Goal: Task Accomplishment & Management: Manage account settings

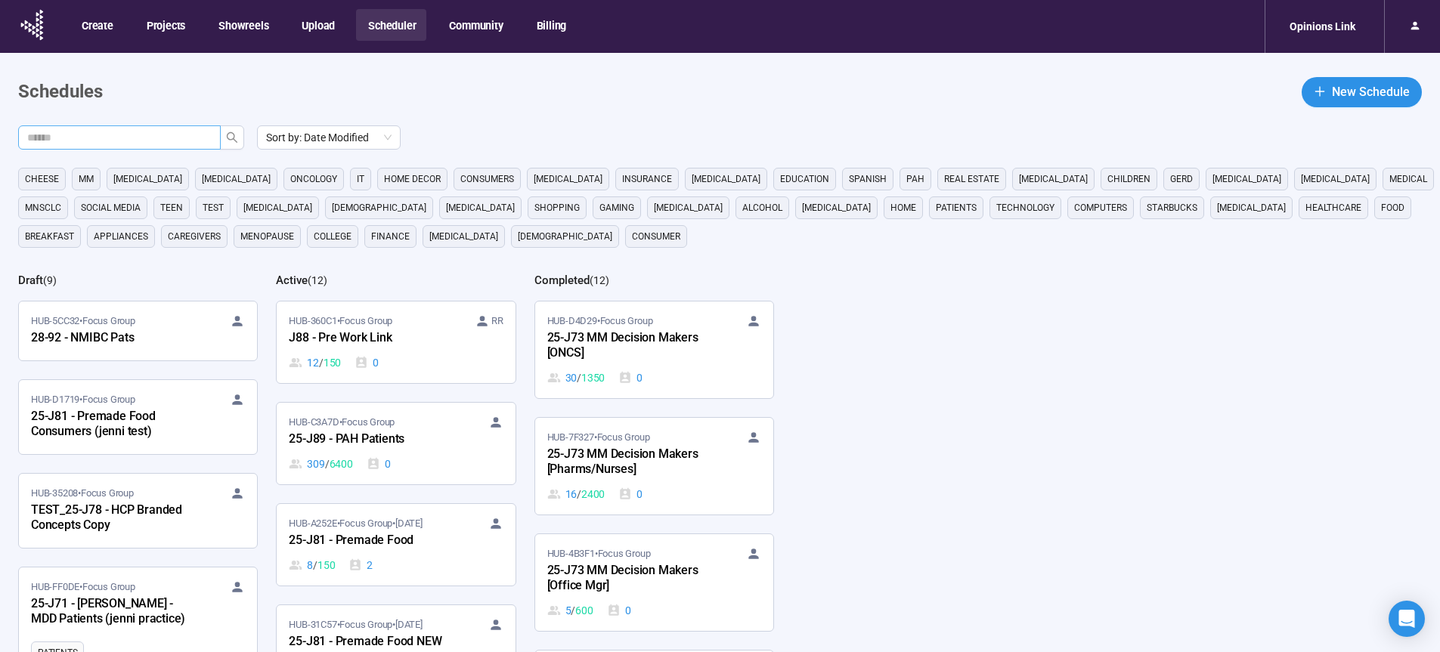
click at [174, 138] on input "text" at bounding box center [113, 137] width 172 height 17
type input "**"
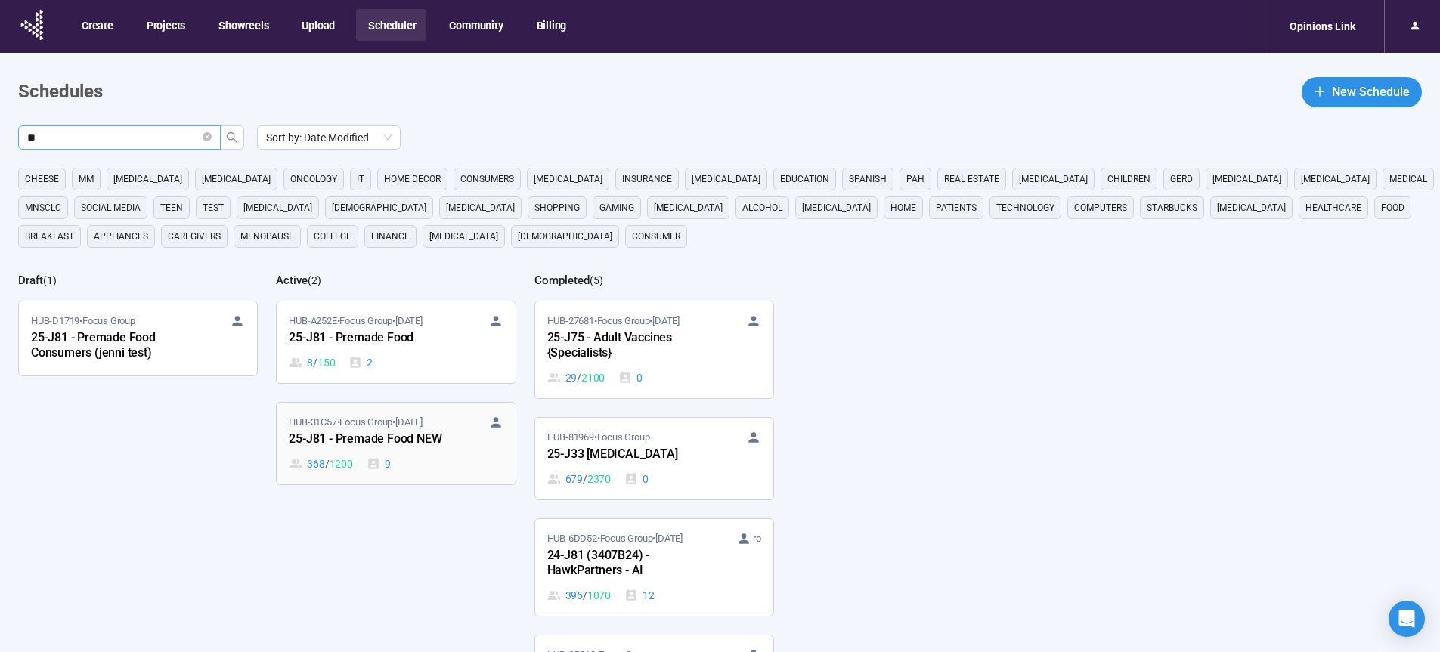
click at [369, 439] on div "25-J81 - Premade Food NEW" at bounding box center [372, 440] width 166 height 20
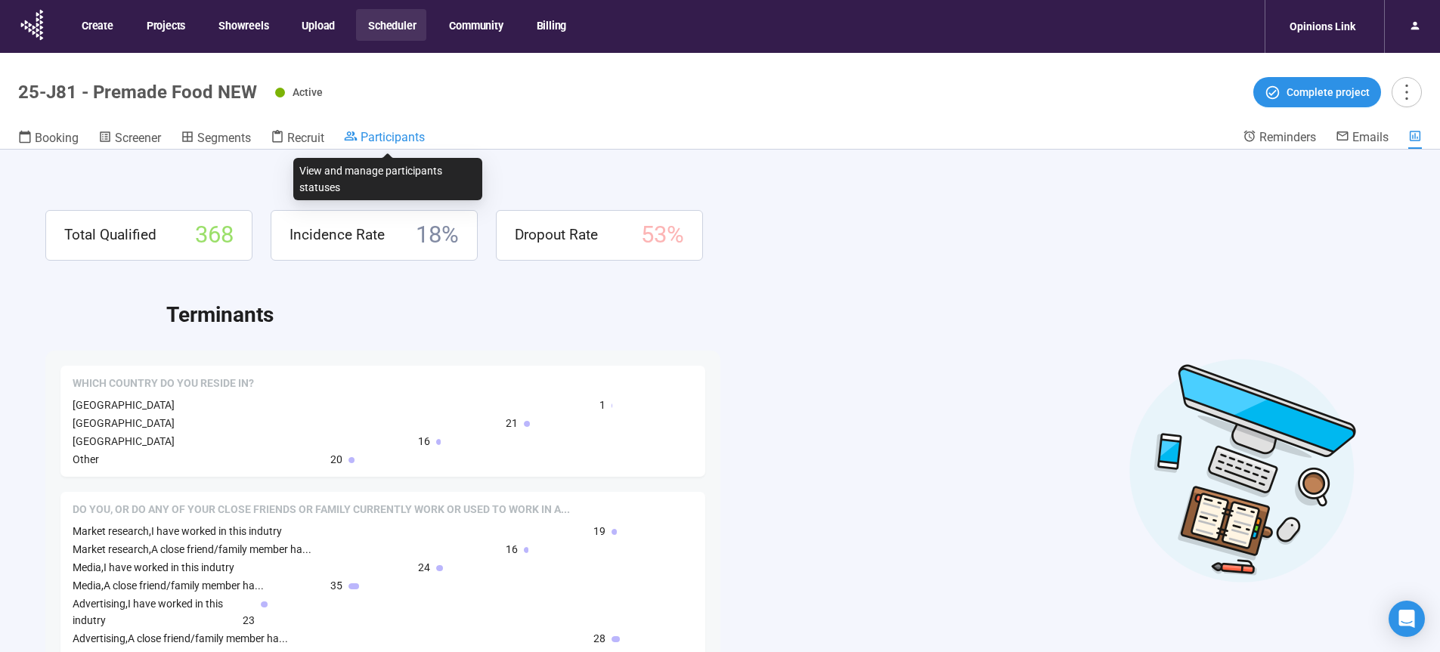
click at [404, 135] on span "Participants" at bounding box center [393, 137] width 64 height 14
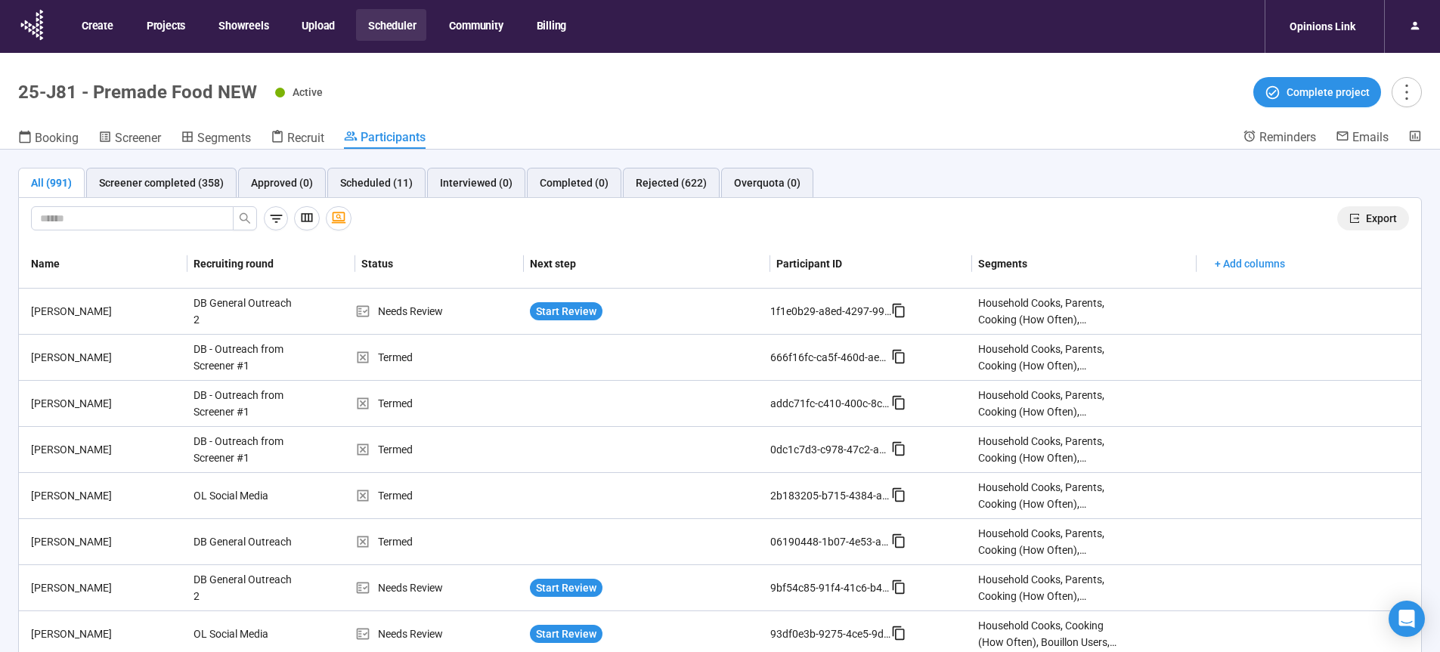
click at [1366, 217] on span "Export" at bounding box center [1381, 218] width 31 height 17
click at [302, 135] on span "Recruit" at bounding box center [305, 138] width 37 height 14
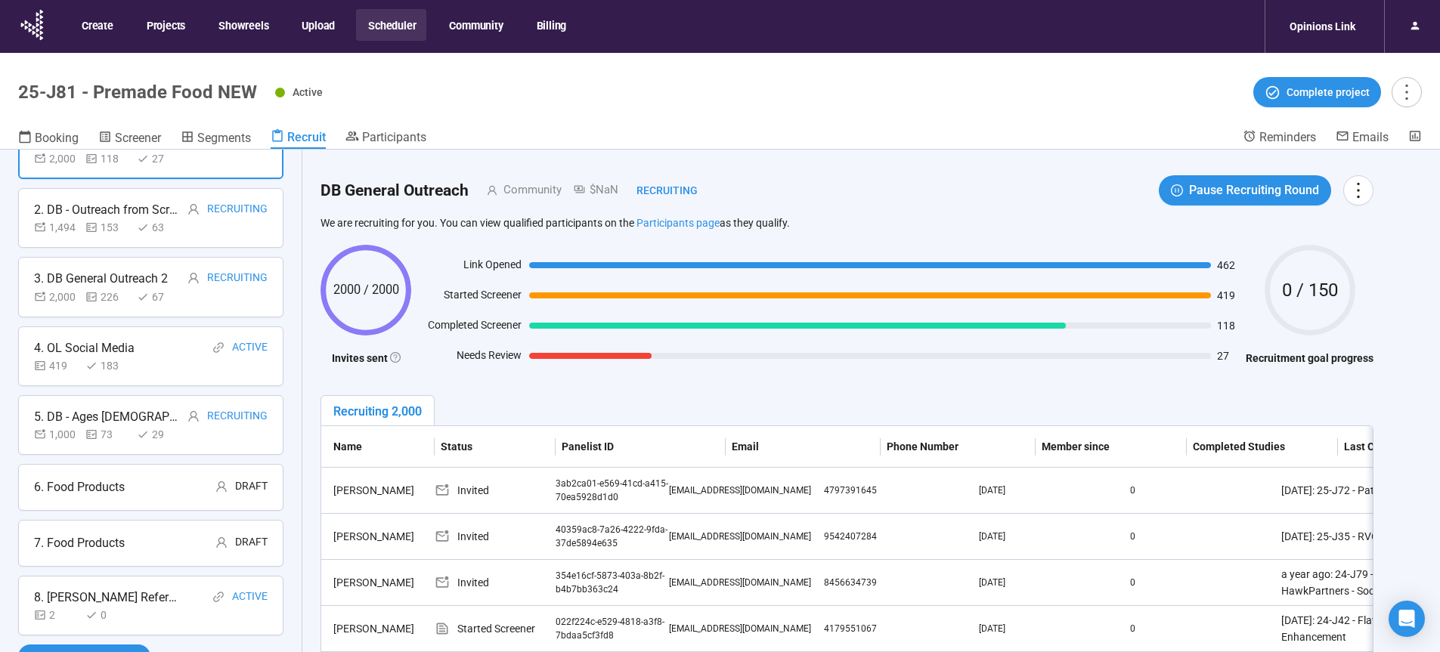
click at [397, 23] on button "Scheduler" at bounding box center [391, 25] width 70 height 32
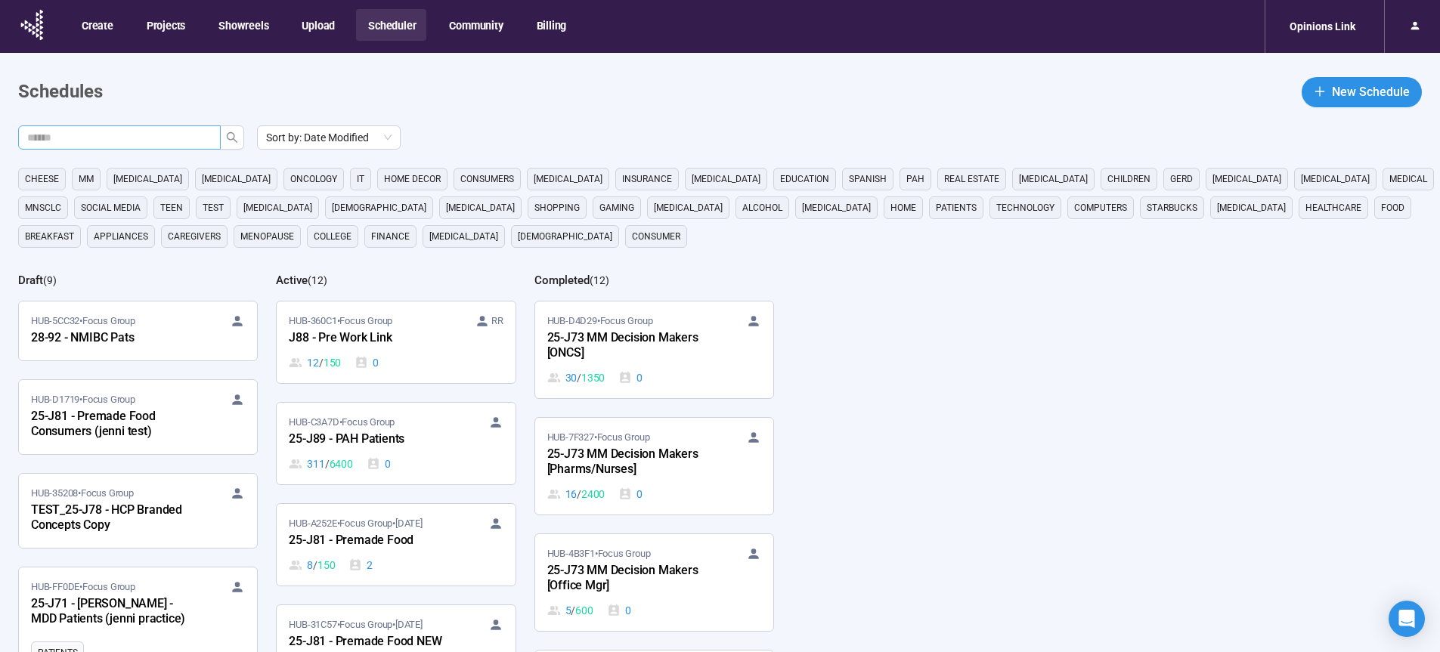
click at [181, 129] on span at bounding box center [119, 138] width 203 height 24
click at [177, 140] on input "text" at bounding box center [113, 137] width 172 height 17
type input "**"
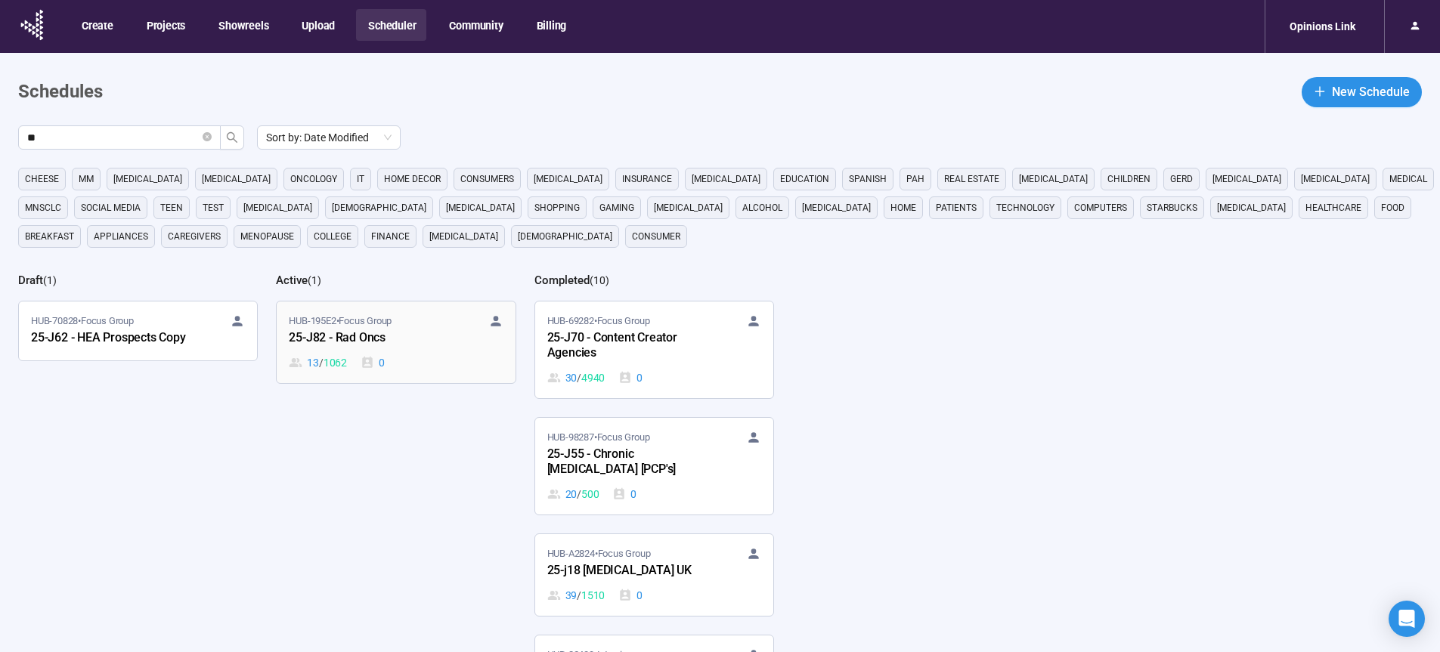
click at [315, 330] on div "25-J82 - Rad Oncs" at bounding box center [372, 339] width 166 height 20
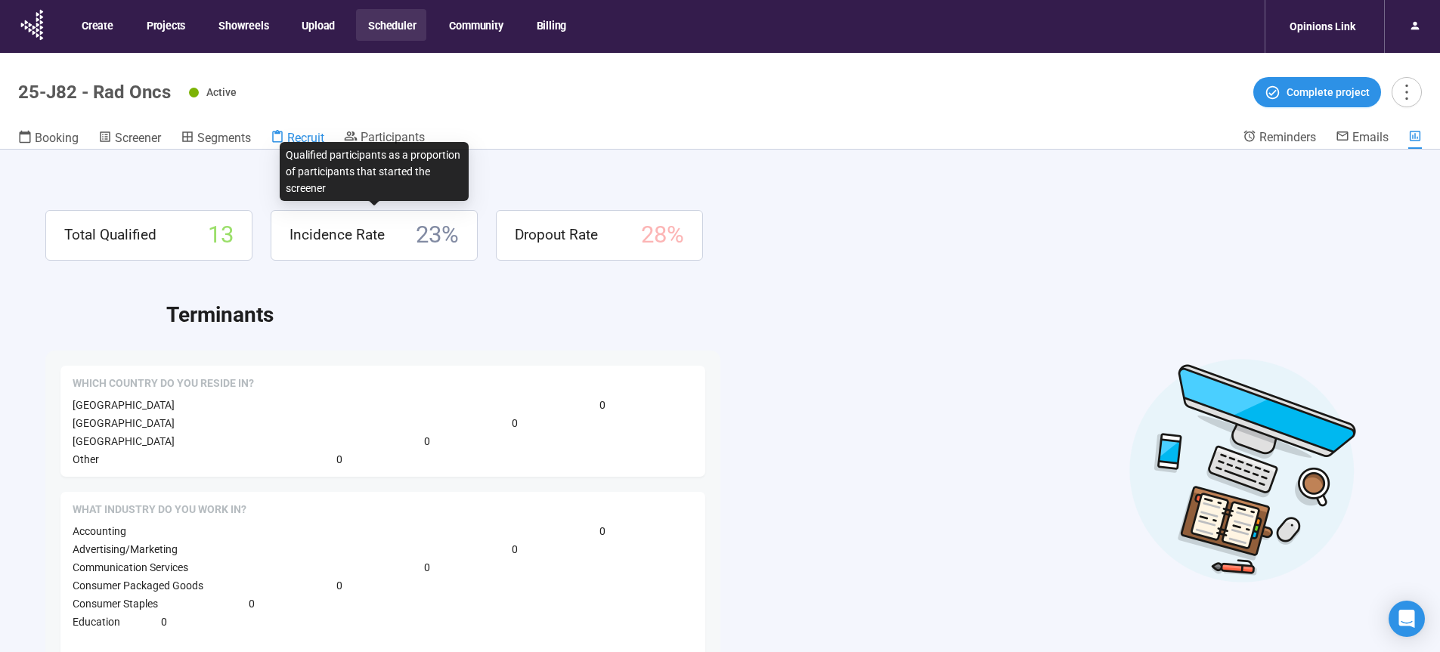
click at [301, 138] on span "Recruit" at bounding box center [305, 138] width 37 height 14
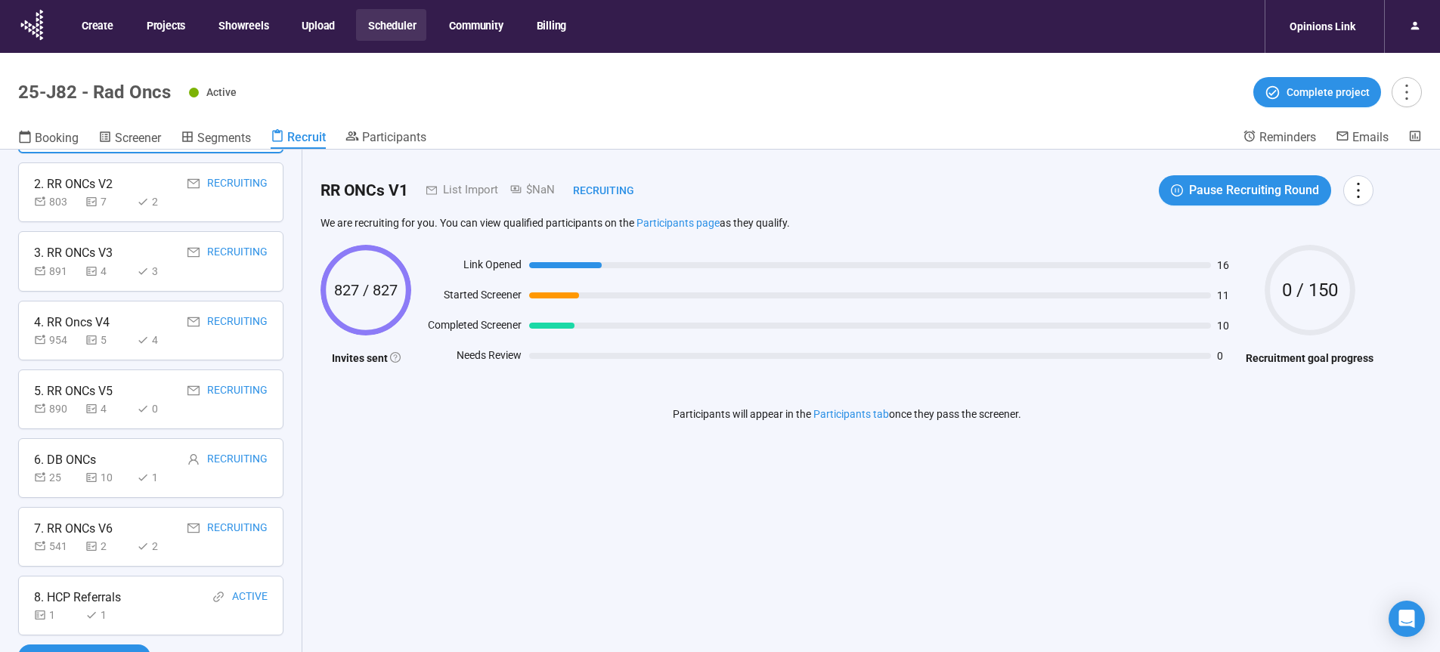
scroll to position [53, 0]
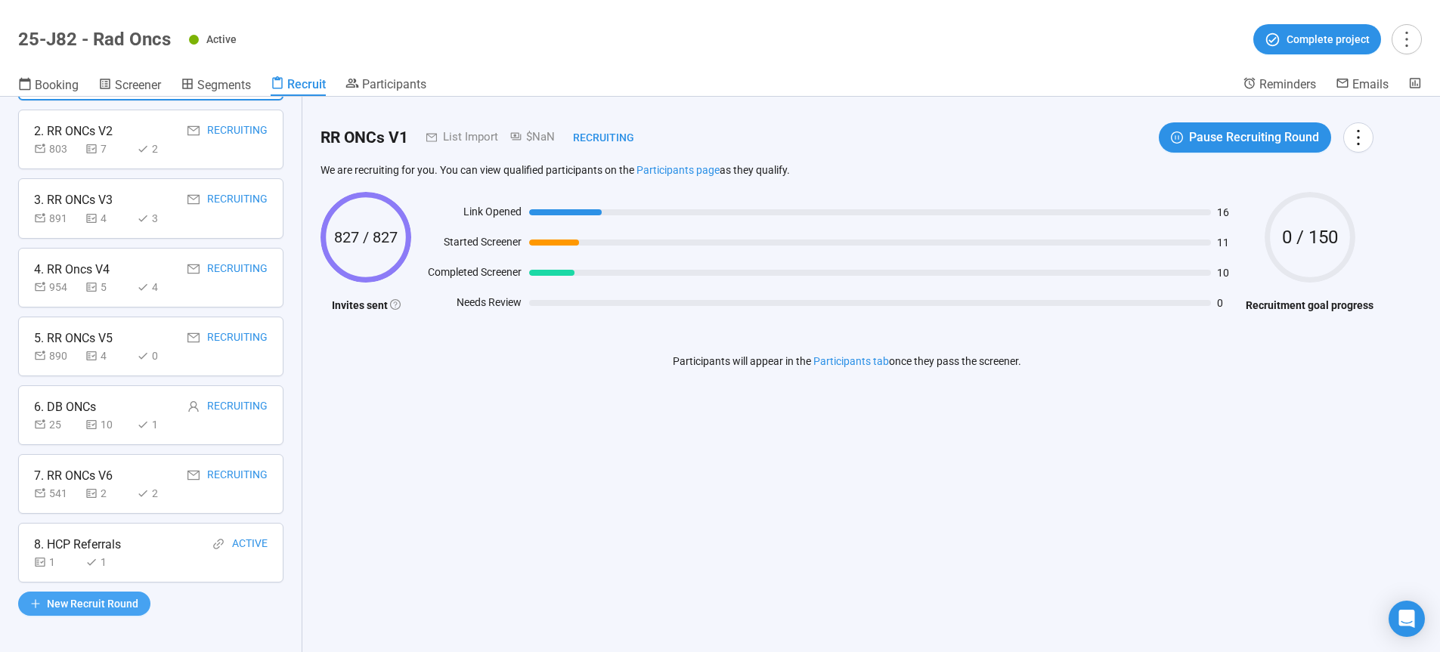
click at [101, 597] on span "New Recruit Round" at bounding box center [92, 604] width 91 height 17
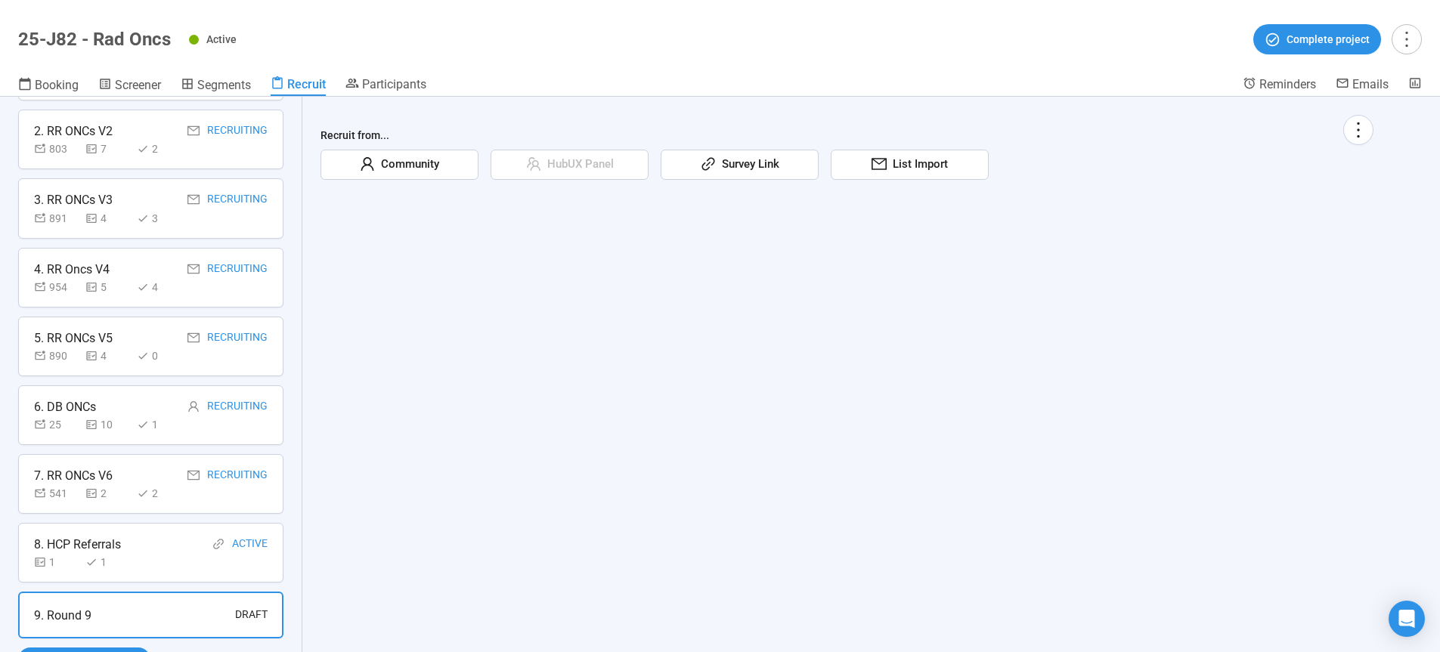
click at [898, 163] on span "List Import" at bounding box center [917, 165] width 61 height 18
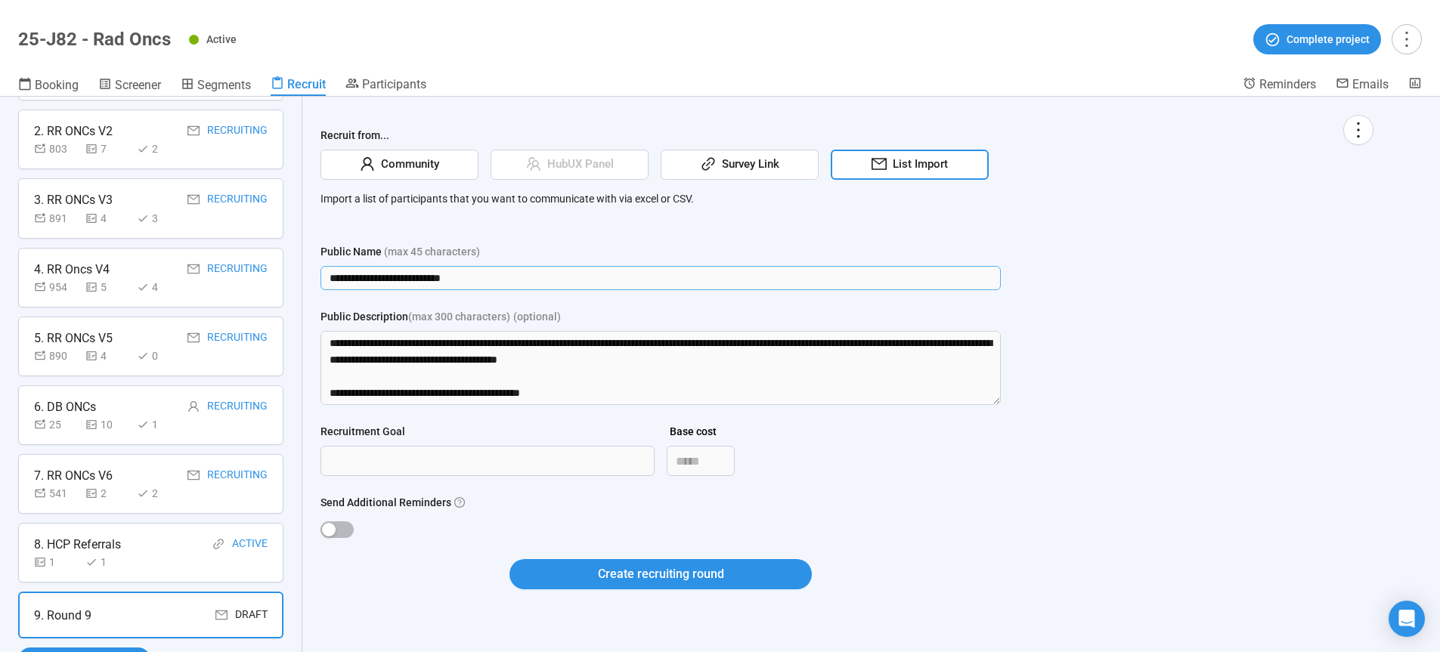
drag, startPoint x: 530, startPoint y: 268, endPoint x: 245, endPoint y: 287, distance: 285.6
click at [321, 287] on input "**********" at bounding box center [661, 278] width 680 height 24
type input "**********"
click at [1123, 470] on div "**********" at bounding box center [847, 361] width 1053 height 493
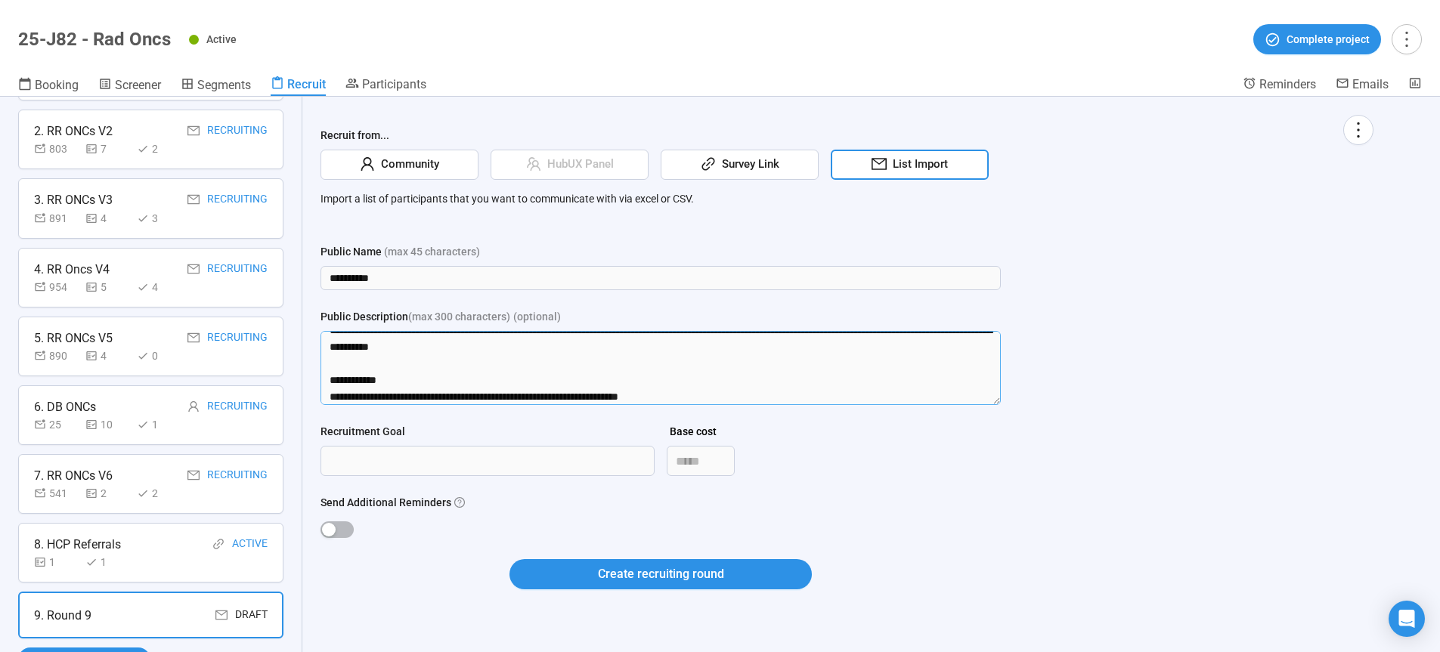
scroll to position [249, 0]
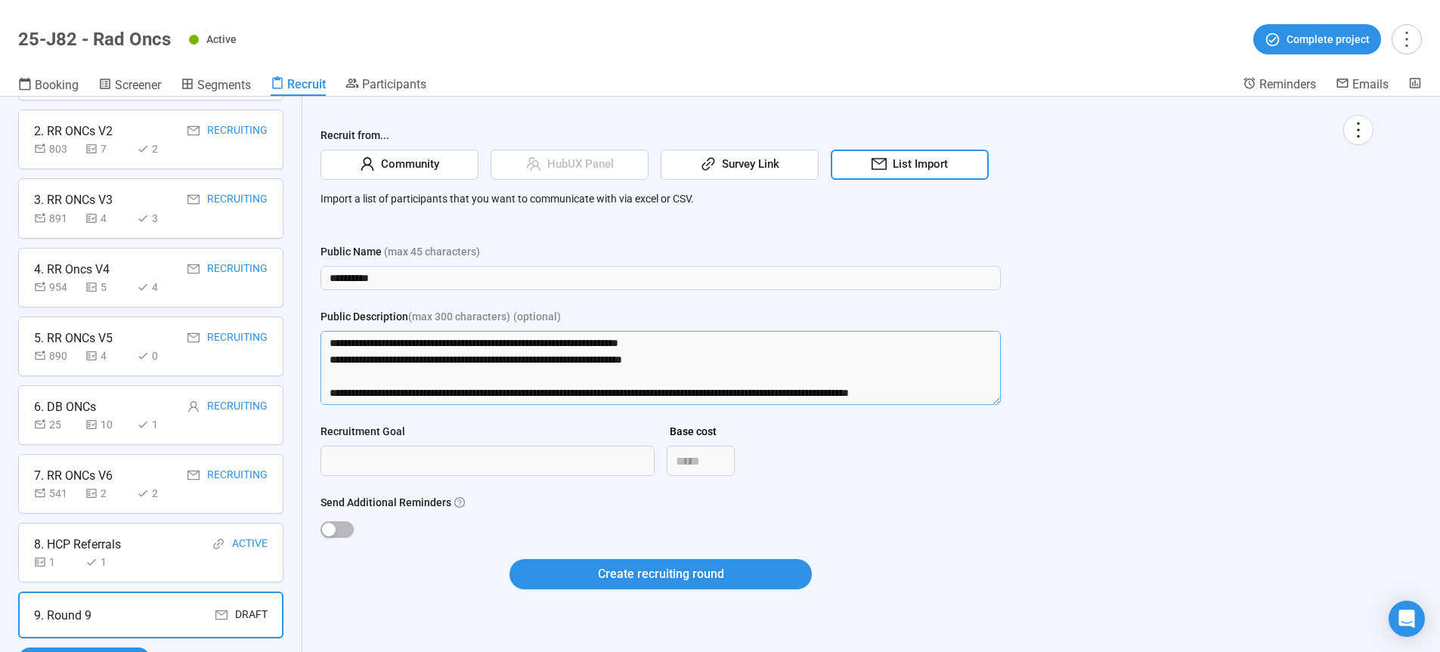
drag, startPoint x: 326, startPoint y: 344, endPoint x: 902, endPoint y: 588, distance: 625.7
click at [902, 405] on textarea "Public Description (max 300 characters) (optional)" at bounding box center [661, 368] width 680 height 74
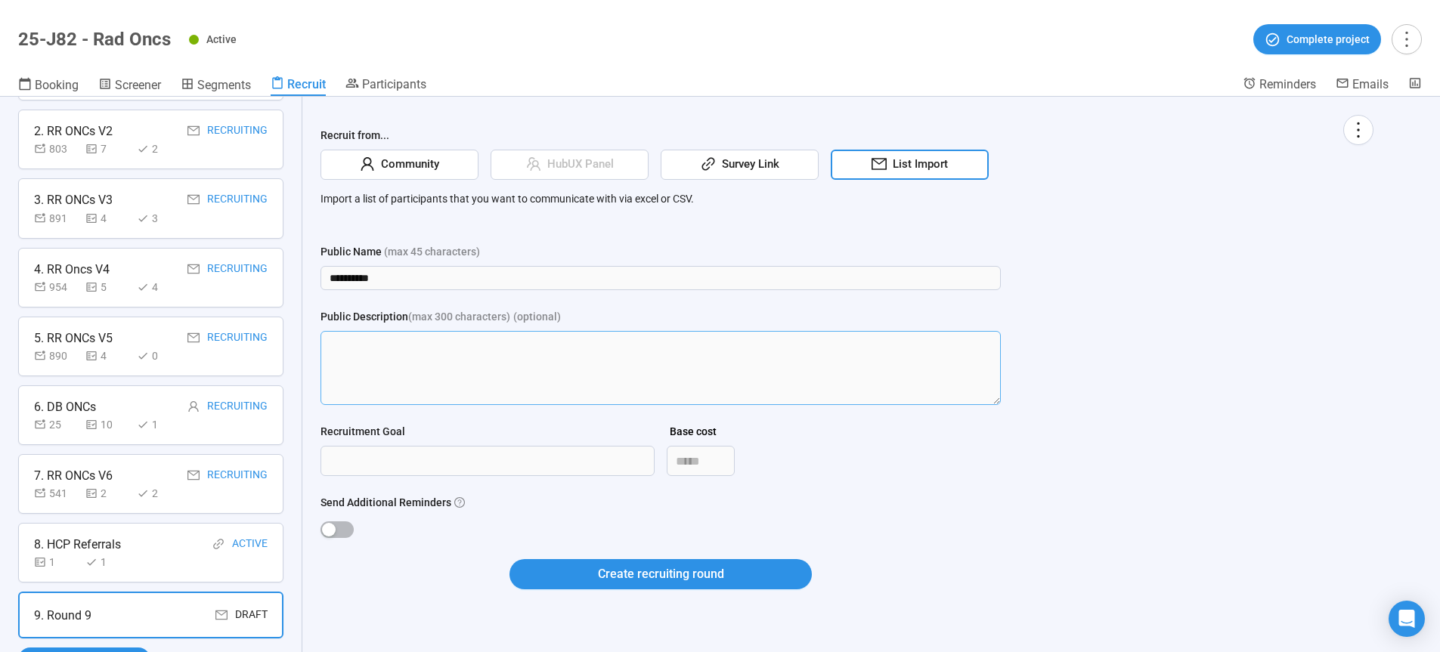
scroll to position [0, 0]
click at [344, 452] on input "Recruitment Goal" at bounding box center [487, 461] width 333 height 29
type input "***"
drag, startPoint x: 338, startPoint y: 528, endPoint x: 370, endPoint y: 541, distance: 34.0
click at [339, 530] on span "button" at bounding box center [337, 530] width 33 height 17
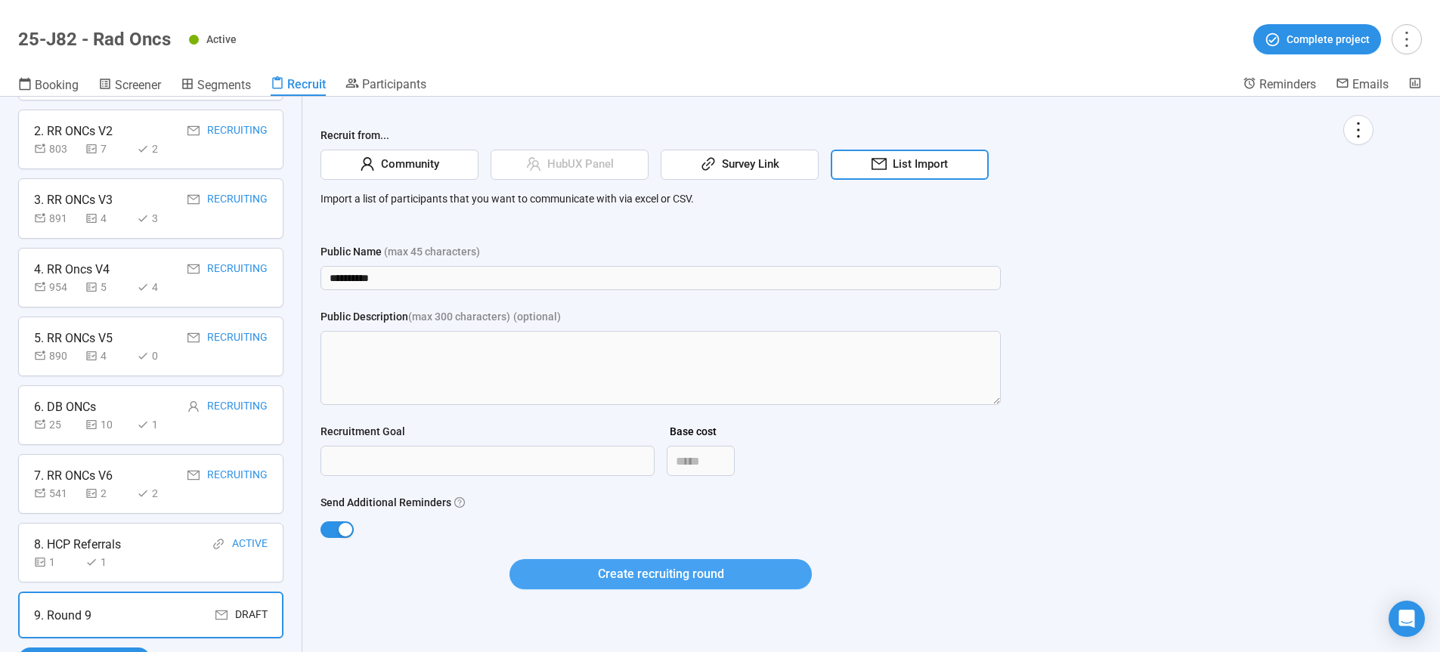
click at [685, 583] on span "Create recruiting round" at bounding box center [661, 574] width 126 height 19
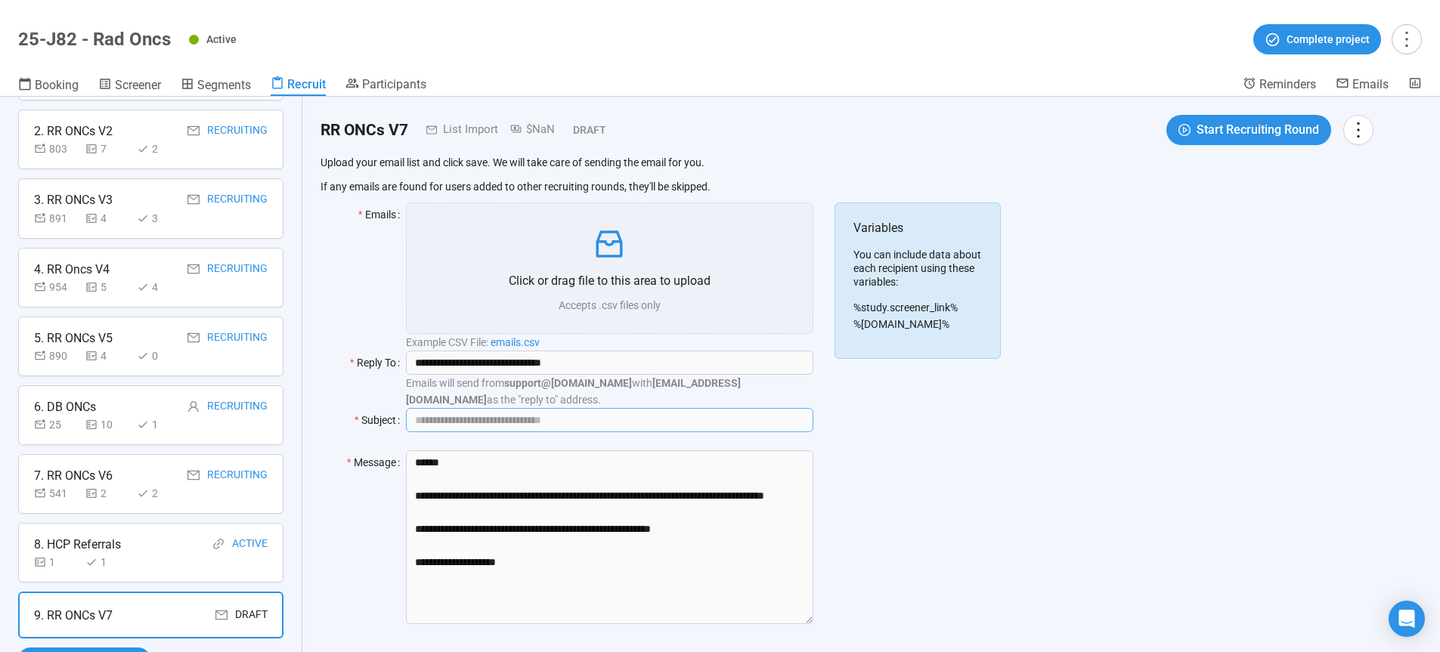
click at [485, 425] on input "Subject" at bounding box center [609, 420] width 407 height 24
paste input "**********"
type input "**********"
drag, startPoint x: 721, startPoint y: 551, endPoint x: 377, endPoint y: 491, distance: 349.9
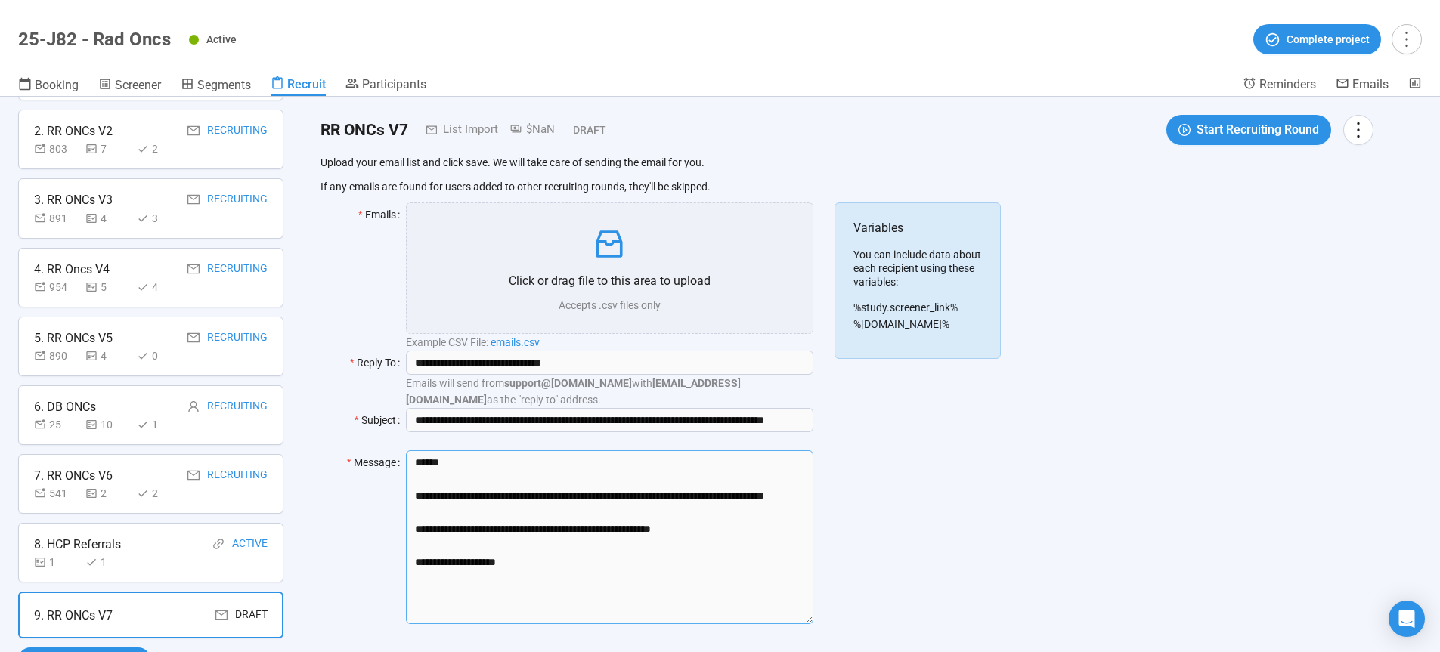
click at [406, 491] on textarea "**********" at bounding box center [609, 538] width 407 height 174
paste textarea "**********"
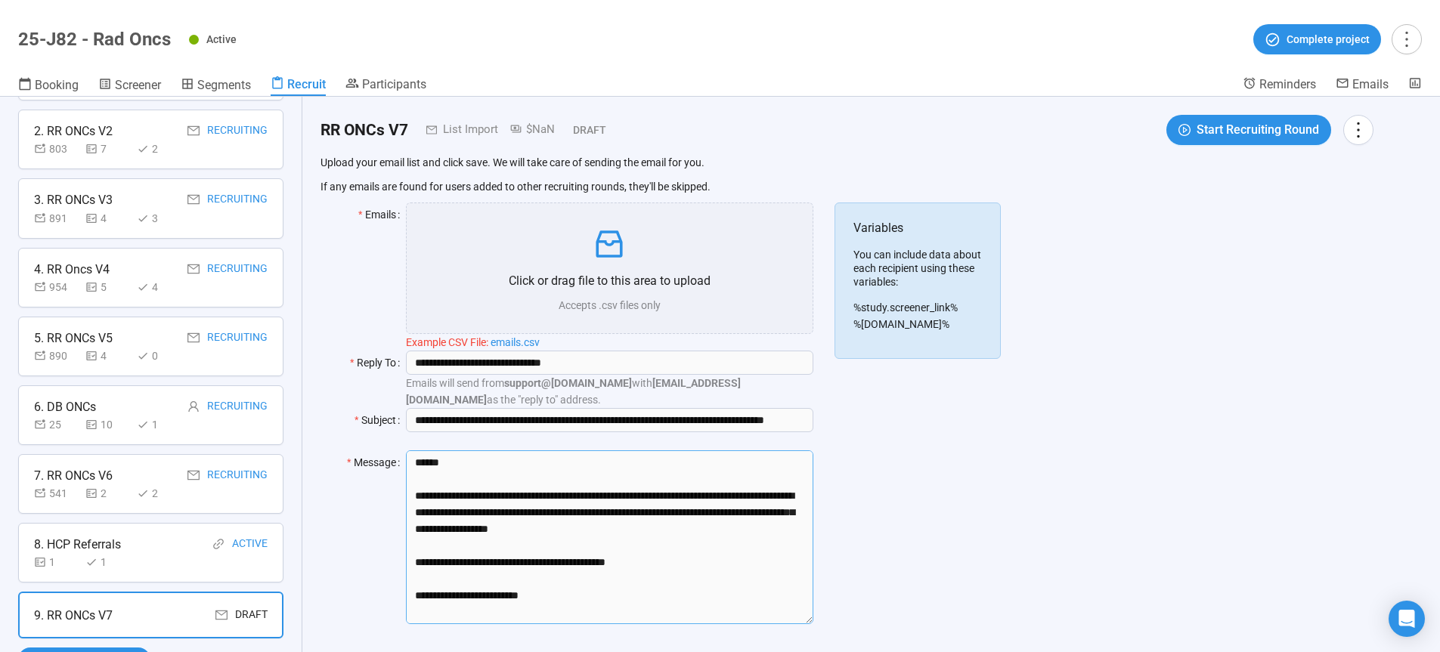
scroll to position [299, 0]
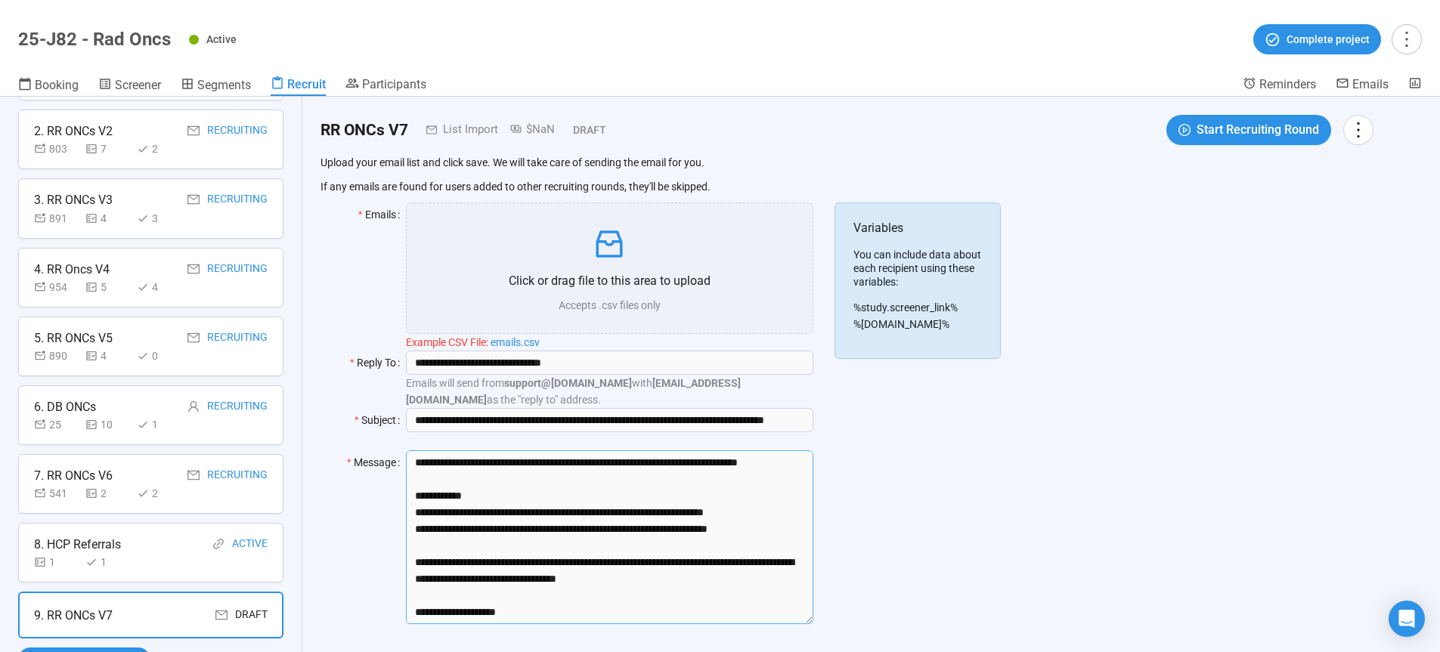
type textarea "**********"
click at [1068, 541] on div "**********" at bounding box center [847, 399] width 1053 height 487
click at [1219, 126] on span "Start Recruiting Round" at bounding box center [1258, 129] width 122 height 19
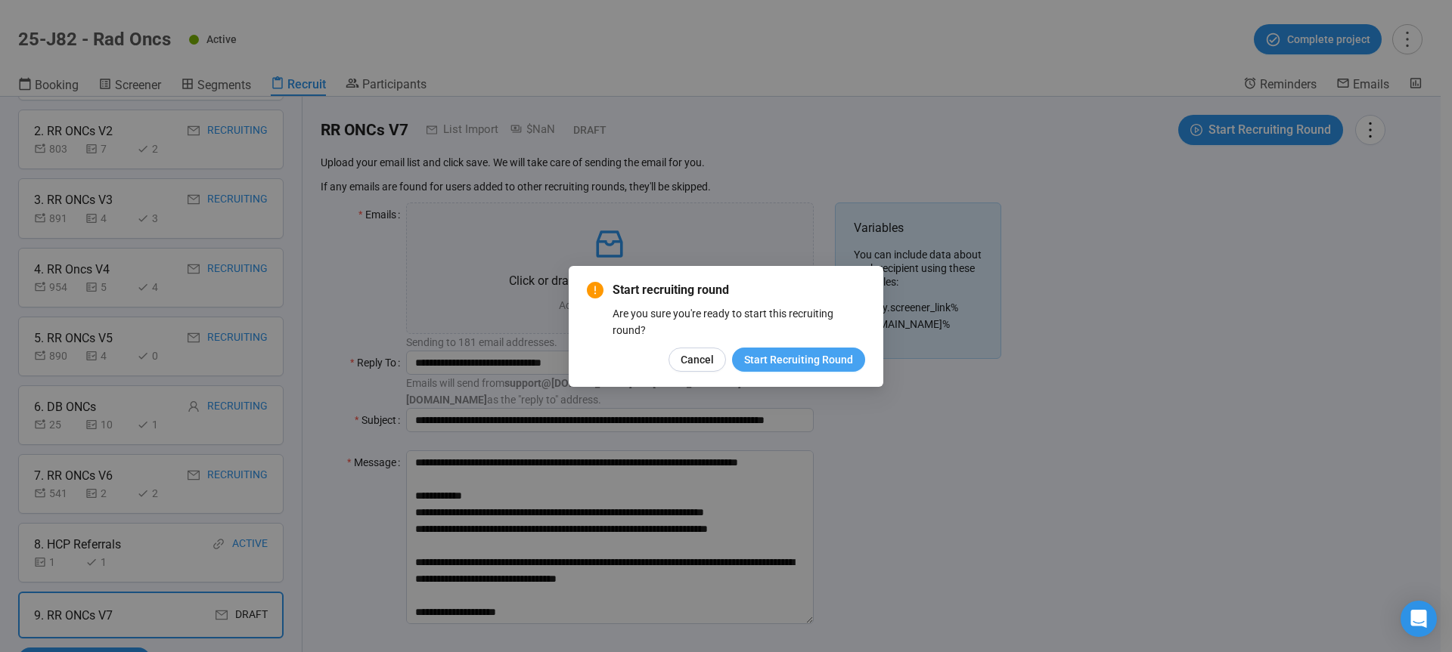
click at [795, 358] on span "Start Recruiting Round" at bounding box center [798, 360] width 109 height 17
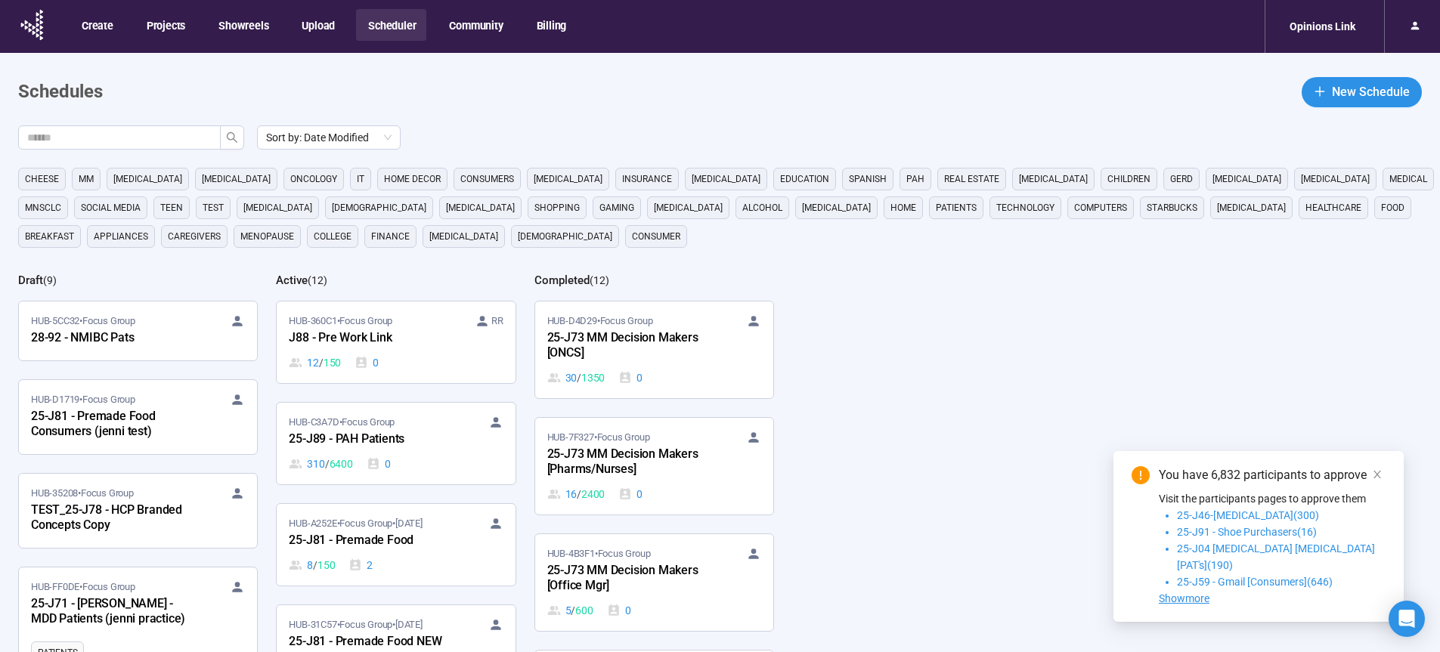
click at [162, 139] on input "text" at bounding box center [113, 137] width 172 height 17
type input "**"
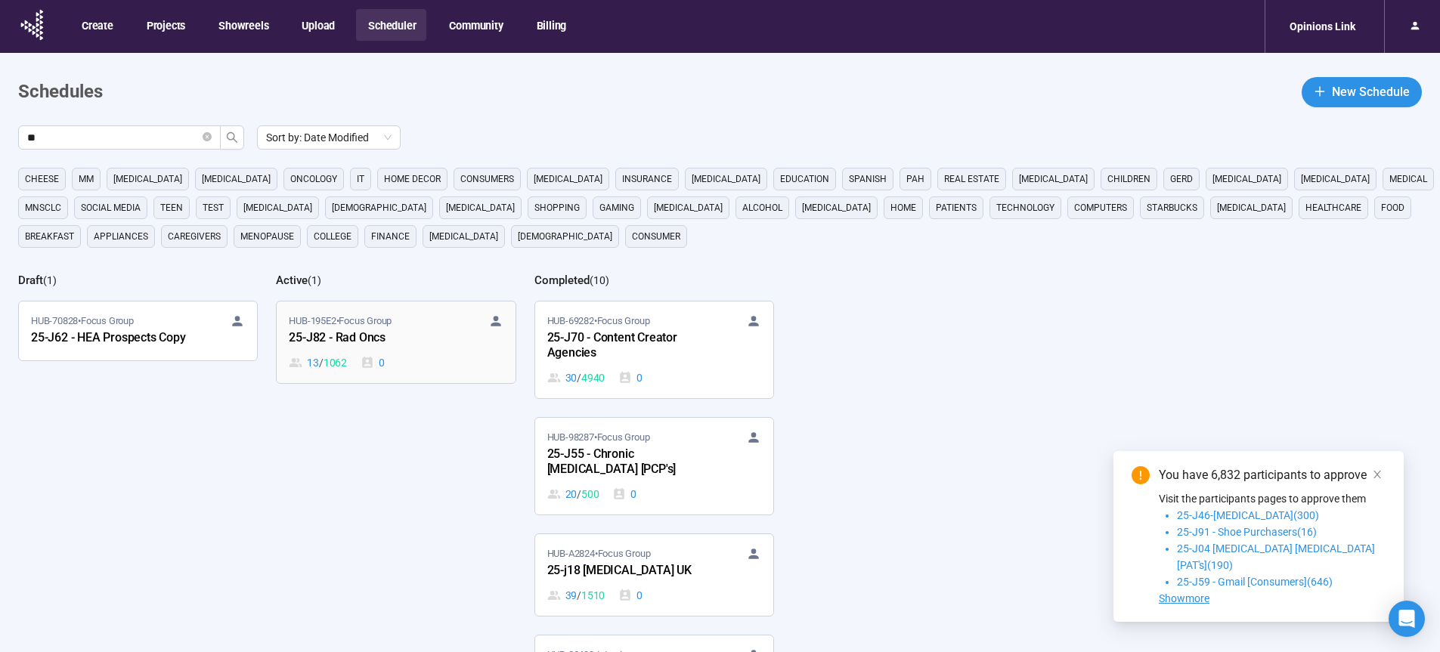
click at [371, 339] on div "25-J82 - Rad Oncs" at bounding box center [372, 339] width 166 height 20
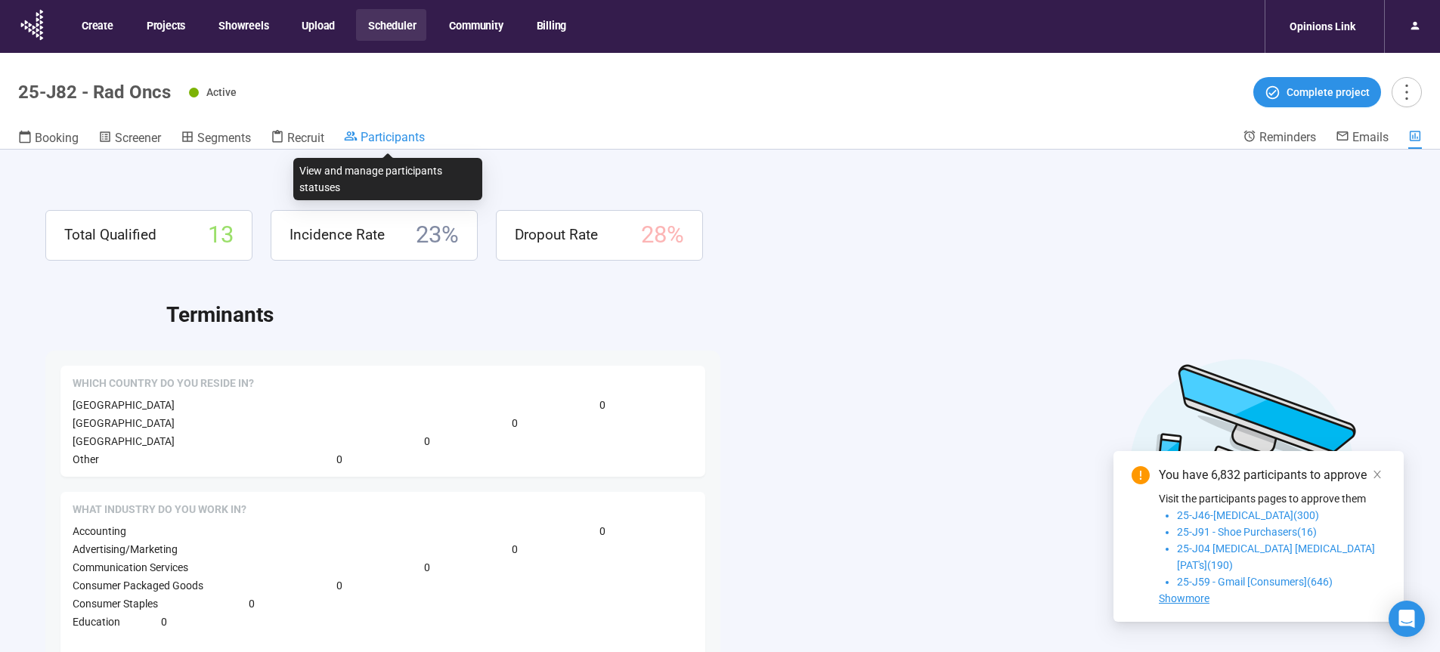
click at [400, 138] on span "Participants" at bounding box center [393, 137] width 64 height 14
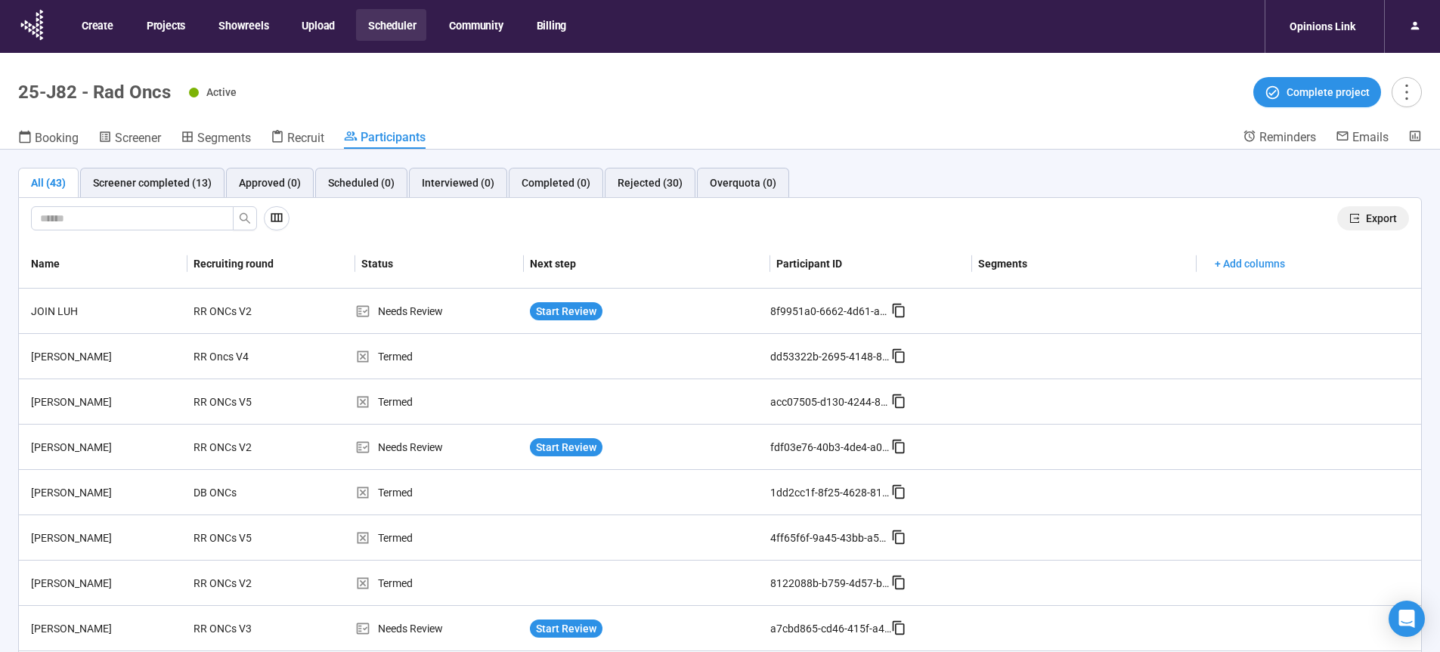
click at [1377, 217] on span "Export" at bounding box center [1381, 218] width 31 height 17
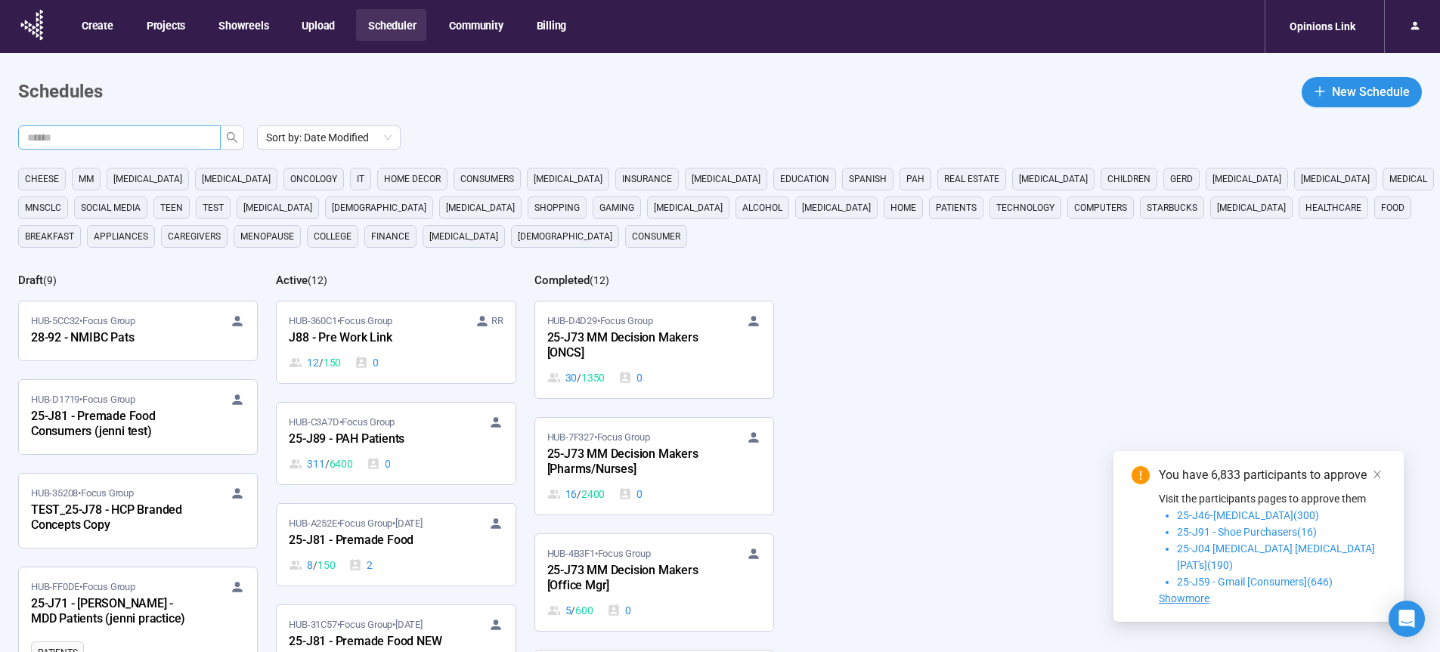
click at [161, 137] on input "text" at bounding box center [113, 137] width 172 height 17
type input "**"
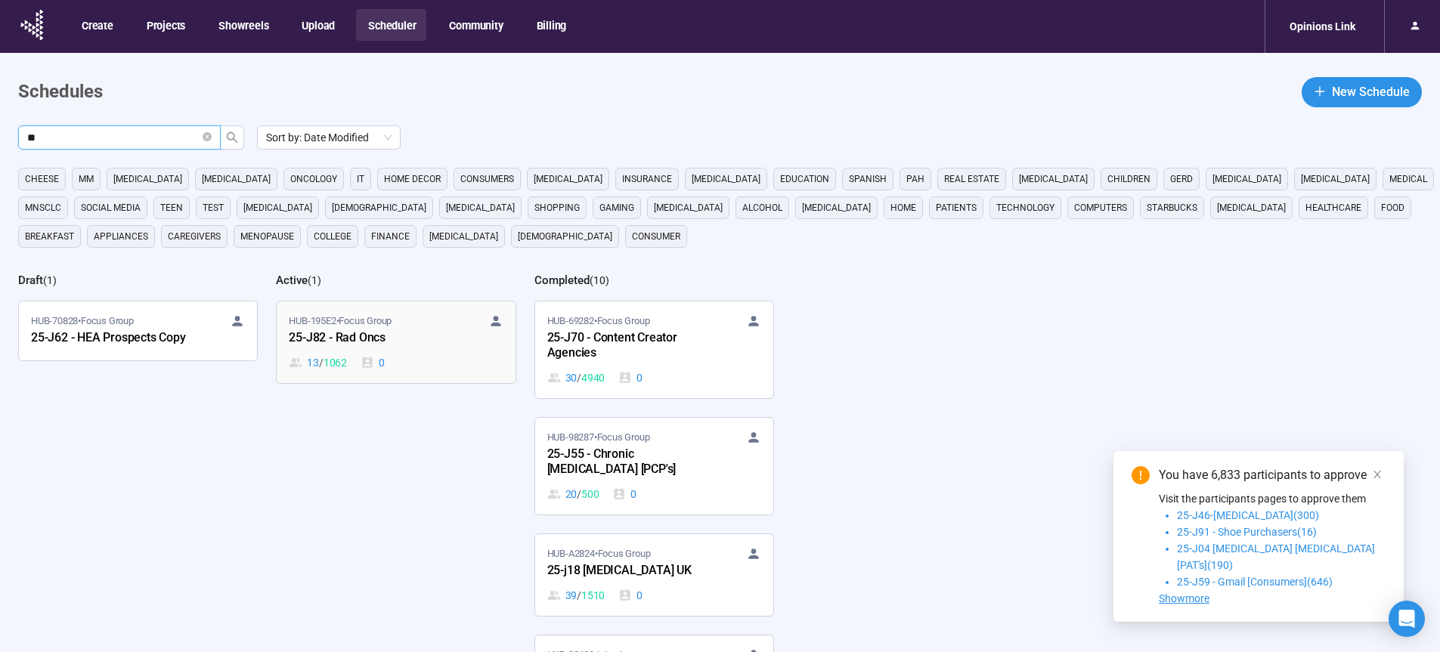
click at [334, 341] on div "25-J82 - Rad Oncs" at bounding box center [372, 339] width 166 height 20
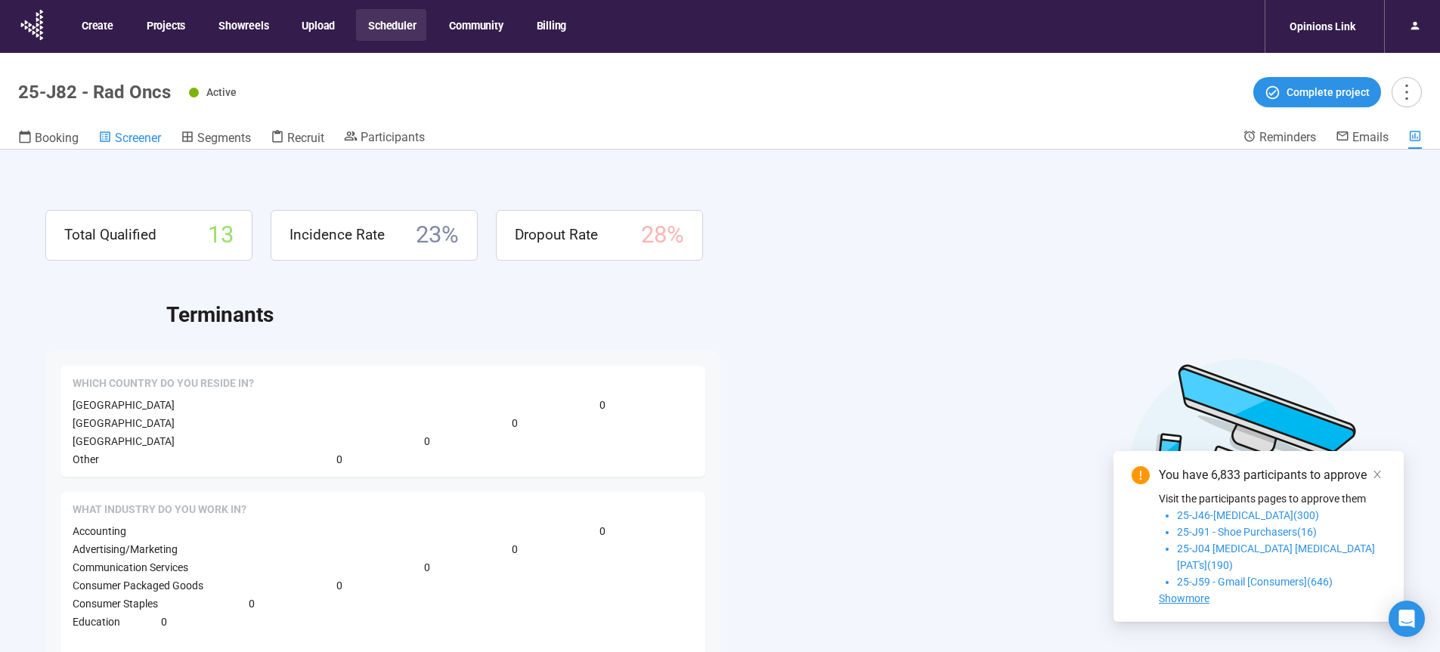
click at [131, 139] on span "Screener" at bounding box center [138, 138] width 46 height 14
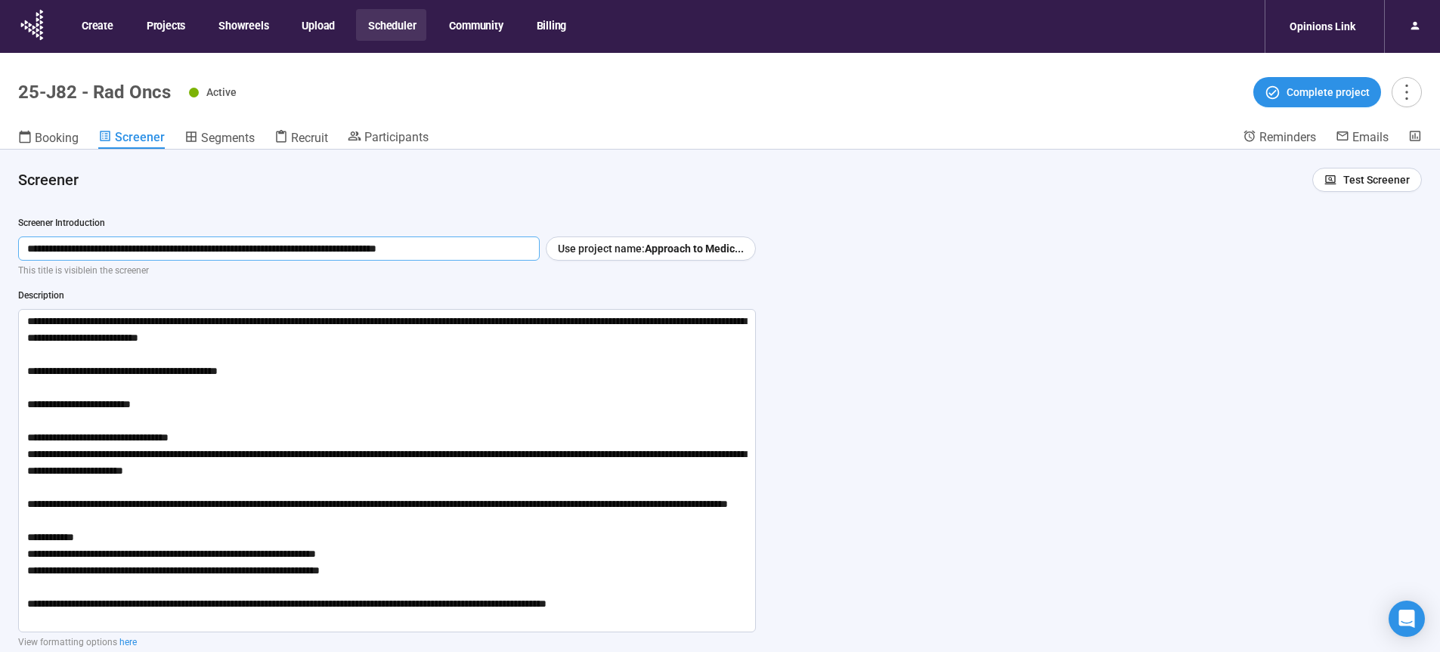
drag, startPoint x: 507, startPoint y: 249, endPoint x: 0, endPoint y: 243, distance: 506.6
click at [18, 243] on input "**********" at bounding box center [279, 249] width 522 height 24
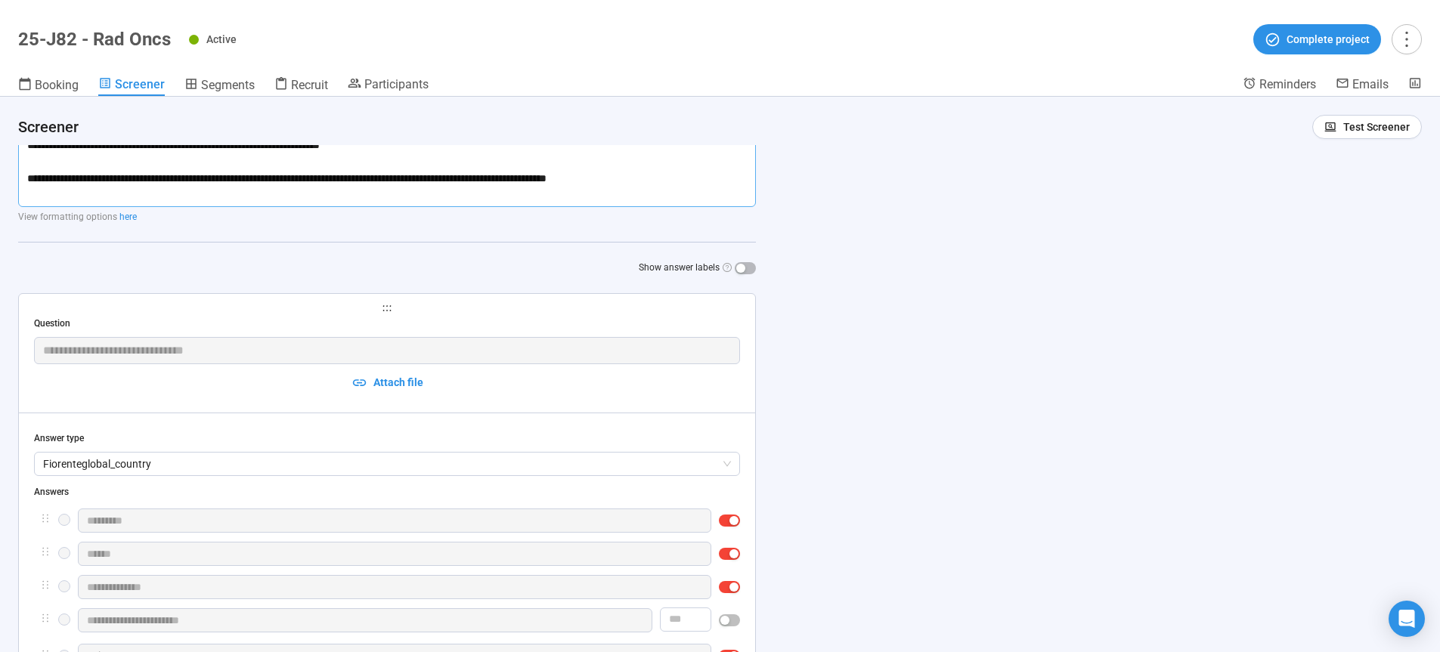
drag, startPoint x: 20, startPoint y: 321, endPoint x: 812, endPoint y: 708, distance: 880.8
click at [756, 207] on textarea at bounding box center [387, 46] width 738 height 324
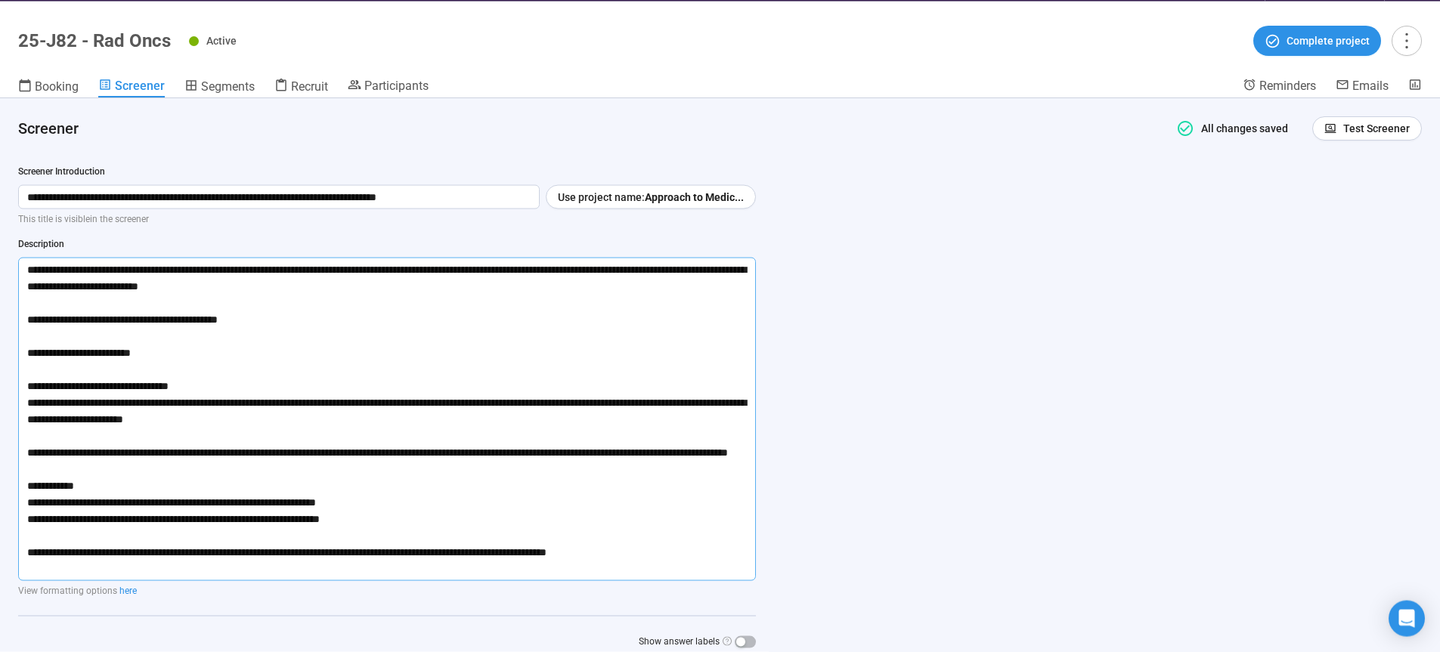
scroll to position [0, 0]
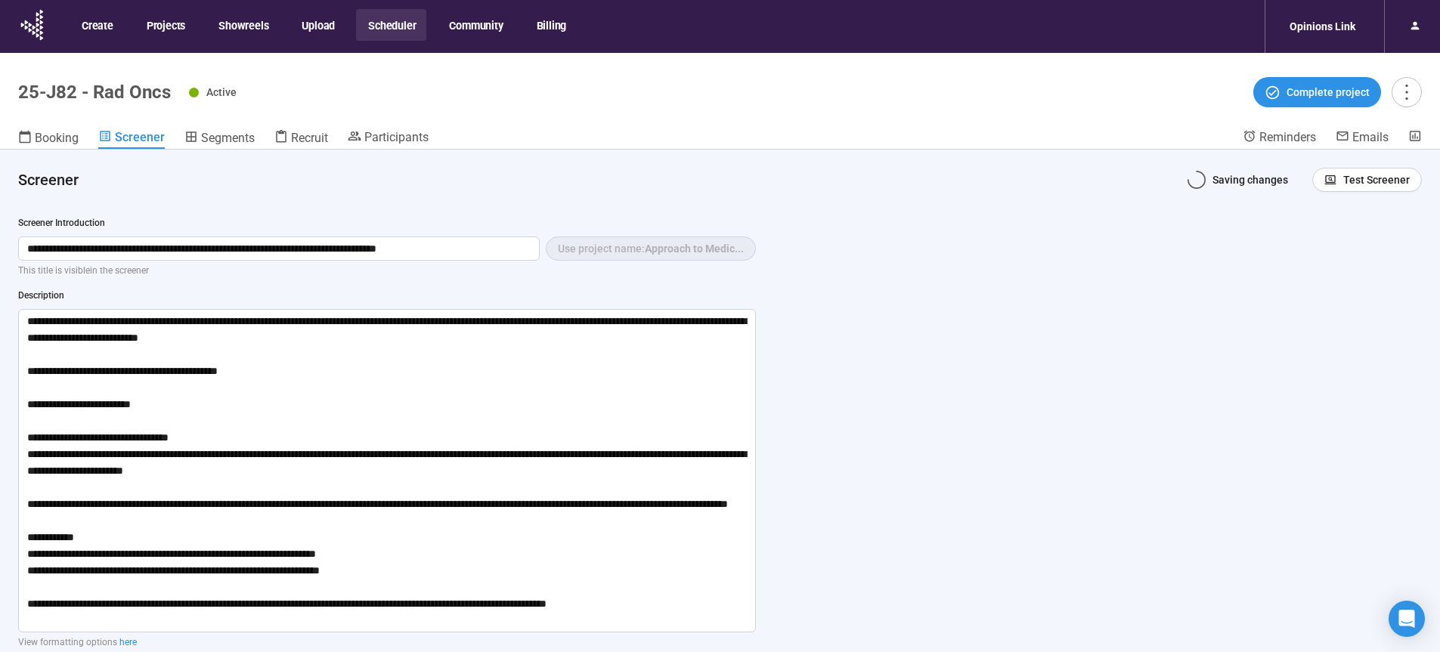
click at [380, 20] on button "Scheduler" at bounding box center [391, 25] width 70 height 32
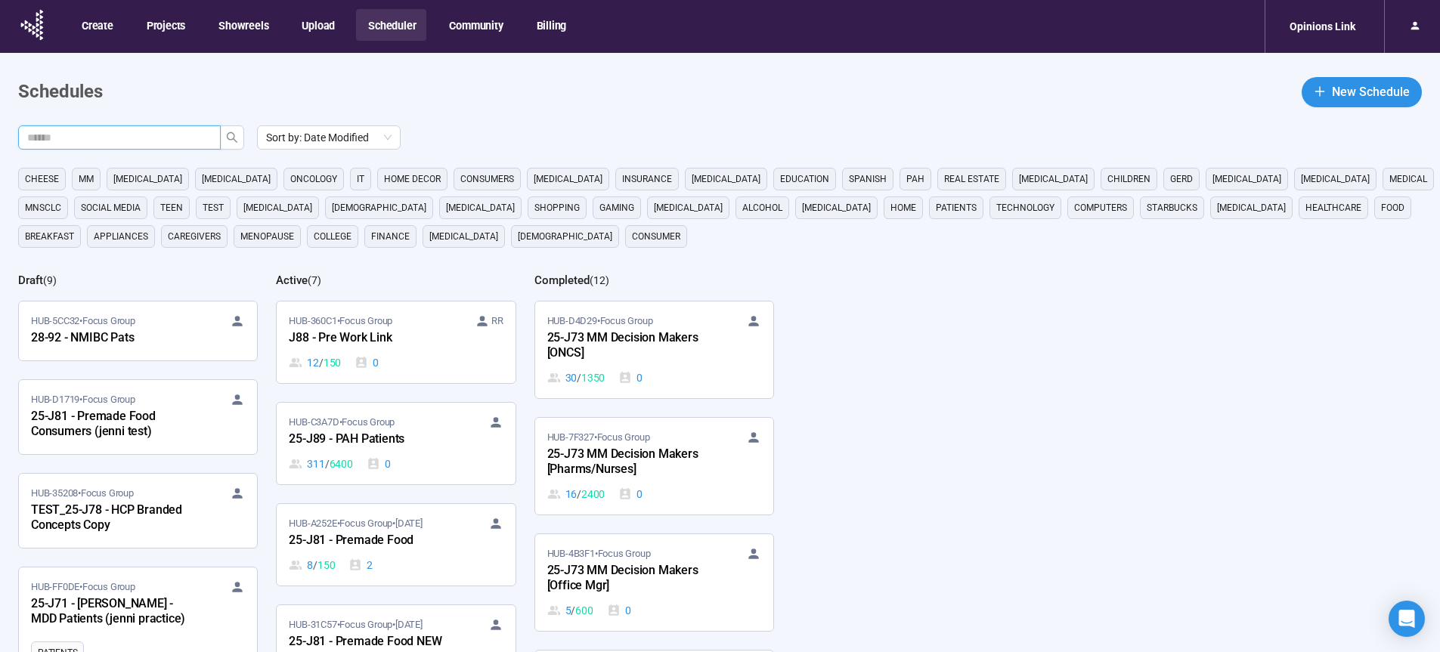
click at [163, 140] on input "text" at bounding box center [113, 137] width 172 height 17
type input "**"
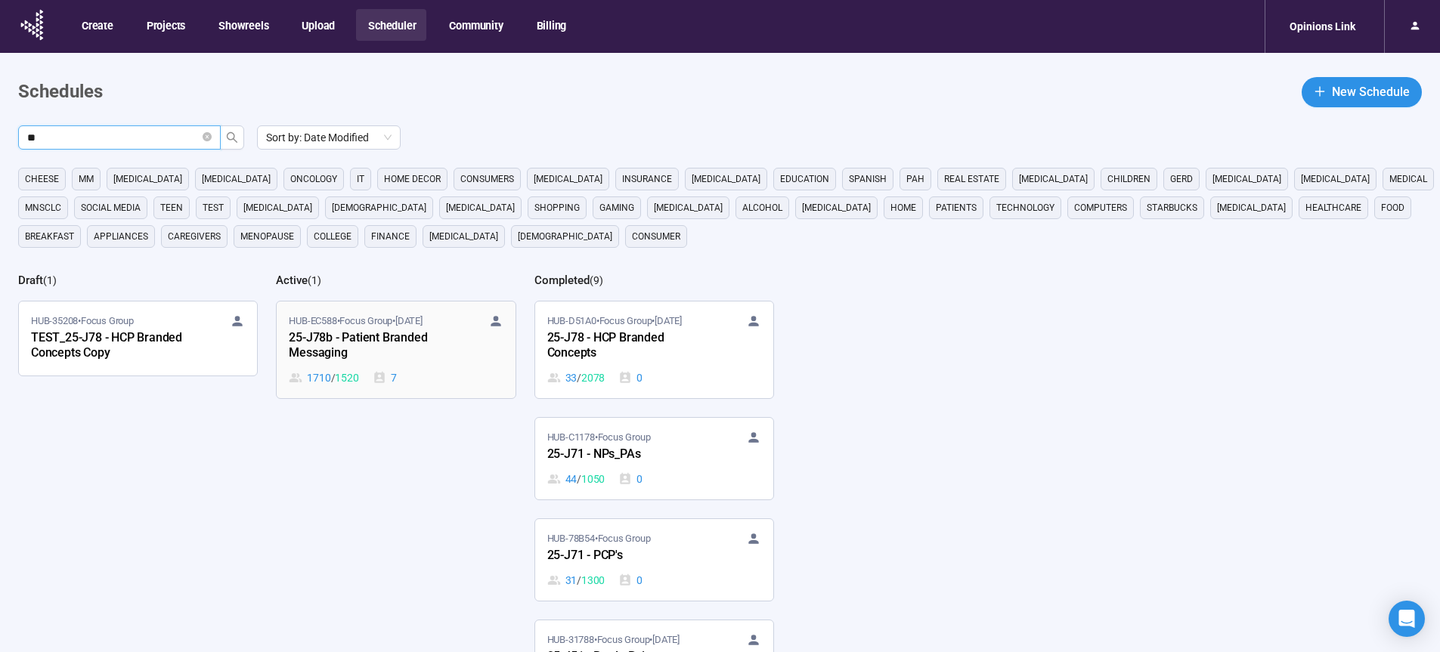
click at [355, 343] on div "25-J78b - Patient Branded Messaging" at bounding box center [372, 346] width 166 height 35
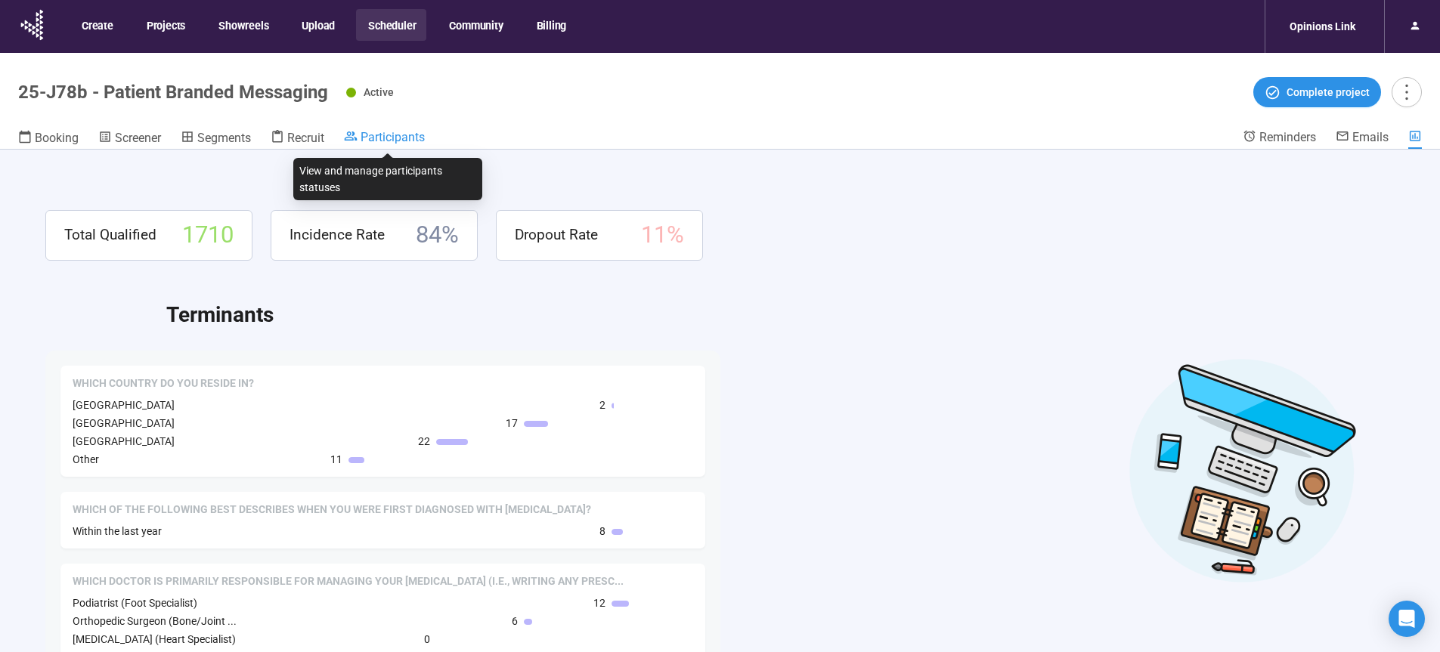
click at [384, 141] on span "Participants" at bounding box center [393, 137] width 64 height 14
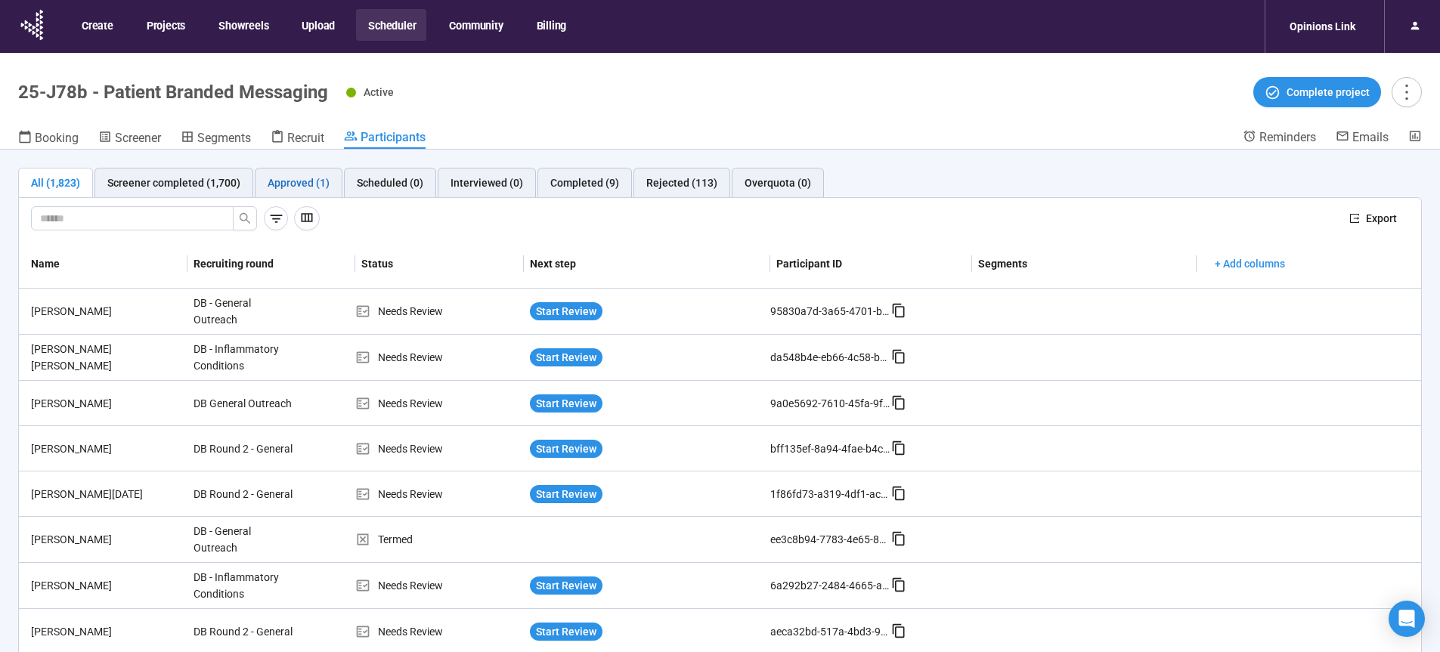
click at [293, 181] on div "Approved (1)" at bounding box center [299, 183] width 62 height 17
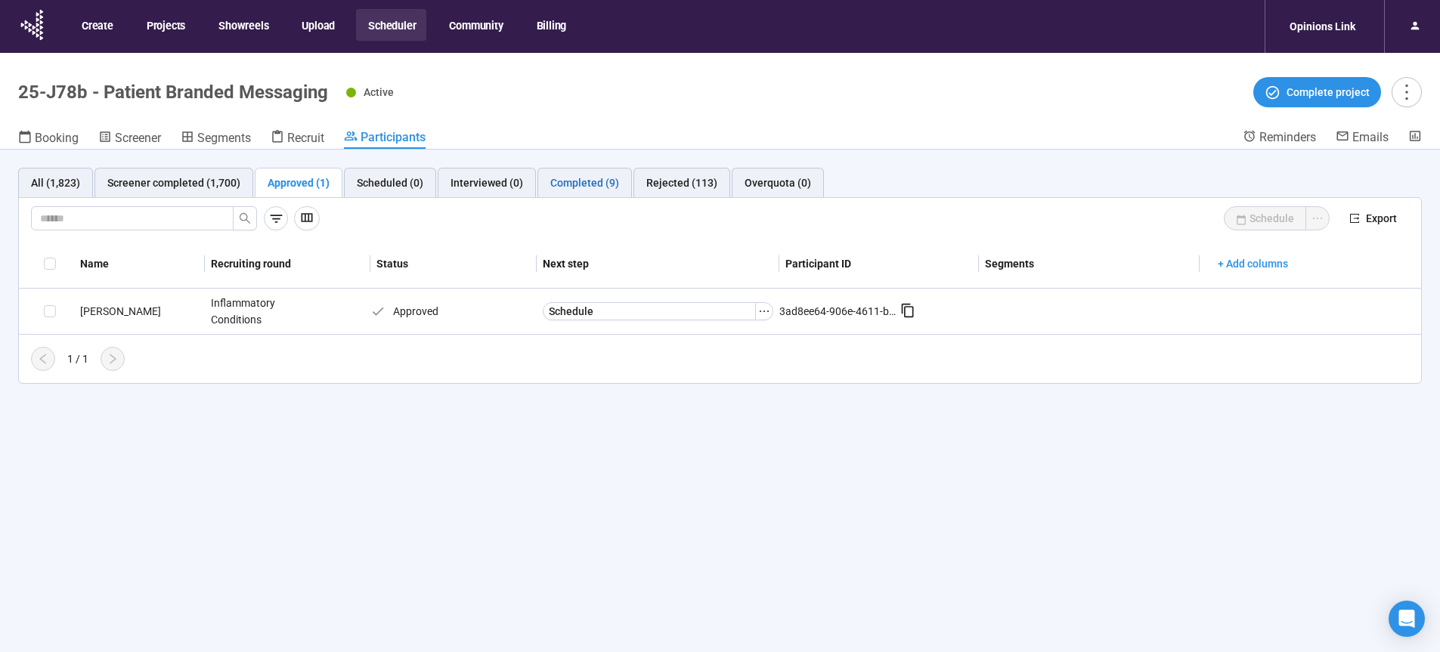
click at [594, 185] on div "Completed (9)" at bounding box center [584, 183] width 69 height 17
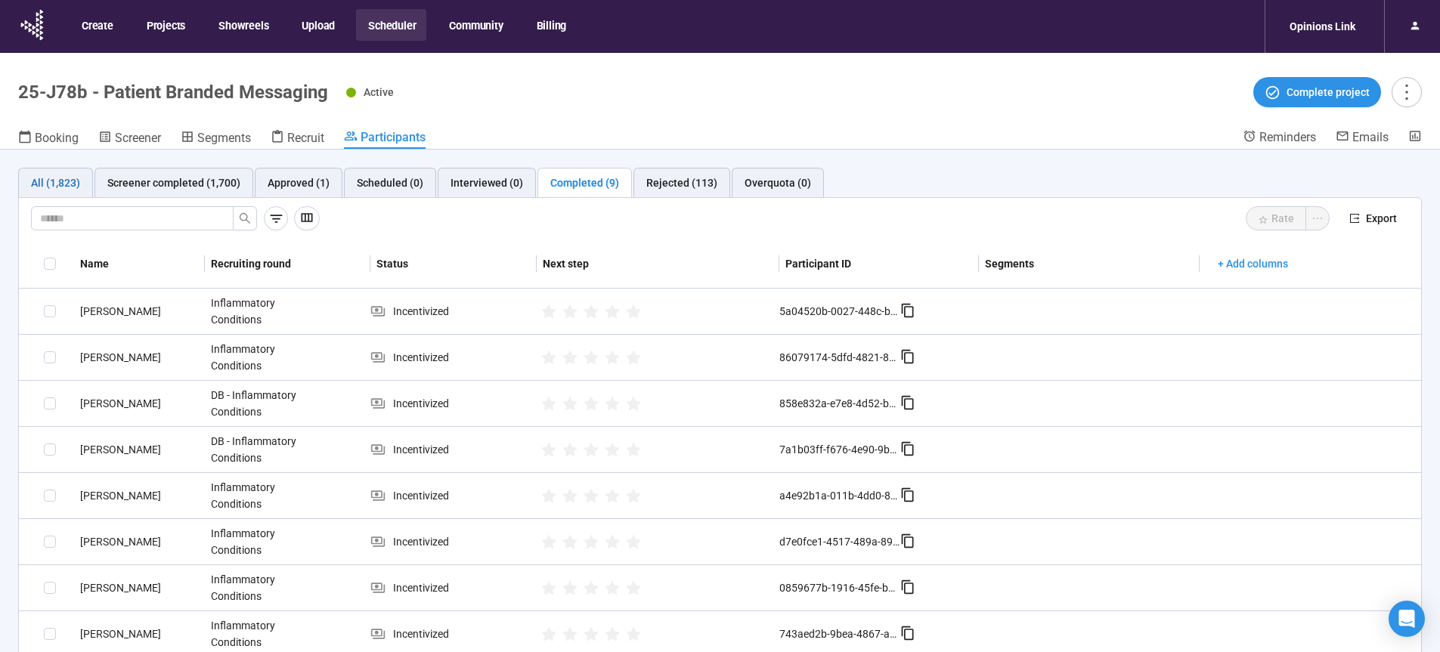
click at [54, 184] on div "All (1,823)" at bounding box center [55, 183] width 49 height 17
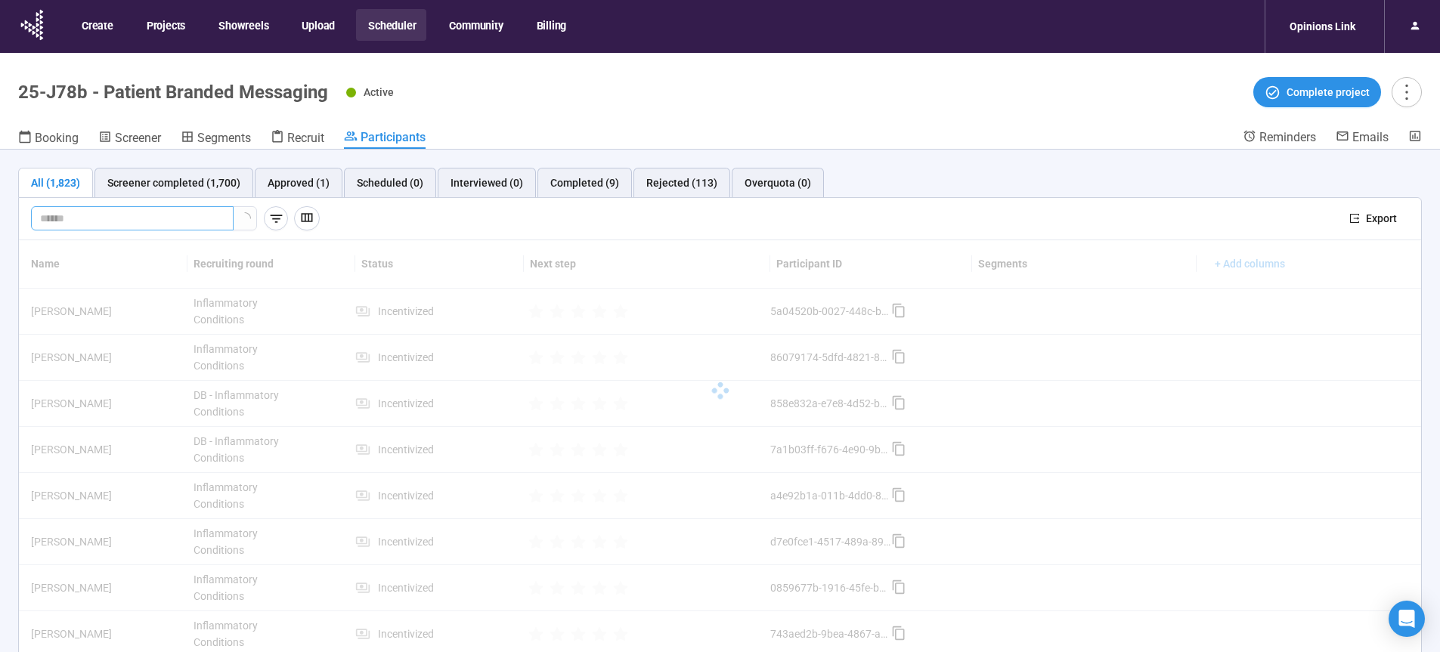
click at [66, 223] on input "text" at bounding box center [126, 218] width 172 height 17
paste input "**********"
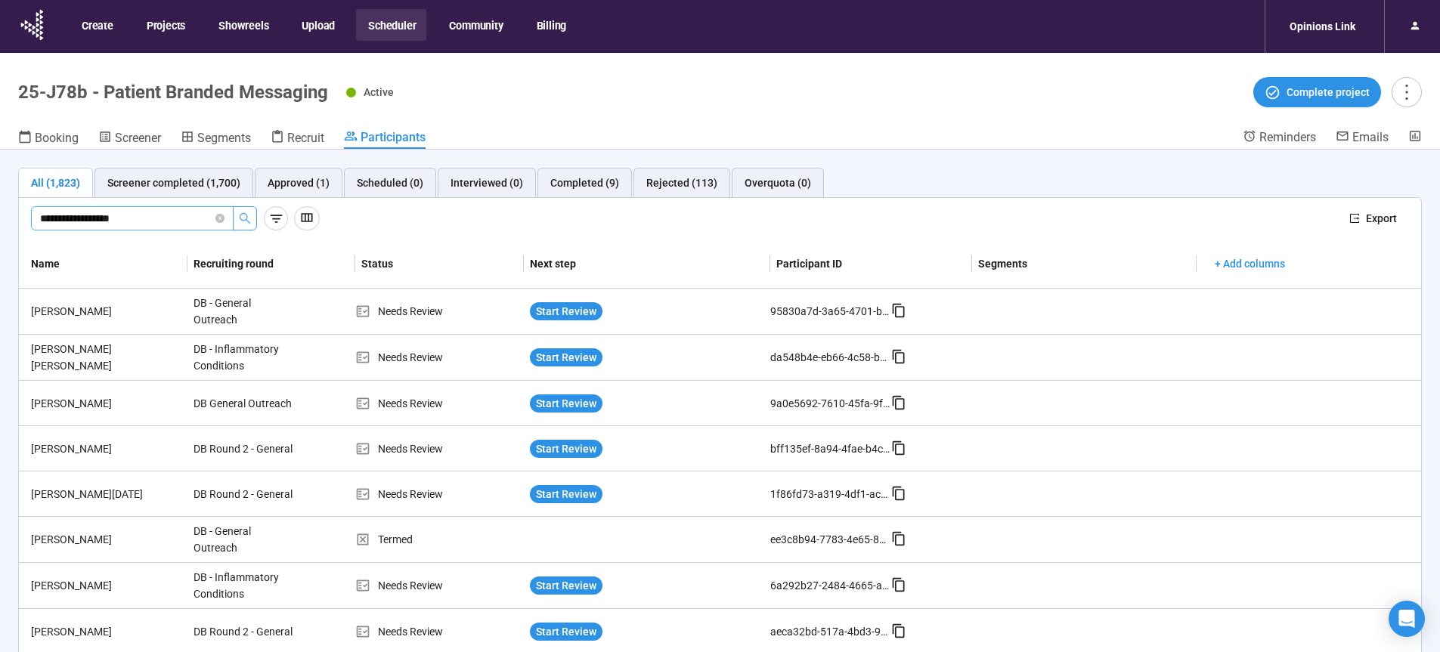
click at [239, 218] on icon "search" at bounding box center [245, 218] width 12 height 12
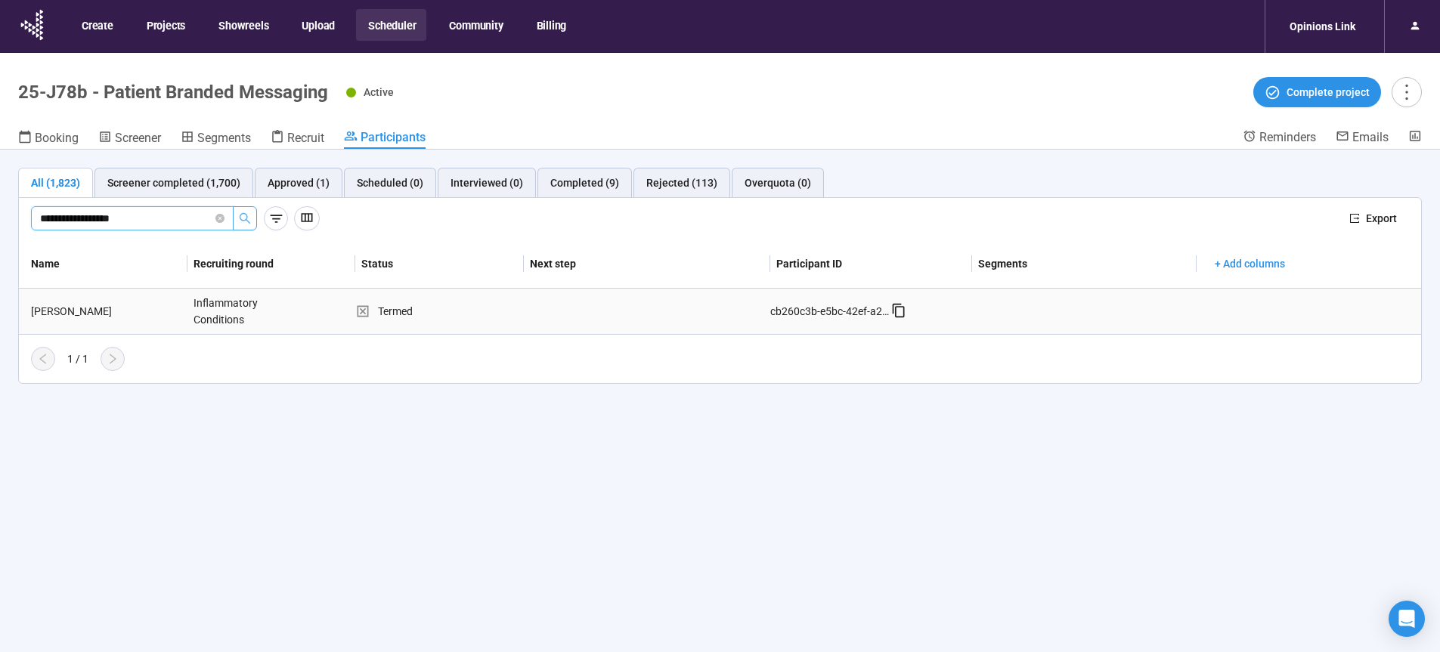
type input "**********"
click at [29, 311] on div "Patricia Parsons" at bounding box center [106, 311] width 163 height 17
click at [38, 311] on div "Patricia Parsons" at bounding box center [106, 311] width 163 height 17
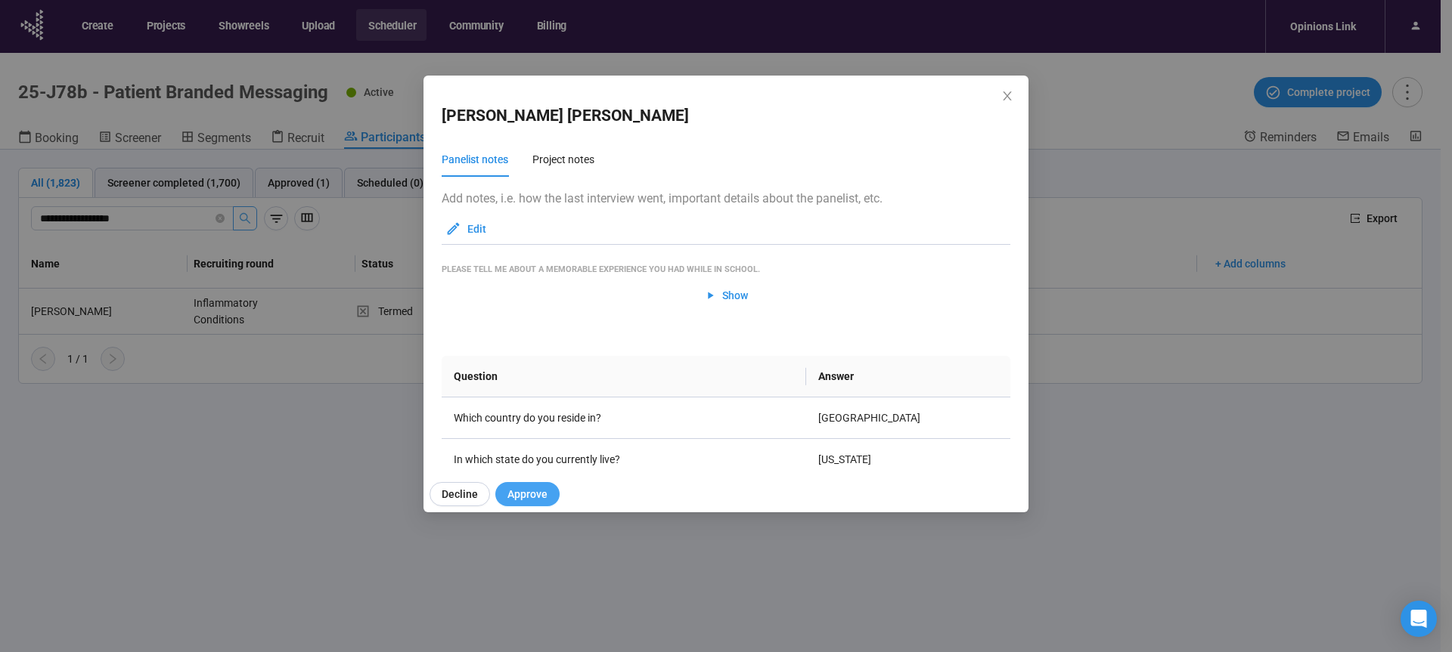
click at [528, 501] on span "Approve" at bounding box center [527, 494] width 40 height 17
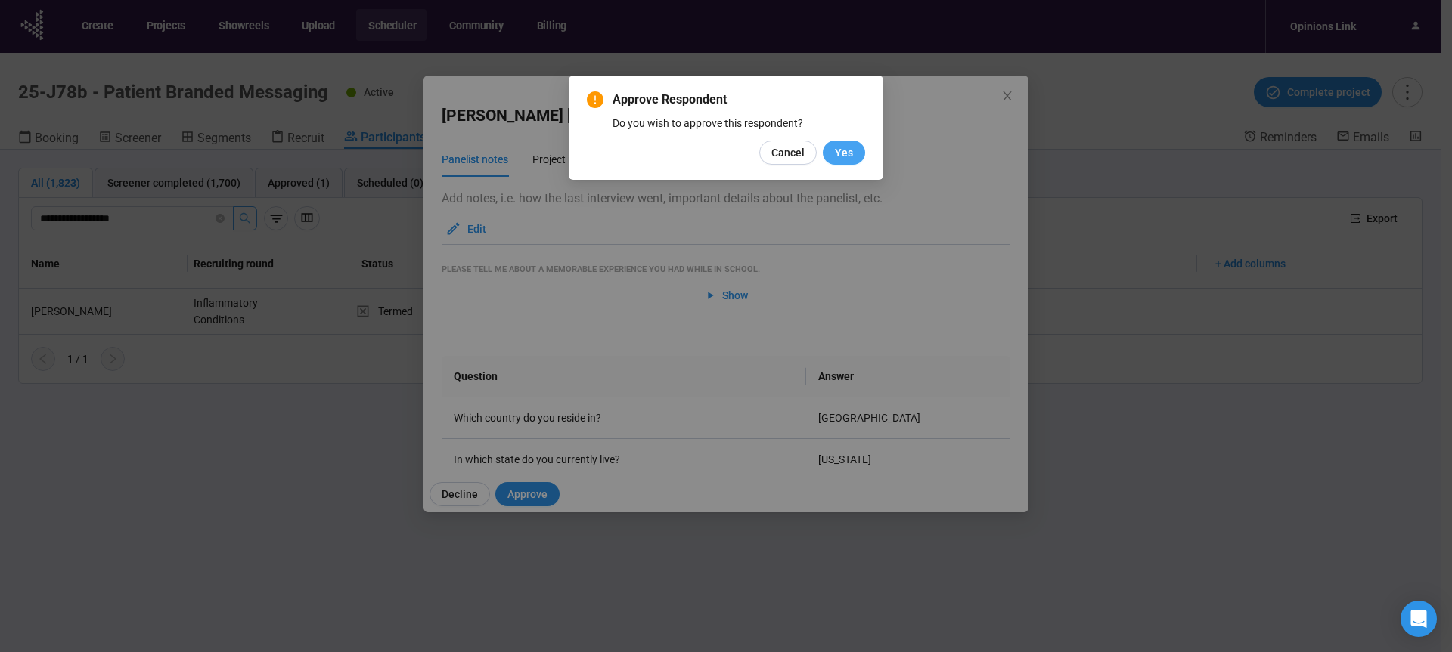
click at [836, 147] on span "Yes" at bounding box center [844, 152] width 18 height 17
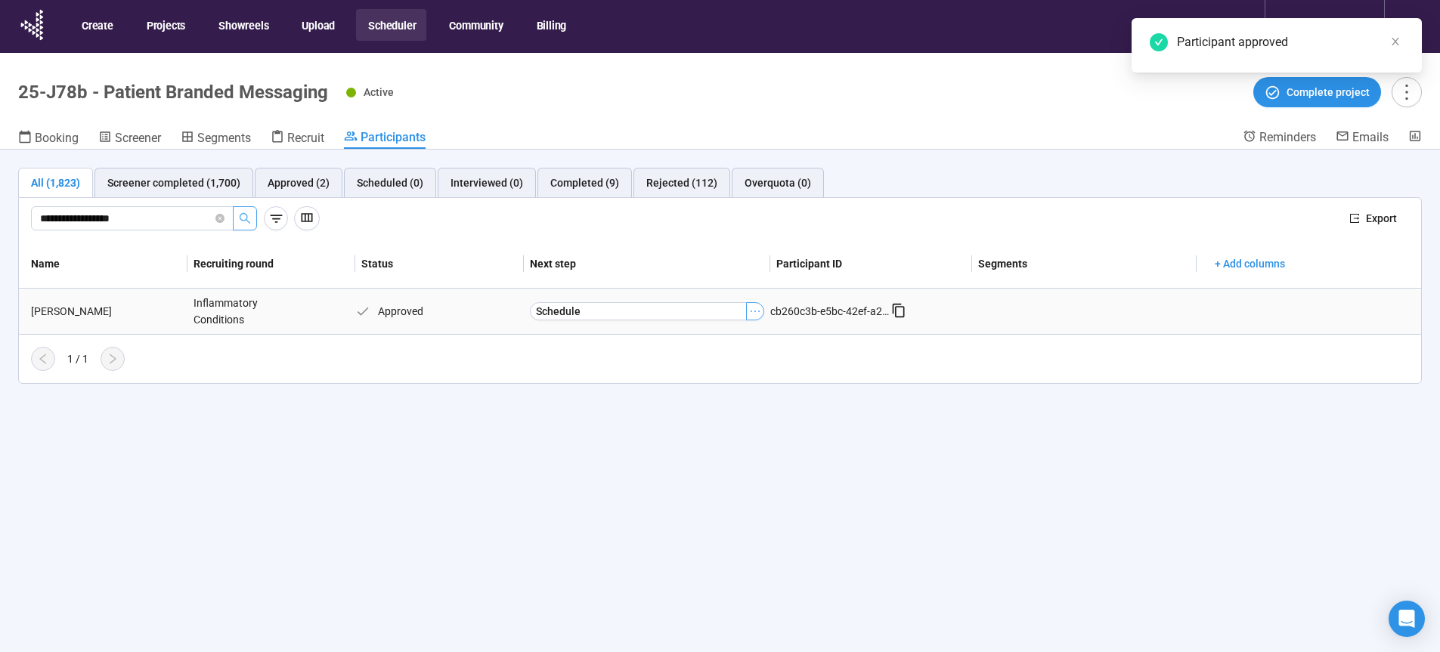
click at [763, 311] on button "button" at bounding box center [755, 311] width 18 height 18
click at [730, 363] on span "Mark as Interviewed" at bounding box center [732, 363] width 151 height 17
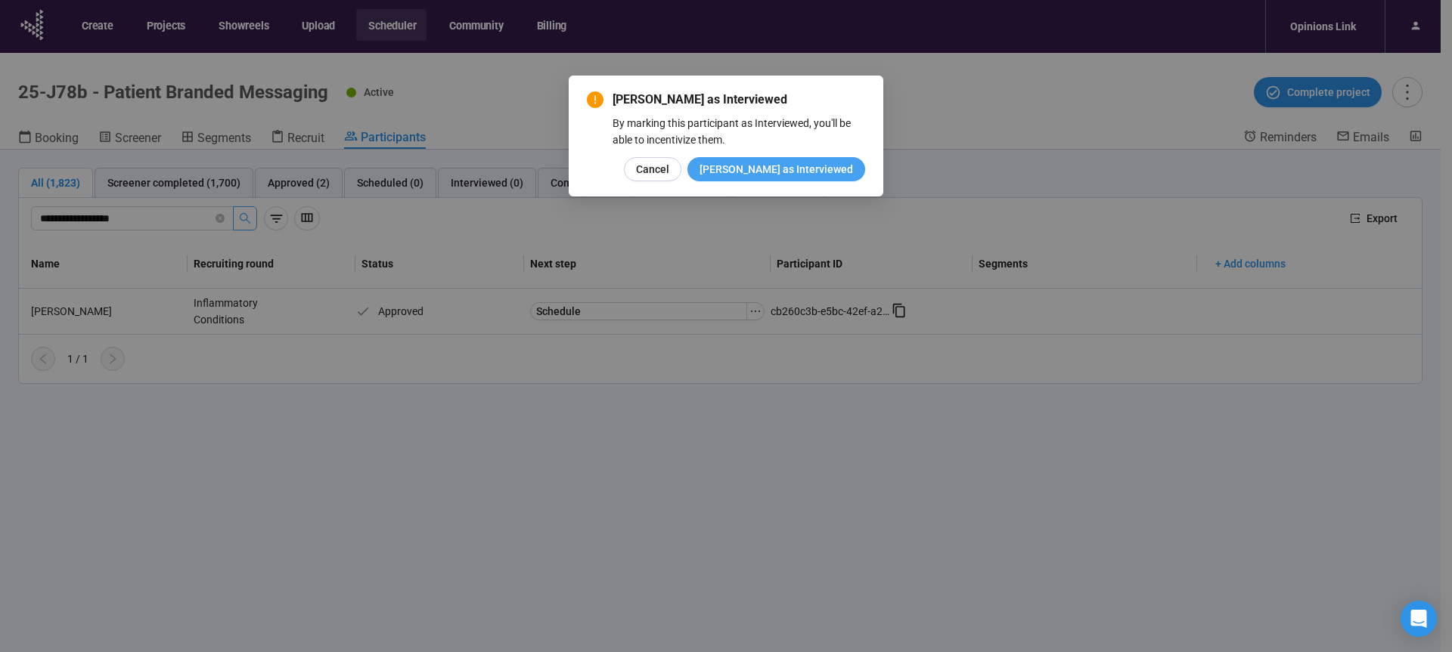
click at [840, 167] on span "Mark as Interviewed" at bounding box center [775, 169] width 153 height 17
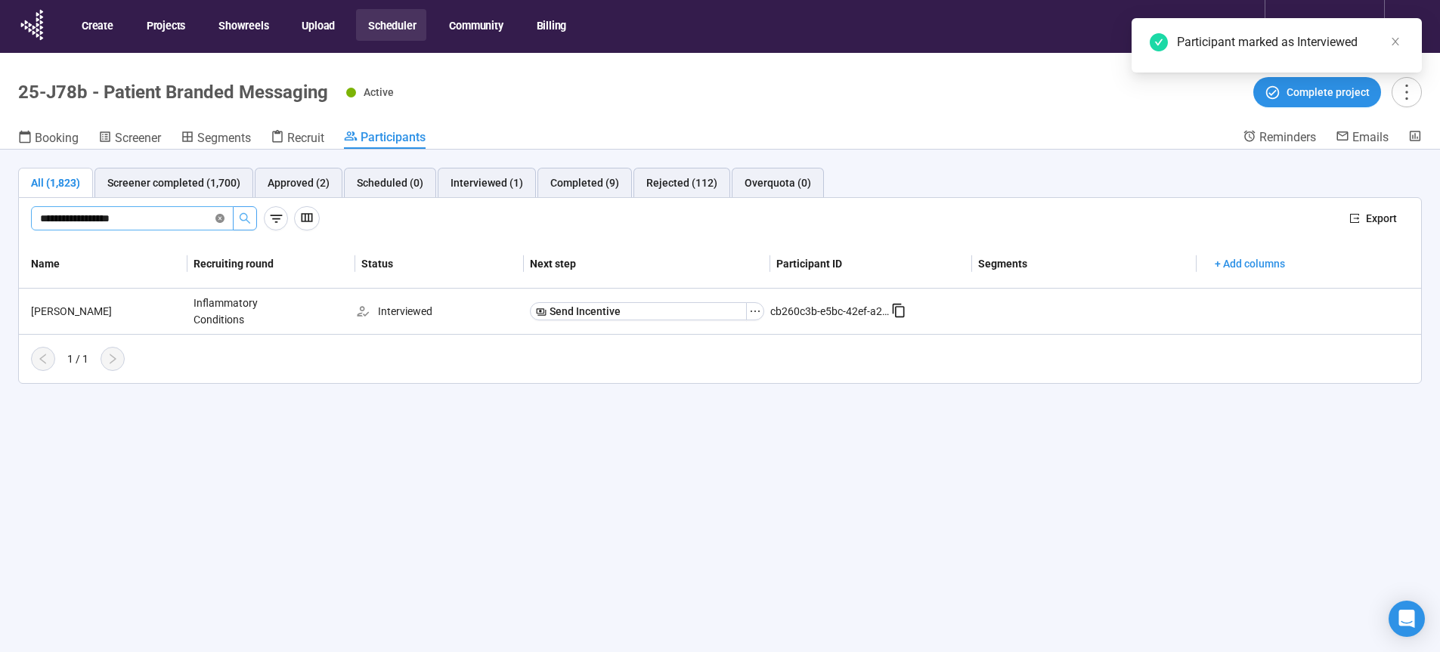
click at [223, 222] on icon "close-circle" at bounding box center [219, 218] width 9 height 9
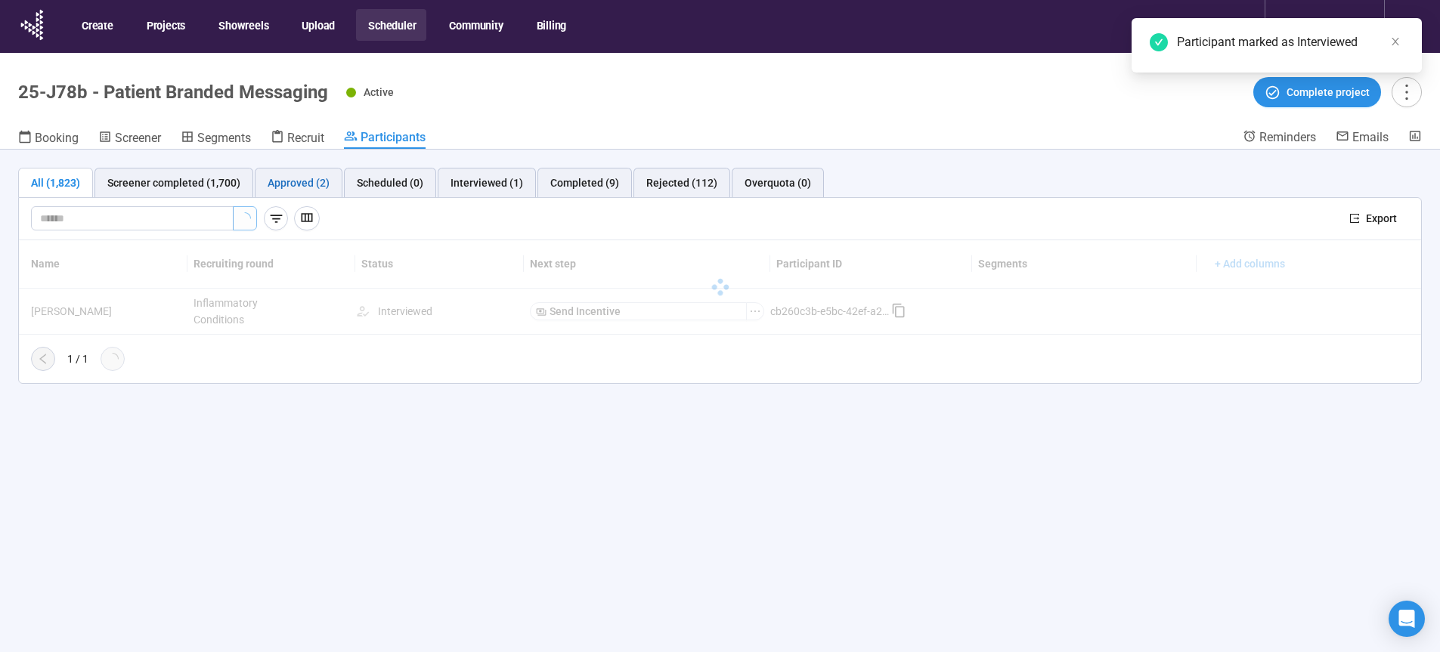
click at [281, 183] on div "Approved (2)" at bounding box center [299, 183] width 62 height 17
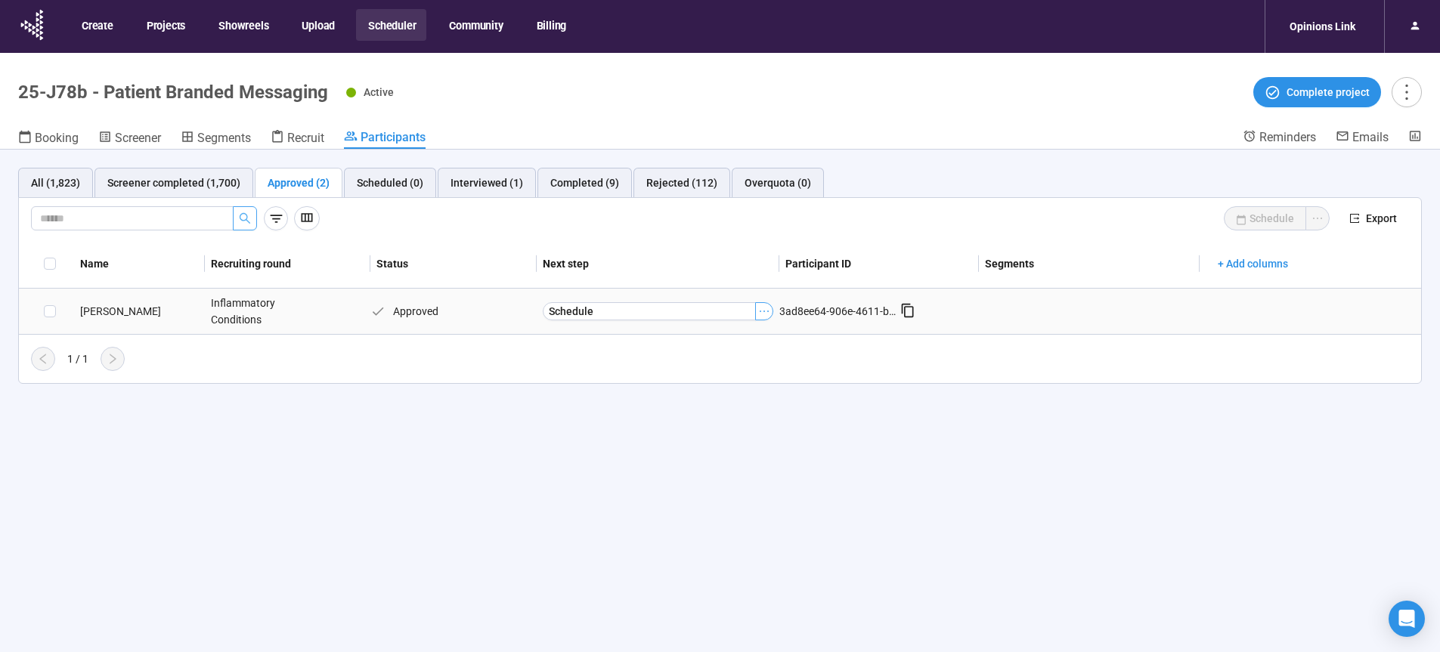
click at [770, 313] on icon "ellipsis" at bounding box center [764, 311] width 12 height 12
click at [747, 364] on span "Mark as Interviewed" at bounding box center [741, 363] width 151 height 17
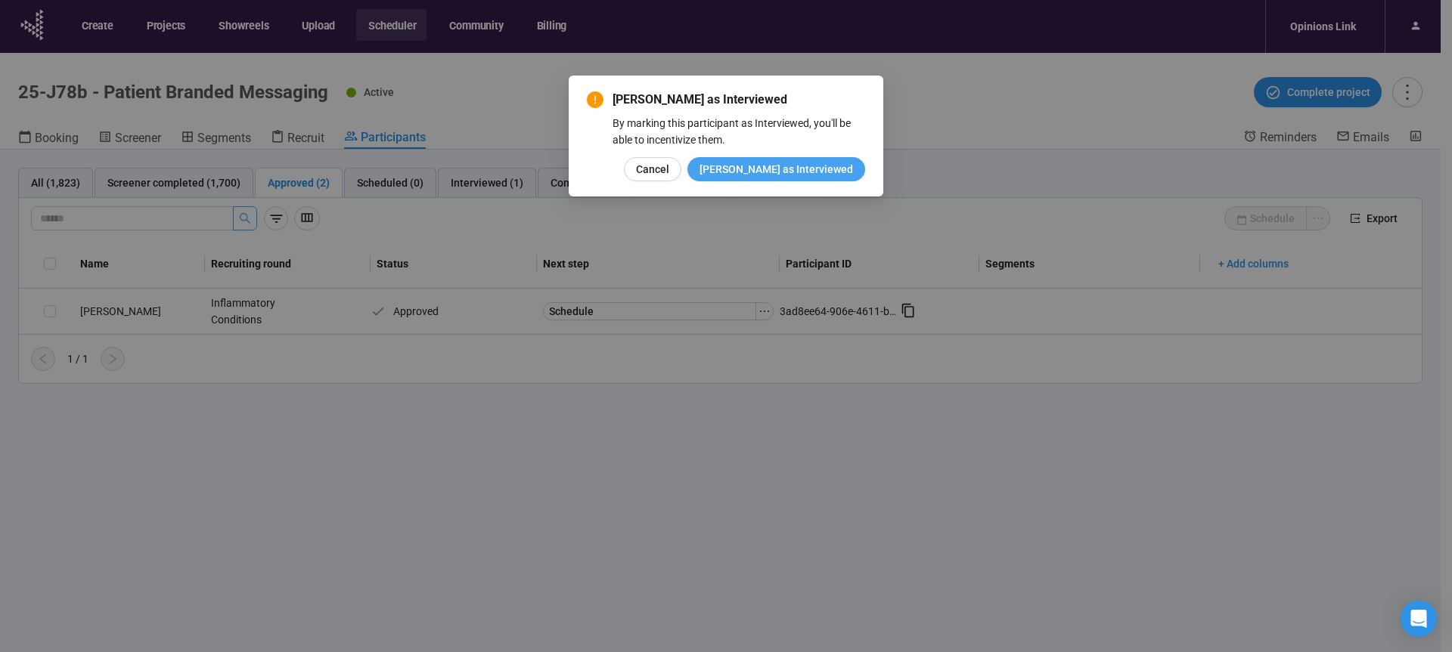
click at [835, 169] on span "Mark as Interviewed" at bounding box center [775, 169] width 153 height 17
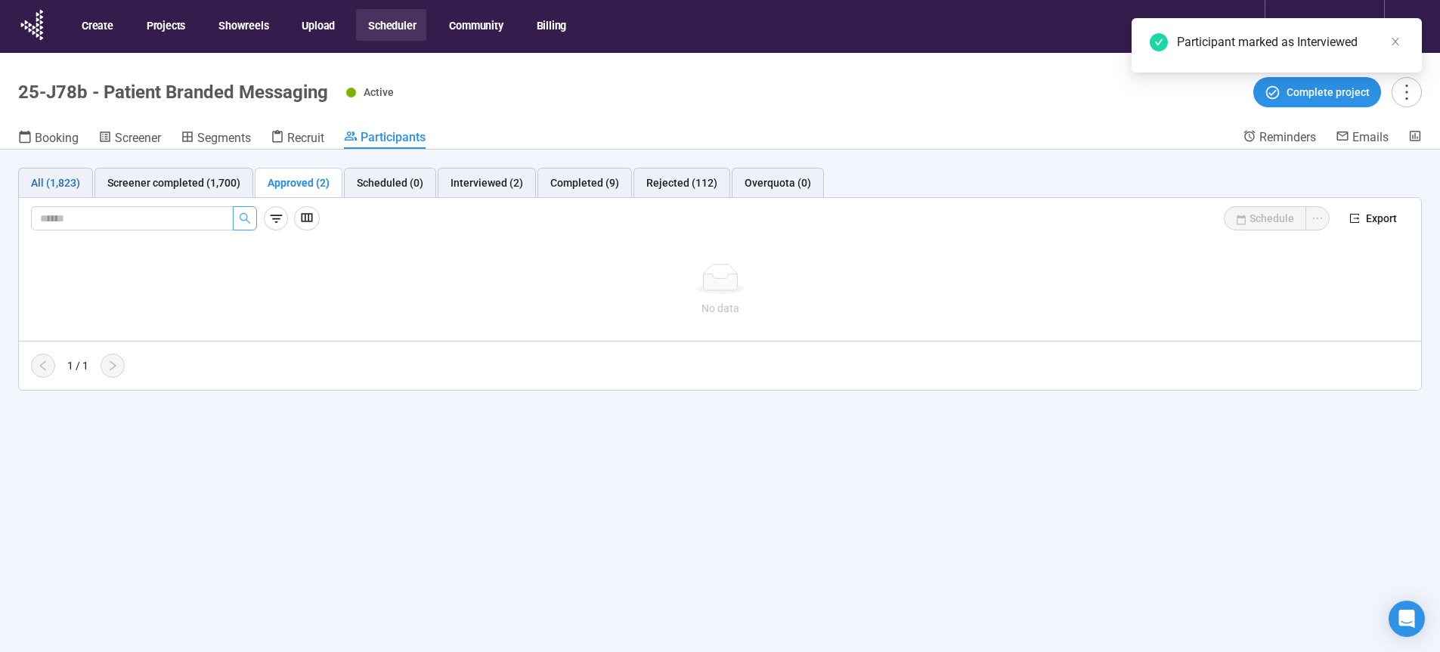
click at [62, 184] on div "All (1,823)" at bounding box center [55, 183] width 49 height 17
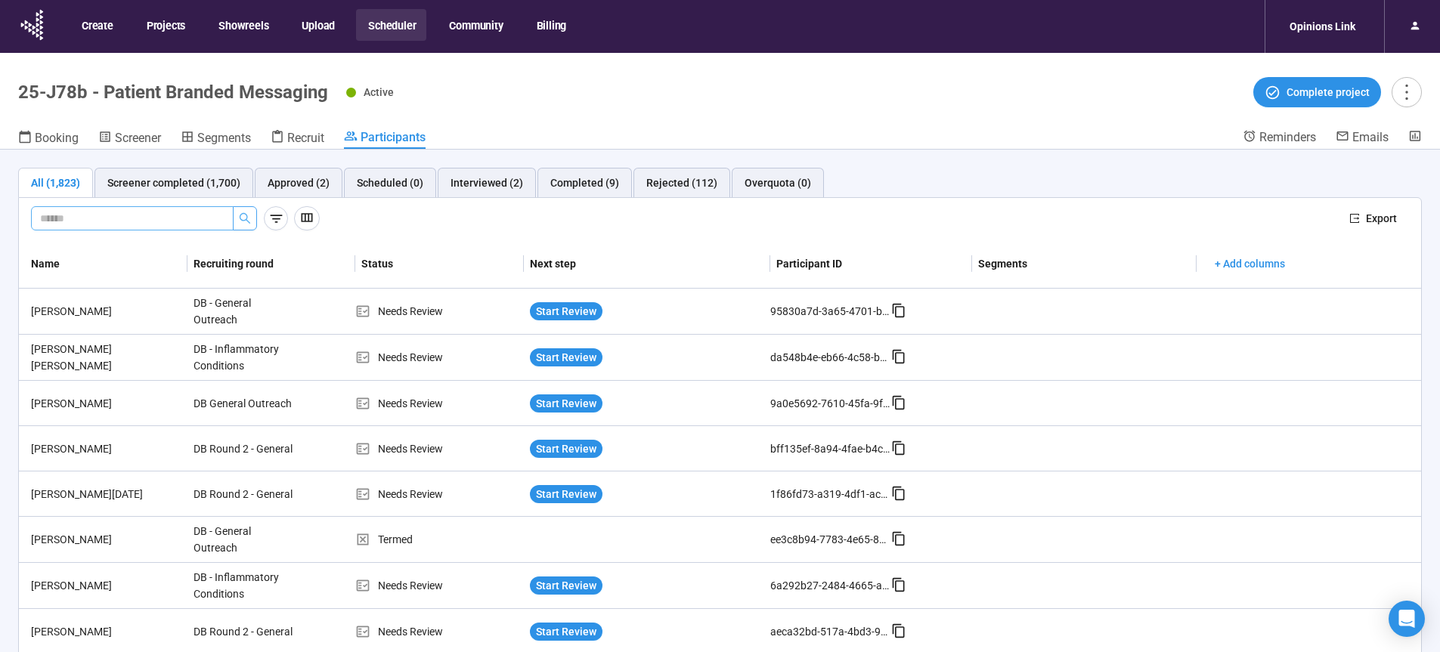
click at [143, 219] on input "text" at bounding box center [126, 218] width 172 height 17
paste input "**********"
click at [248, 217] on icon "search" at bounding box center [245, 218] width 12 height 12
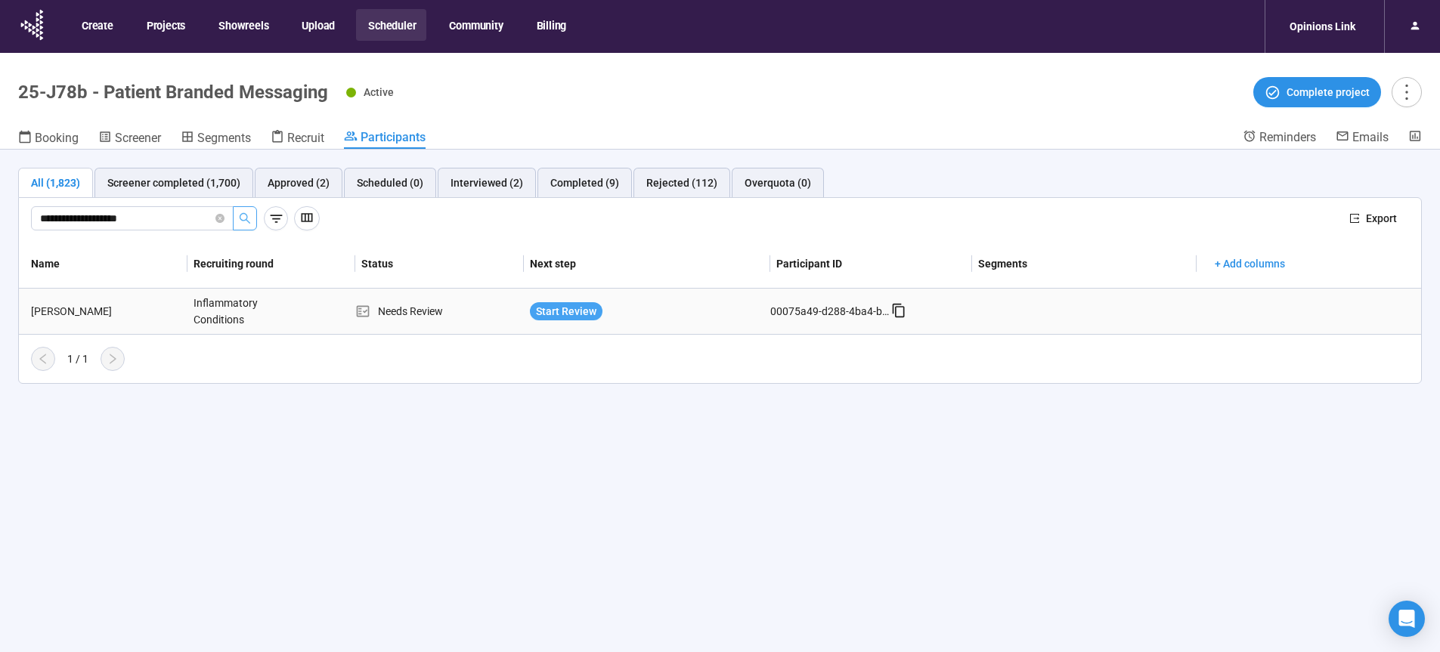
click at [574, 311] on span "Start Review" at bounding box center [566, 311] width 60 height 17
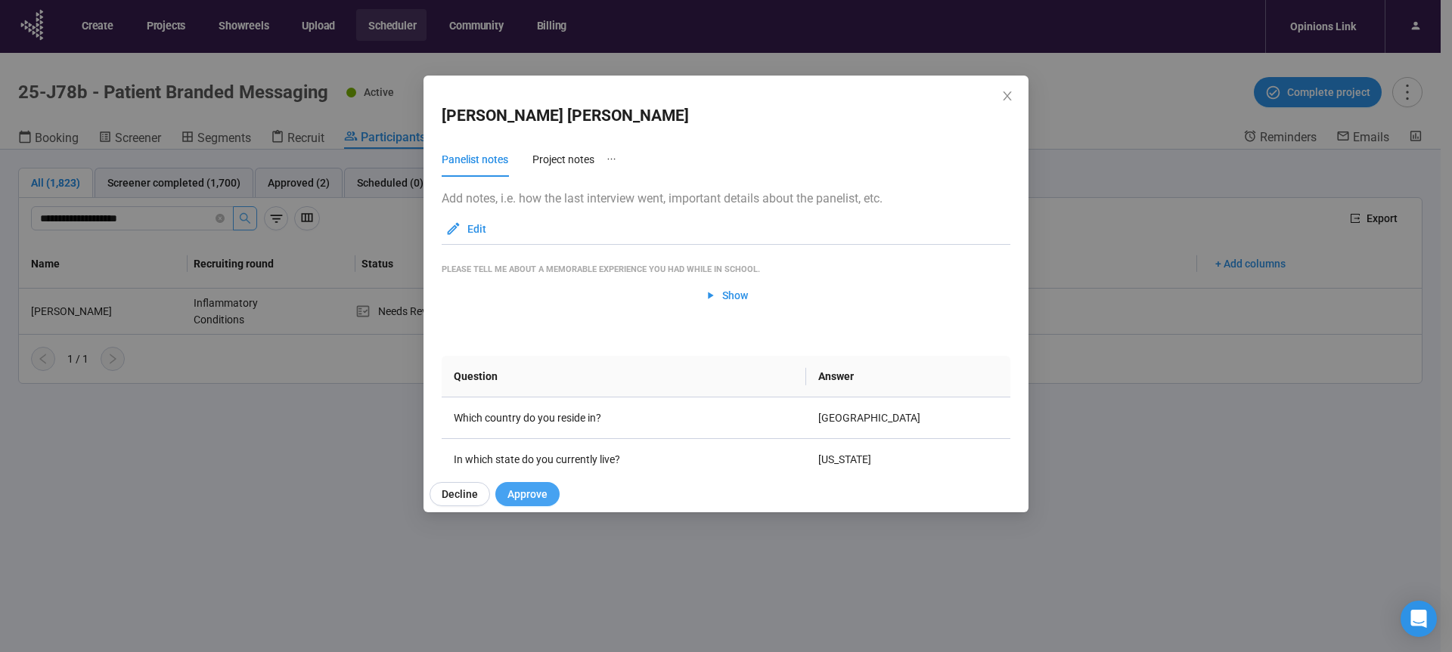
click at [531, 492] on span "Approve" at bounding box center [527, 494] width 40 height 17
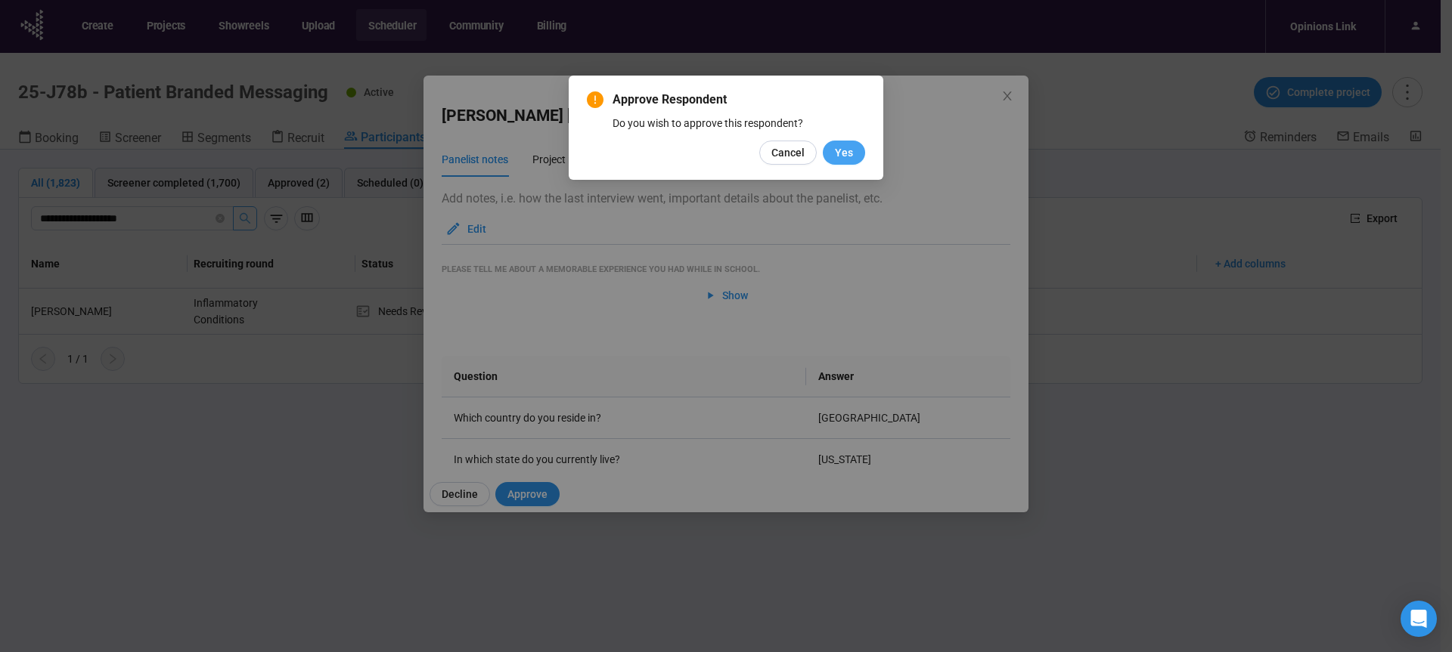
click at [834, 153] on button "Yes" at bounding box center [844, 153] width 42 height 24
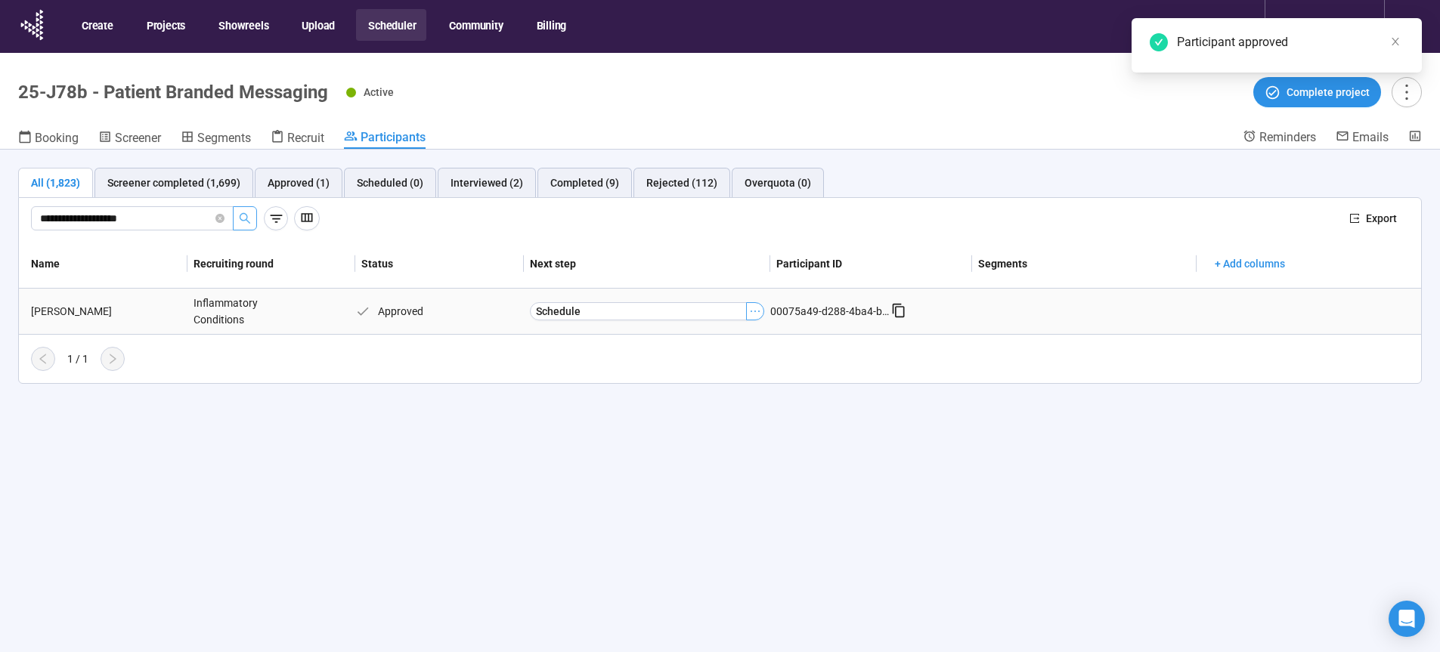
click at [755, 311] on icon "ellipsis" at bounding box center [755, 311] width 12 height 12
click at [739, 361] on span "Mark as Interviewed" at bounding box center [732, 363] width 151 height 17
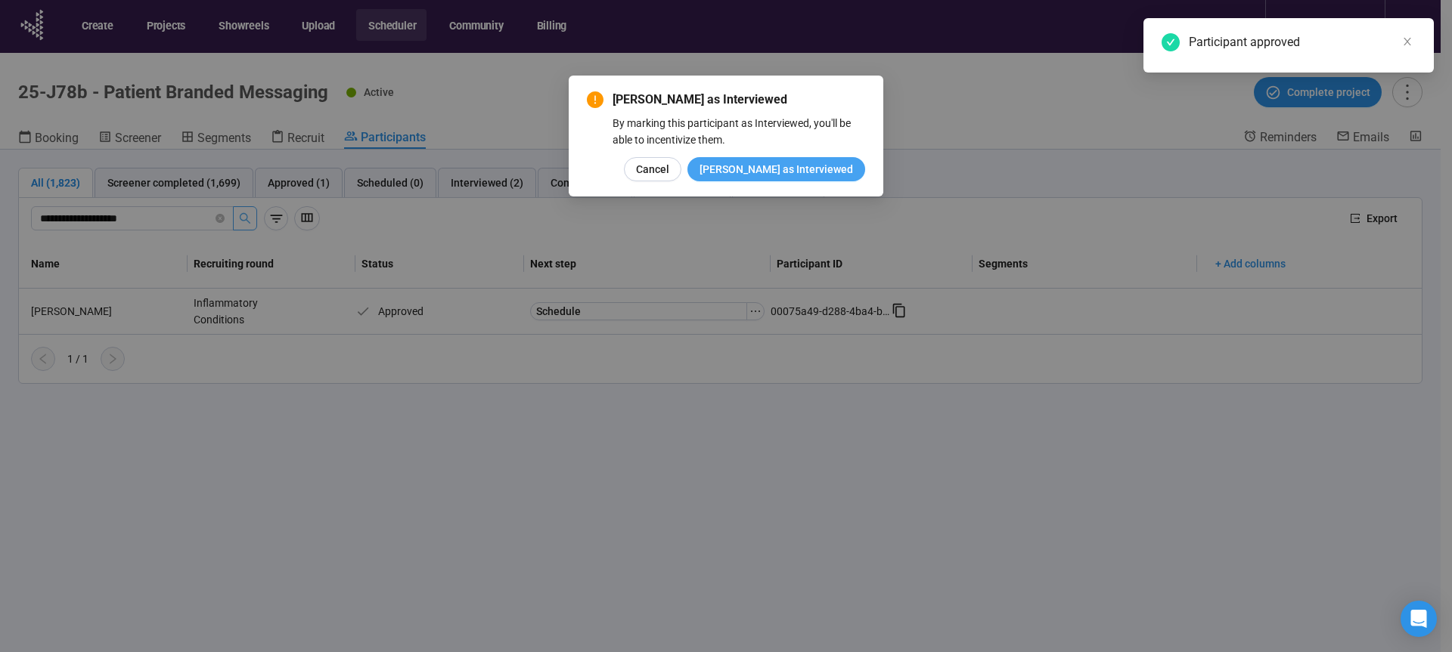
click at [812, 178] on button "Mark as Interviewed" at bounding box center [776, 169] width 178 height 24
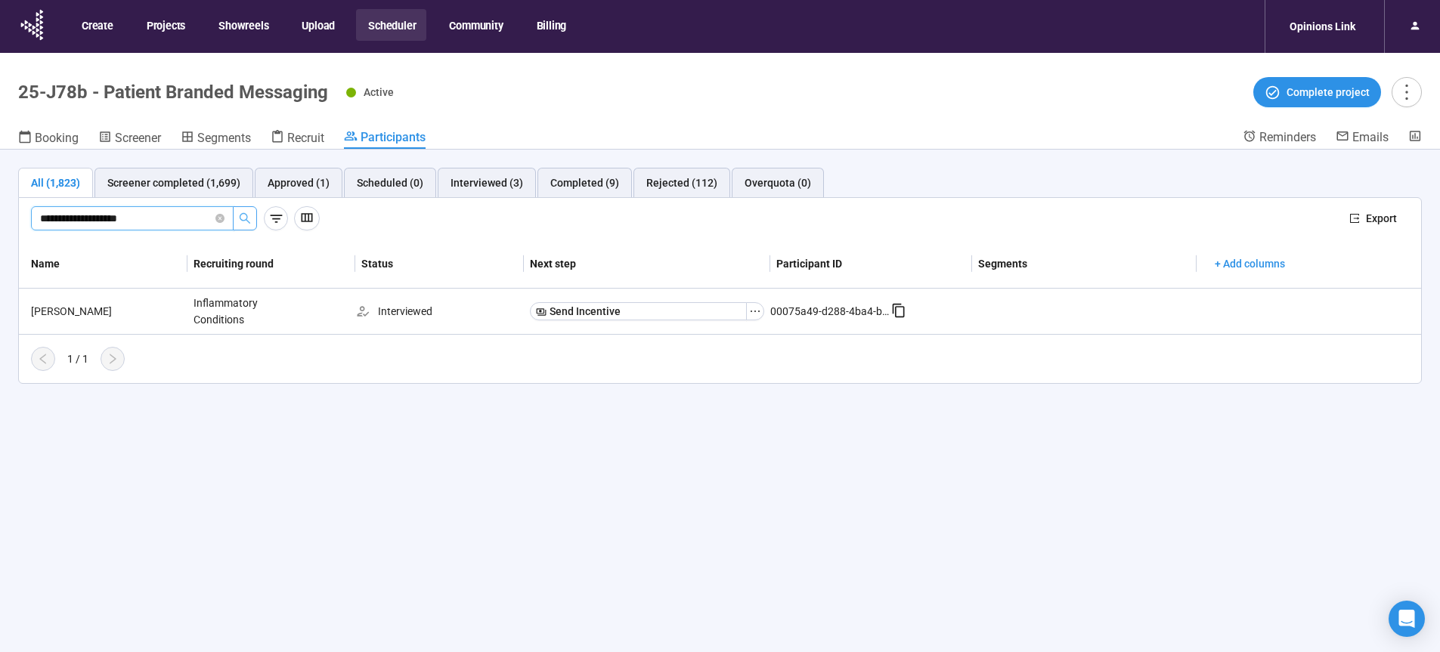
drag, startPoint x: 175, startPoint y: 220, endPoint x: 0, endPoint y: 220, distance: 175.4
click at [40, 220] on input "**********" at bounding box center [126, 218] width 172 height 17
paste input "*"
click at [246, 216] on icon "search" at bounding box center [245, 218] width 12 height 12
click at [572, 311] on span "Start Review" at bounding box center [566, 311] width 60 height 17
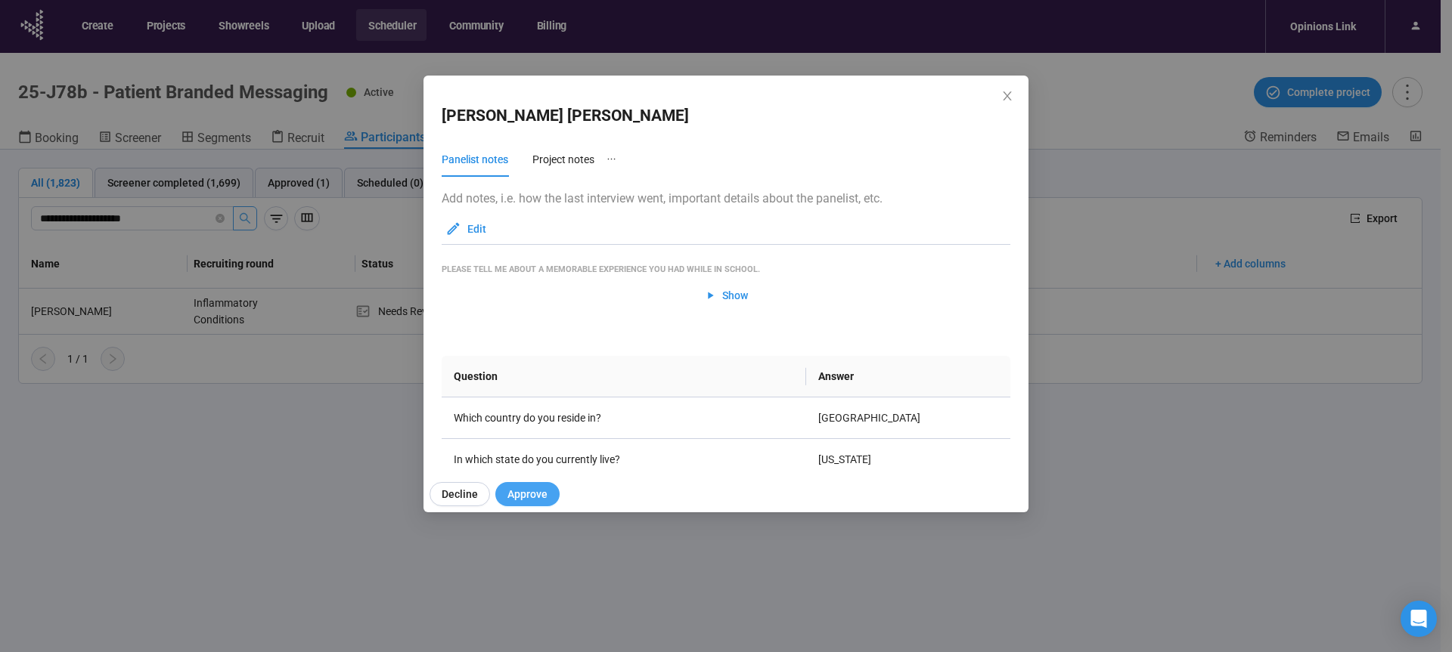
click at [538, 494] on span "Approve" at bounding box center [527, 494] width 40 height 17
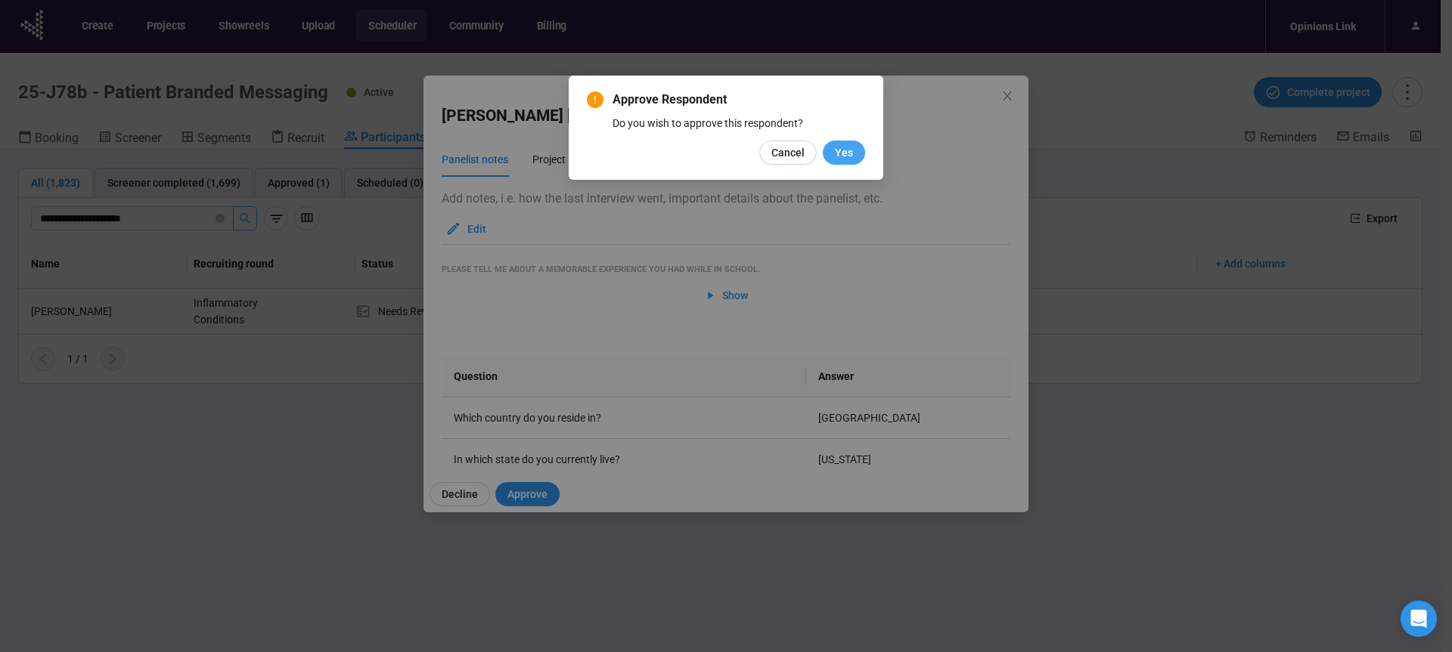
click at [847, 154] on span "Yes" at bounding box center [844, 152] width 18 height 17
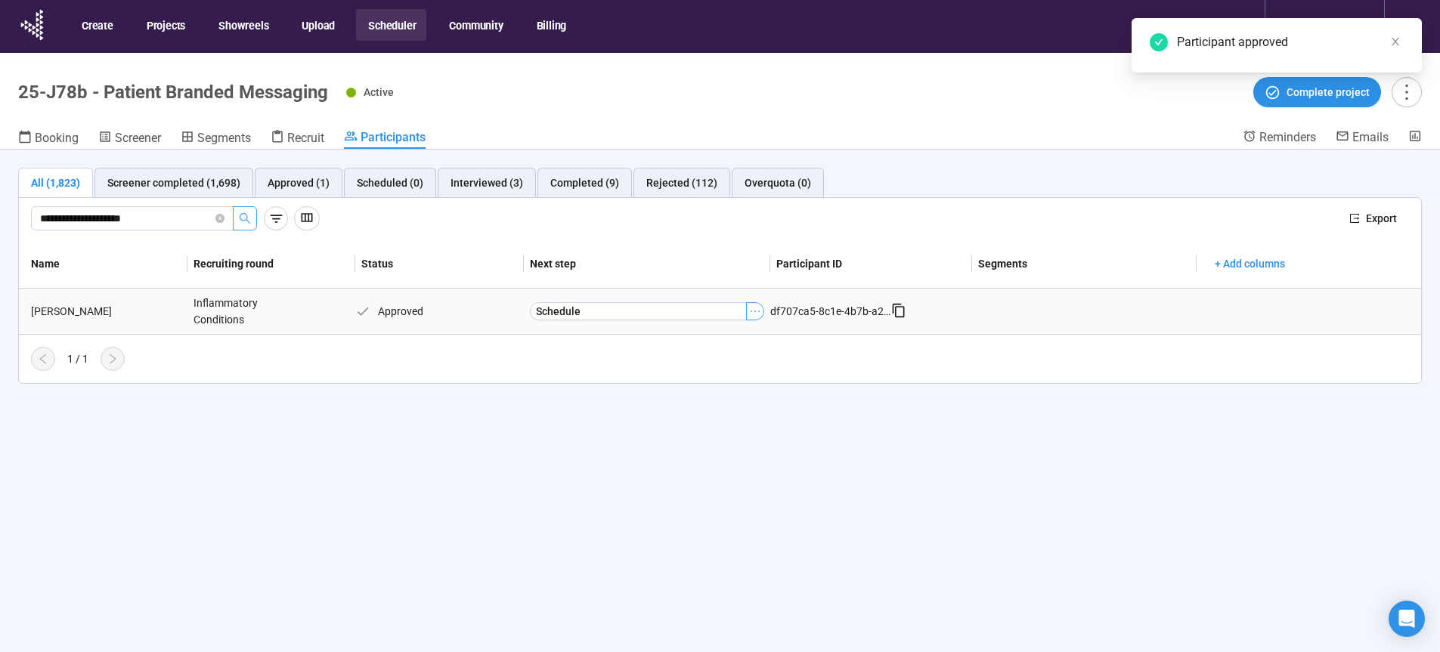
click at [756, 311] on icon "ellipsis" at bounding box center [755, 311] width 12 height 12
click at [736, 360] on span "Mark as Interviewed" at bounding box center [732, 363] width 151 height 17
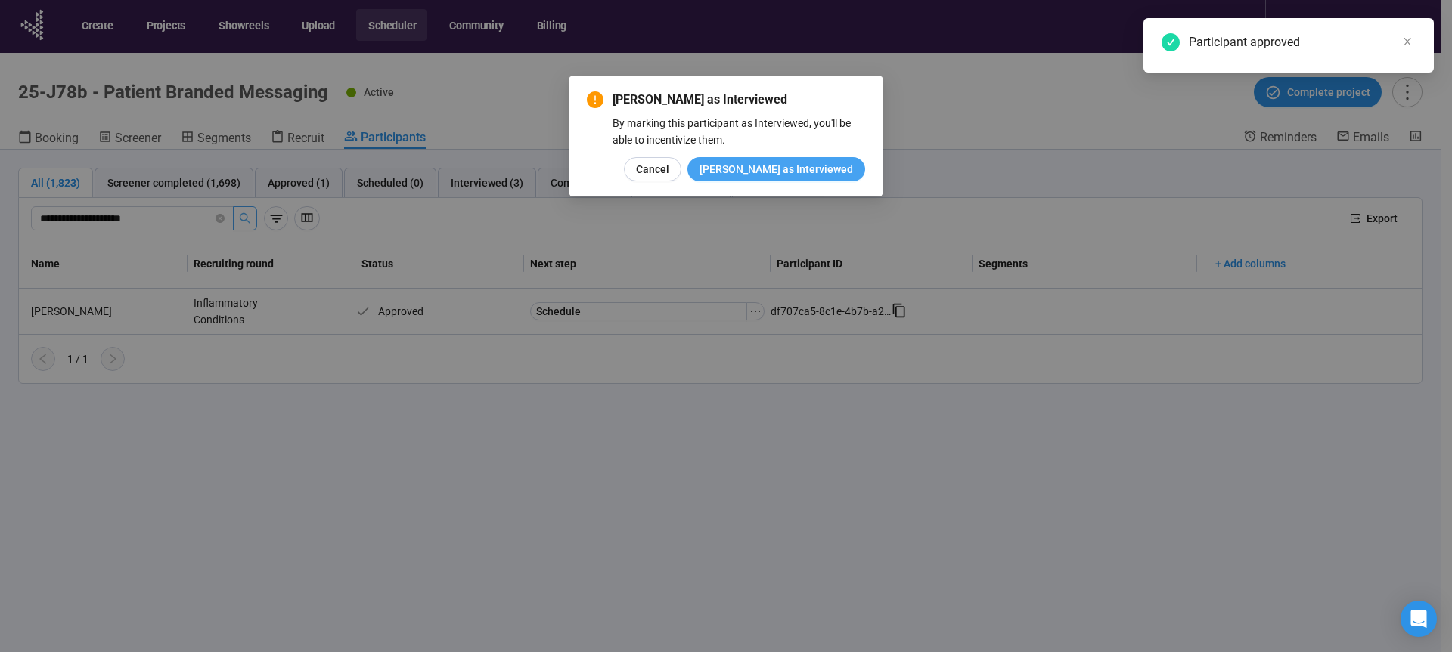
click at [838, 166] on span "Mark as Interviewed" at bounding box center [775, 169] width 153 height 17
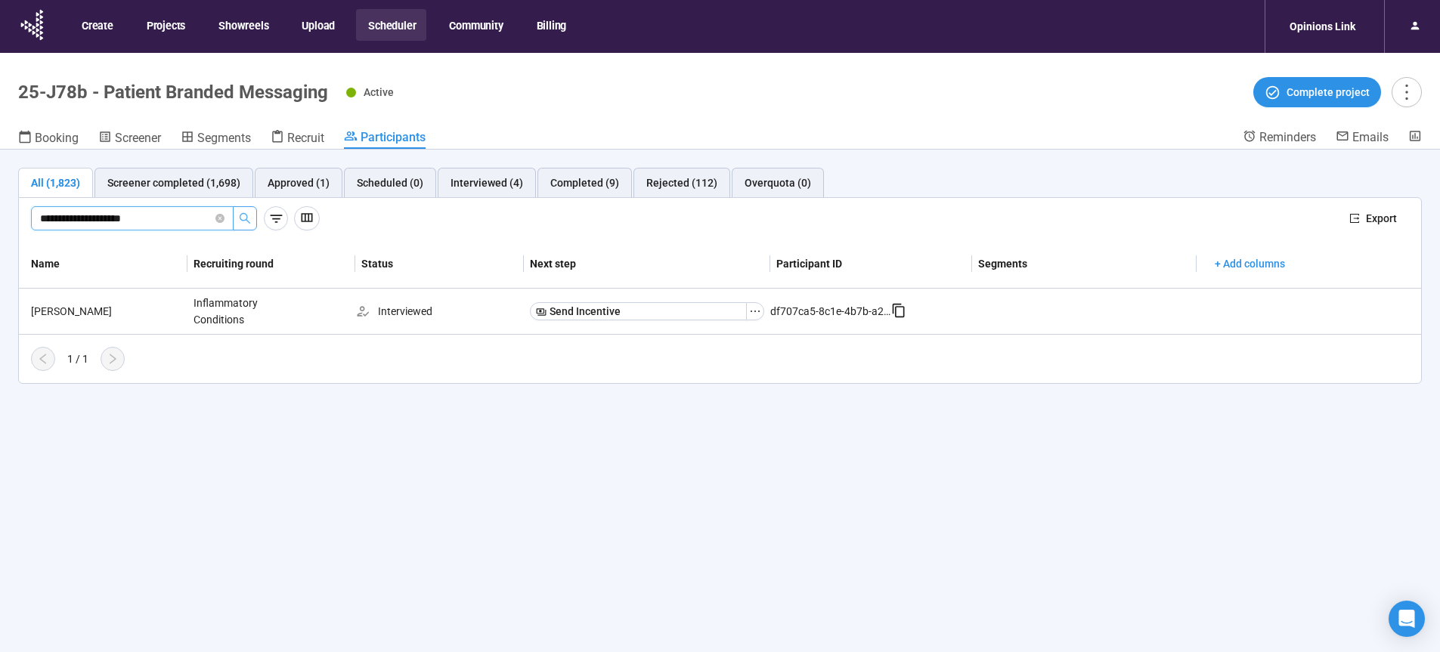
drag, startPoint x: 1444, startPoint y: 345, endPoint x: 0, endPoint y: 220, distance: 1449.4
click at [40, 220] on input "**********" at bounding box center [126, 218] width 172 height 17
paste input "*"
type input "**********"
click at [54, 305] on div "stuart klinger" at bounding box center [106, 311] width 163 height 17
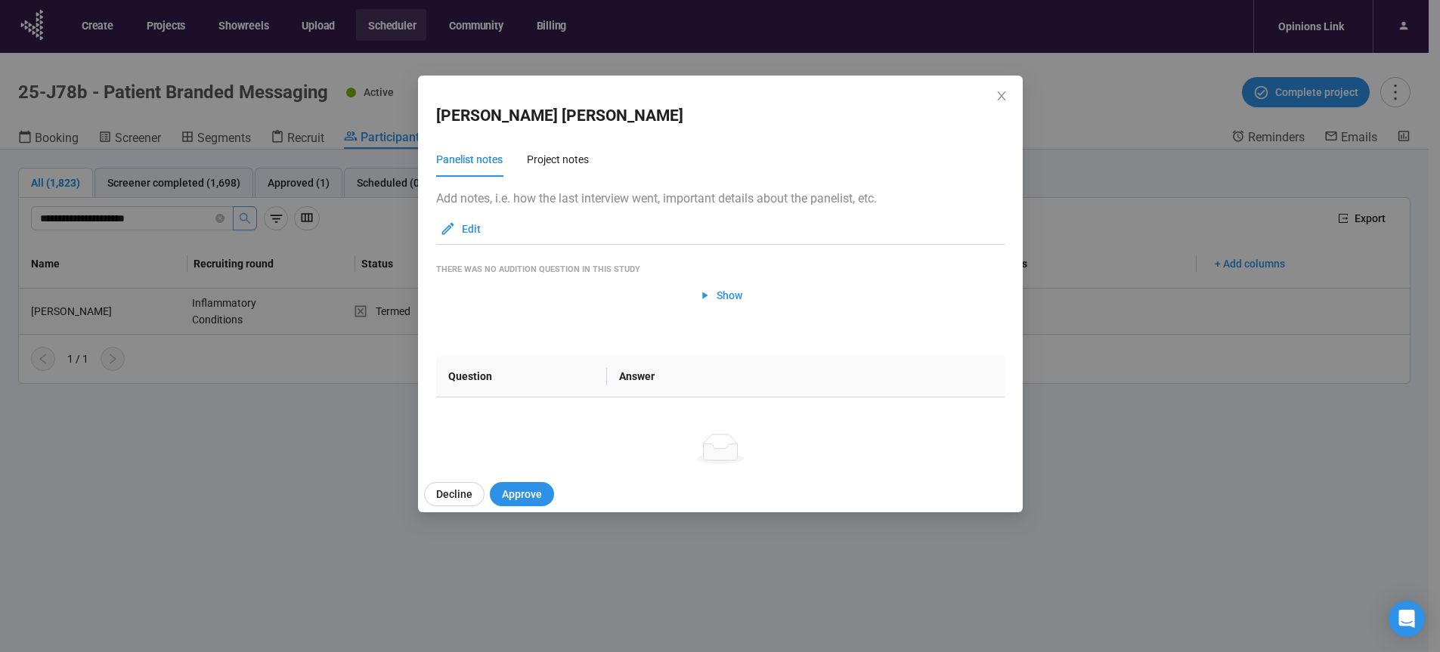
click at [54, 305] on div "stuart klinger Panelist notes Project notes Add notes, i.e. how the last interv…" at bounding box center [720, 326] width 1440 height 652
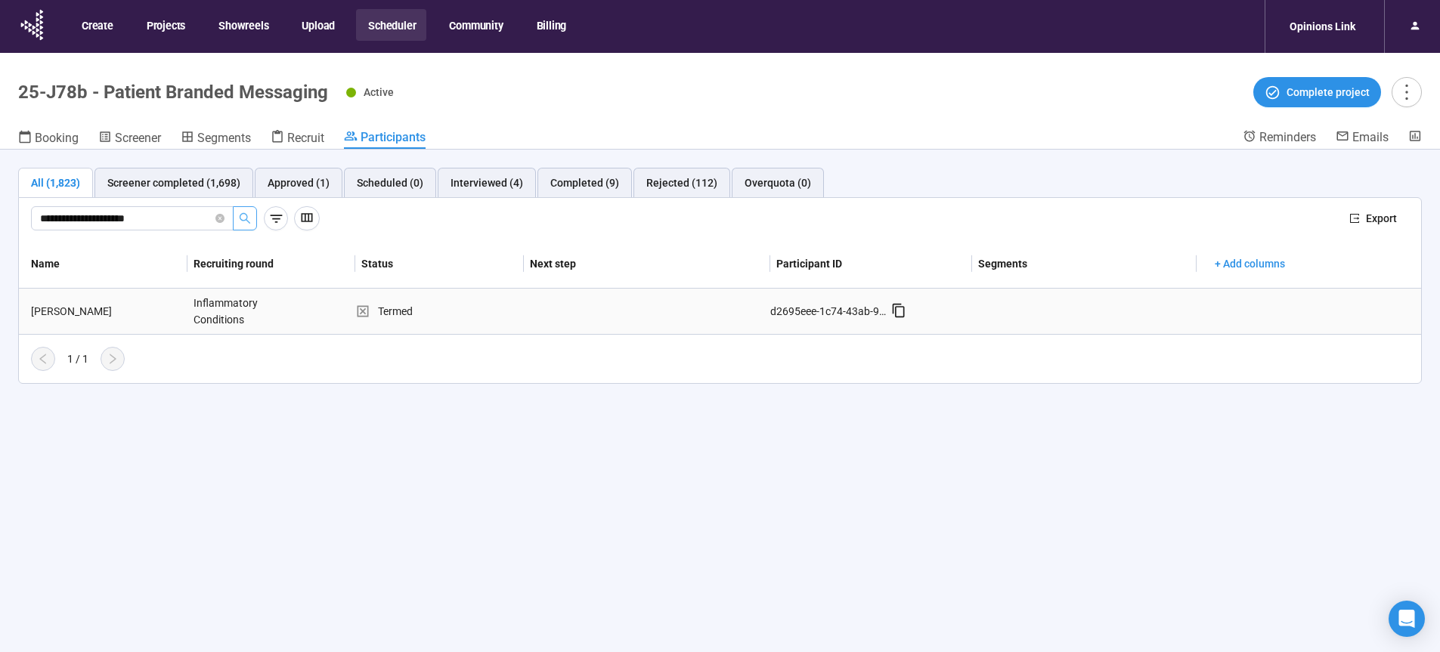
click at [57, 313] on div "stuart klinger" at bounding box center [106, 311] width 163 height 17
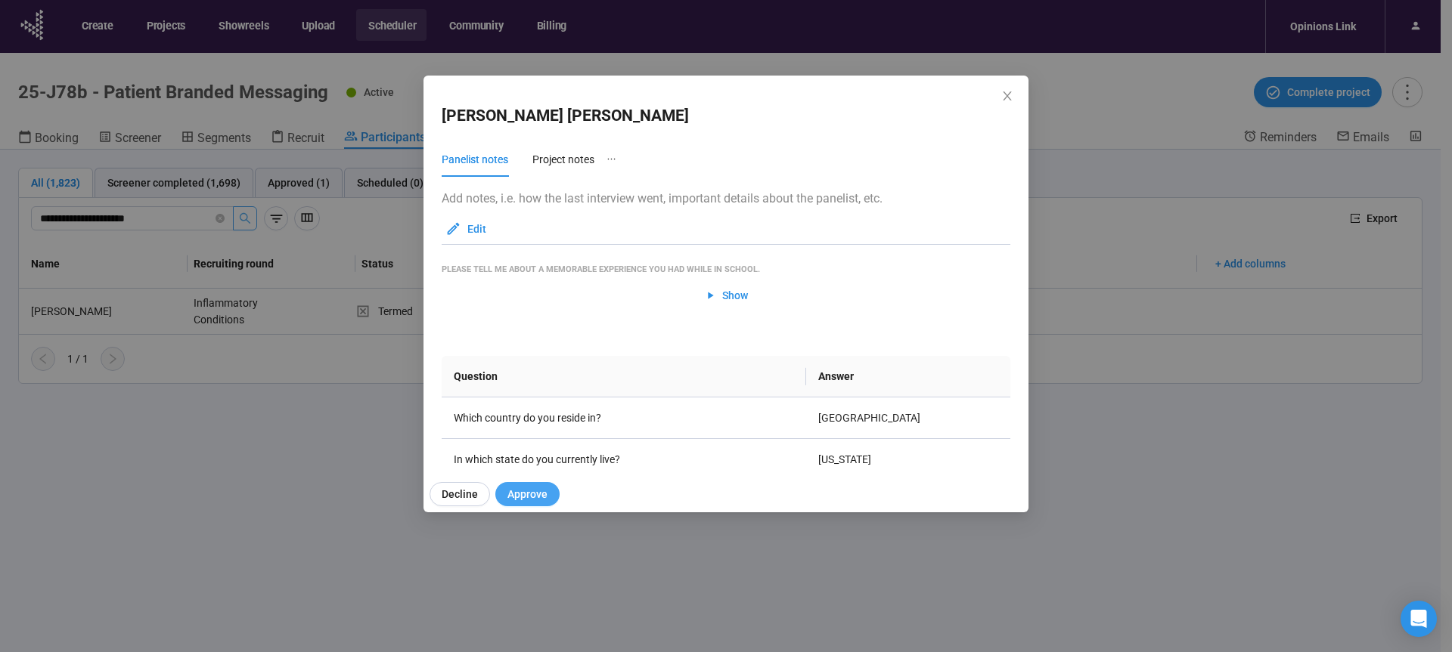
click at [535, 492] on span "Approve" at bounding box center [527, 494] width 40 height 17
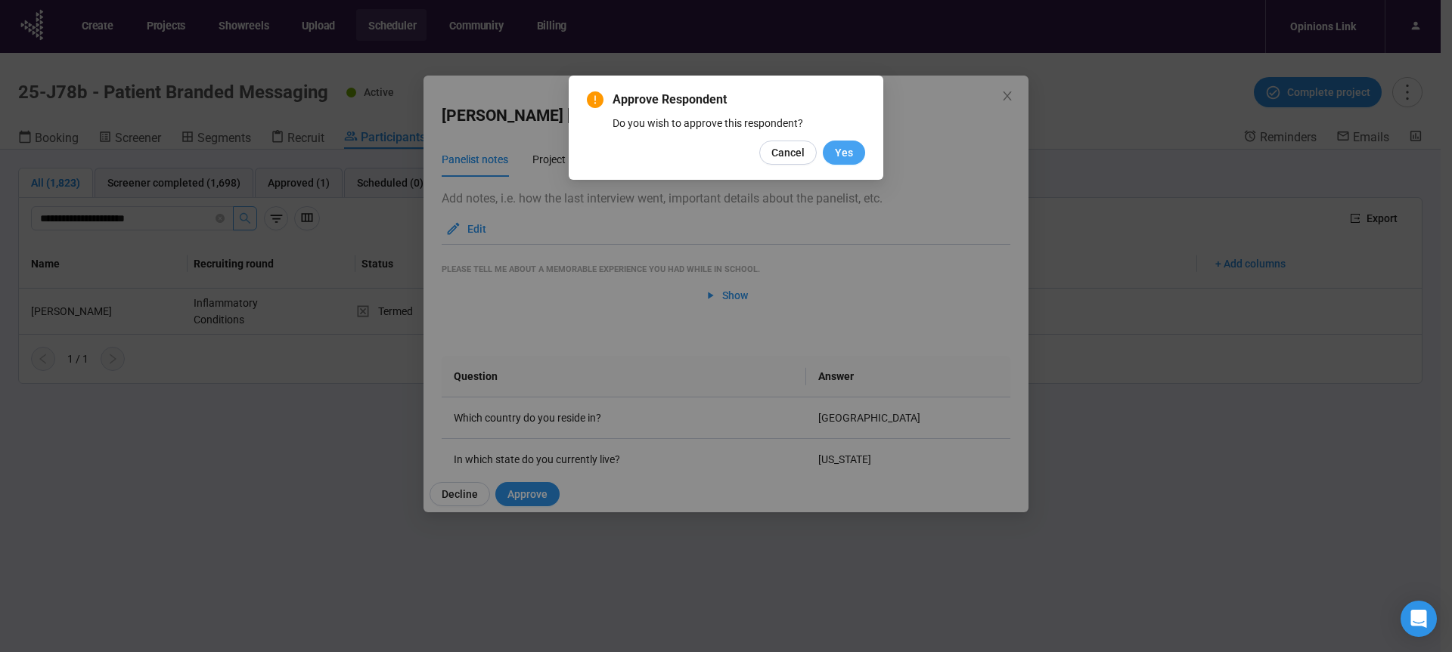
click at [847, 152] on span "Yes" at bounding box center [844, 152] width 18 height 17
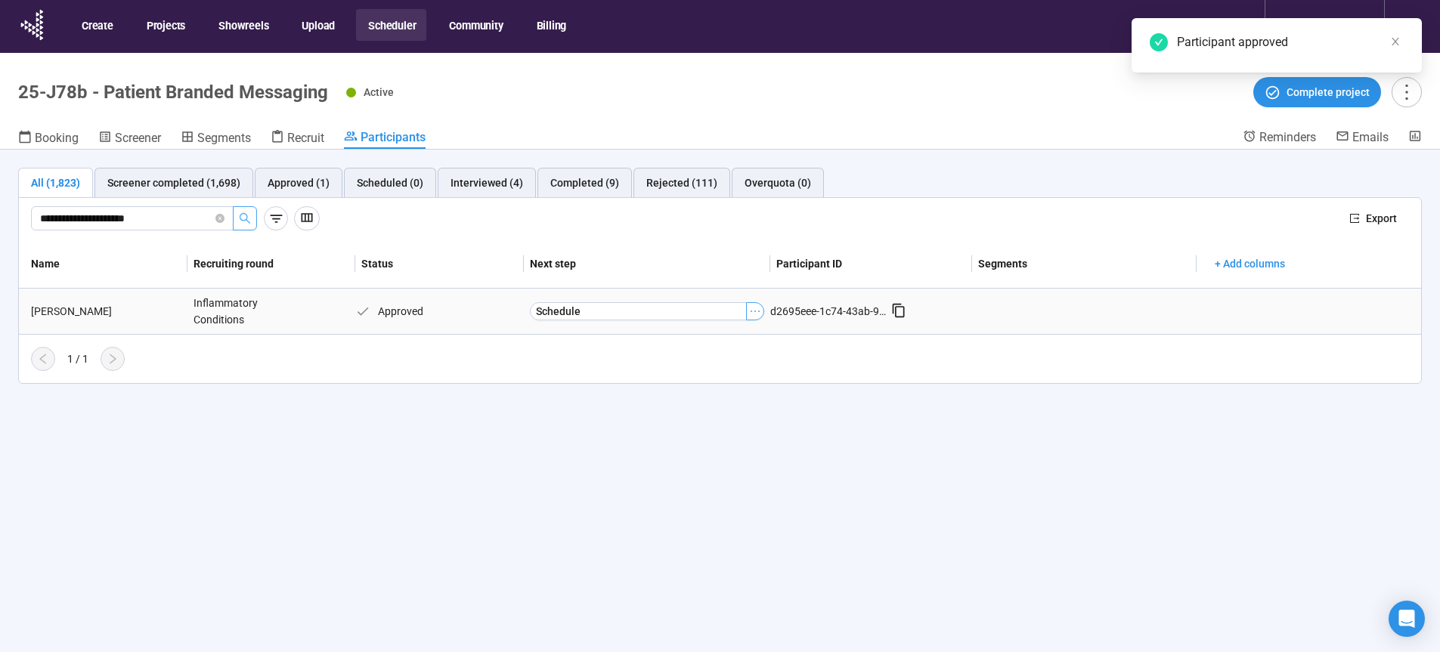
click at [760, 313] on icon "ellipsis" at bounding box center [755, 311] width 12 height 12
click at [736, 361] on span "Mark as Interviewed" at bounding box center [732, 363] width 151 height 17
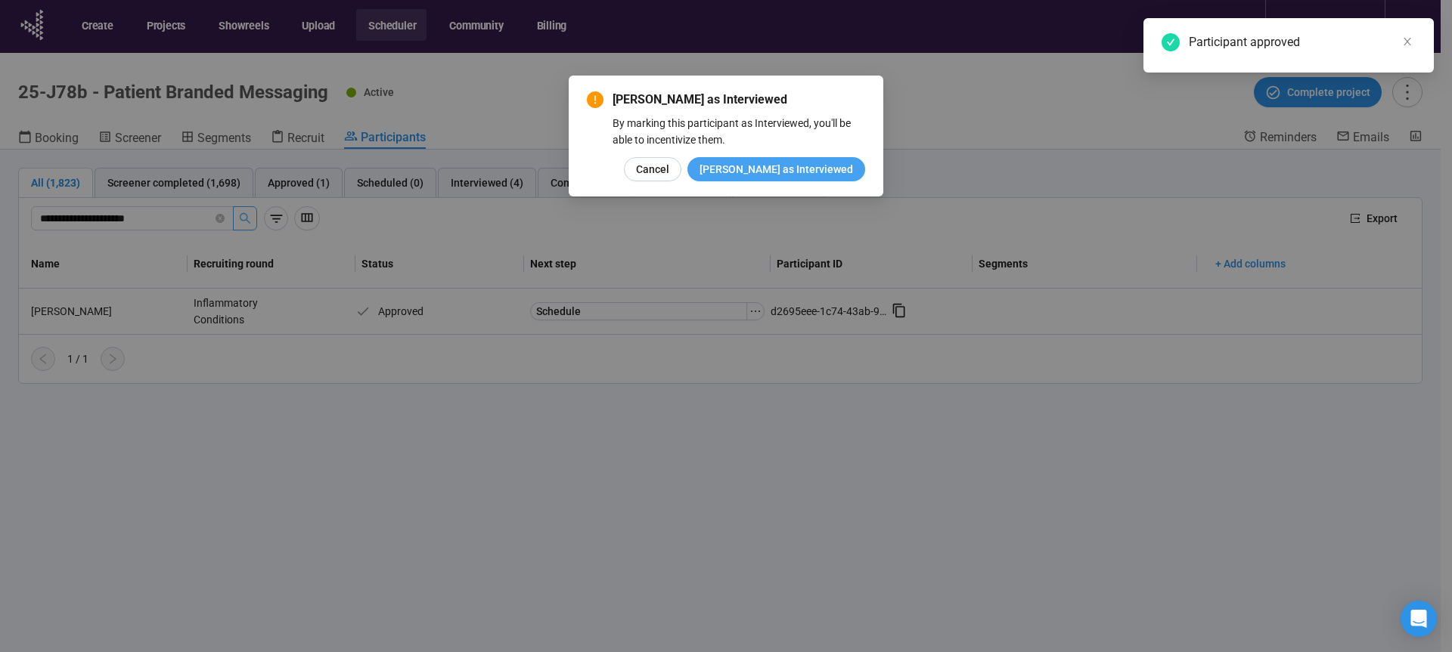
click at [798, 171] on span "Mark as Interviewed" at bounding box center [775, 169] width 153 height 17
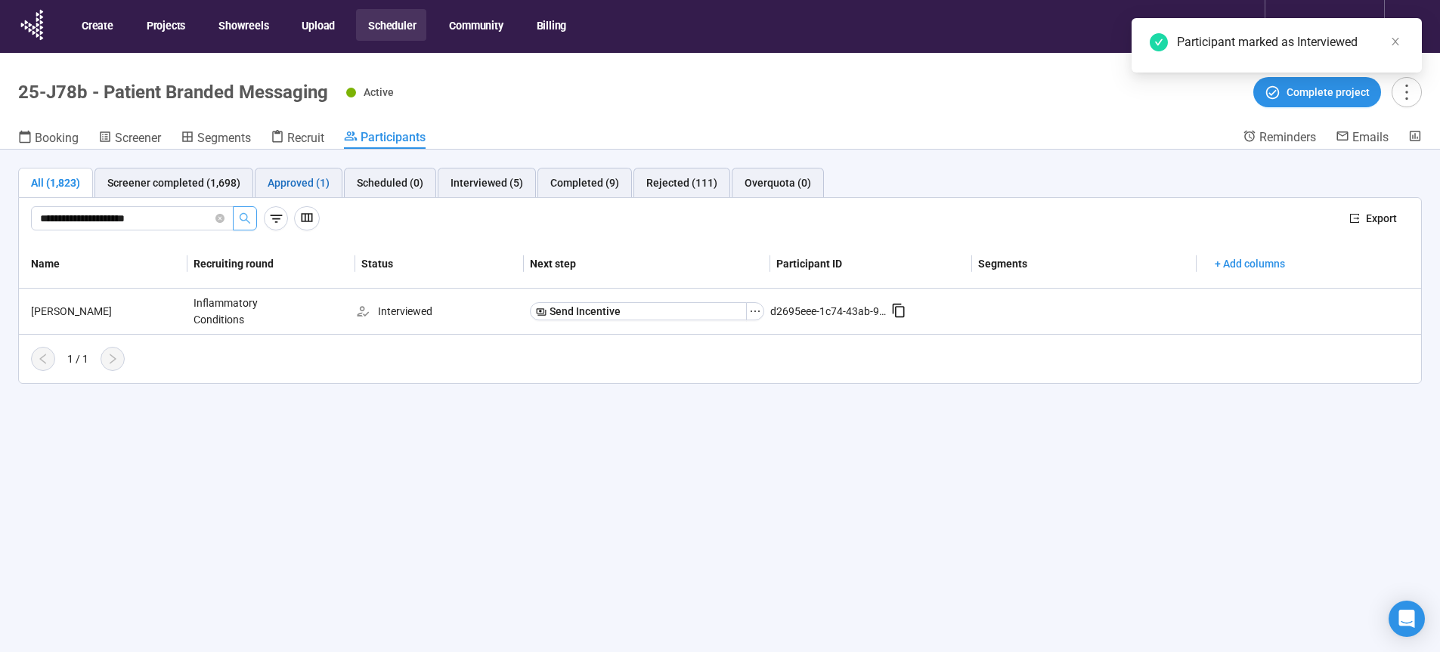
click at [305, 183] on div "Approved (1)" at bounding box center [299, 183] width 62 height 17
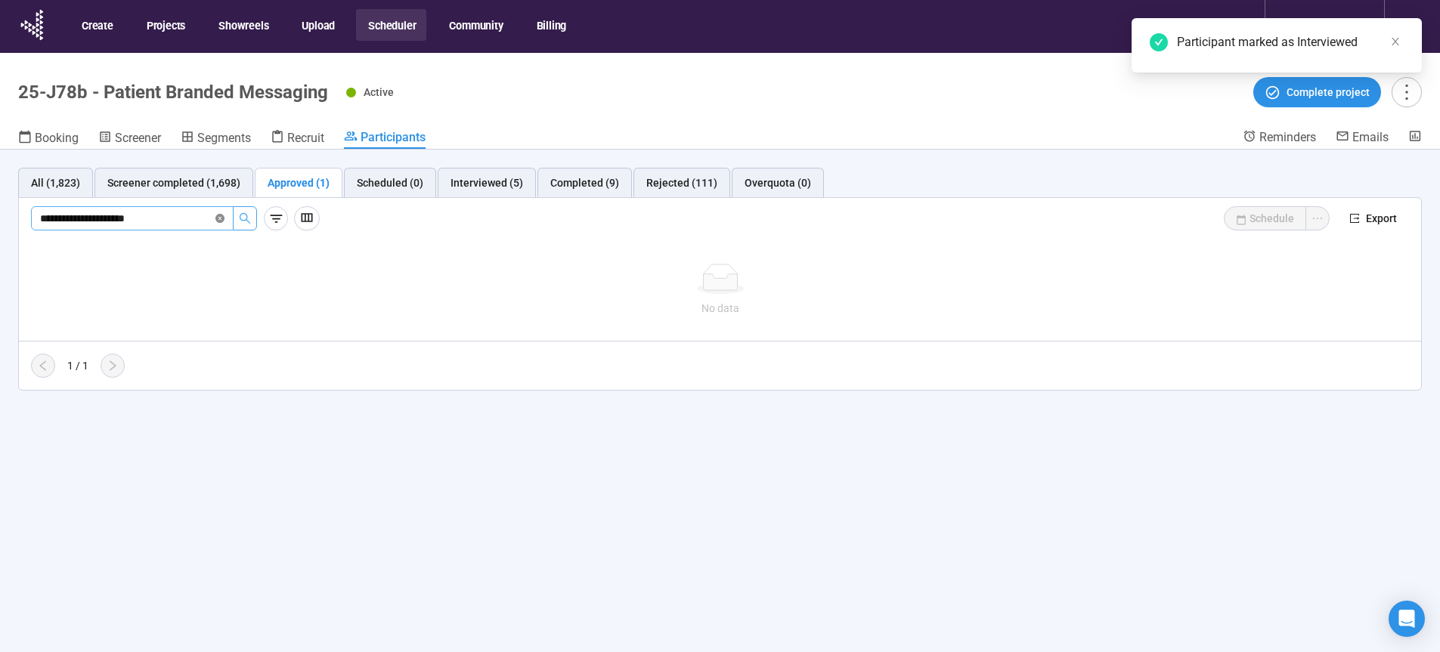
click at [221, 220] on icon "close-circle" at bounding box center [219, 218] width 9 height 9
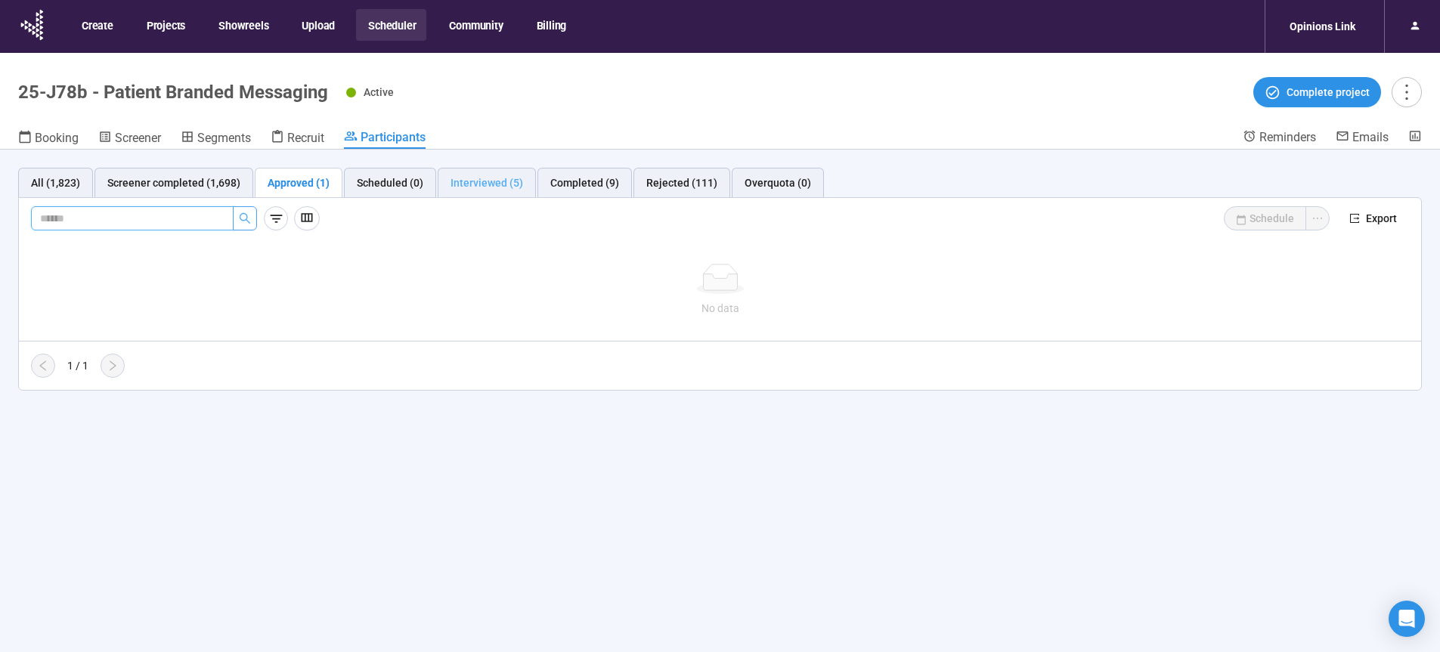
click at [445, 188] on div "Interviewed (5)" at bounding box center [487, 183] width 98 height 30
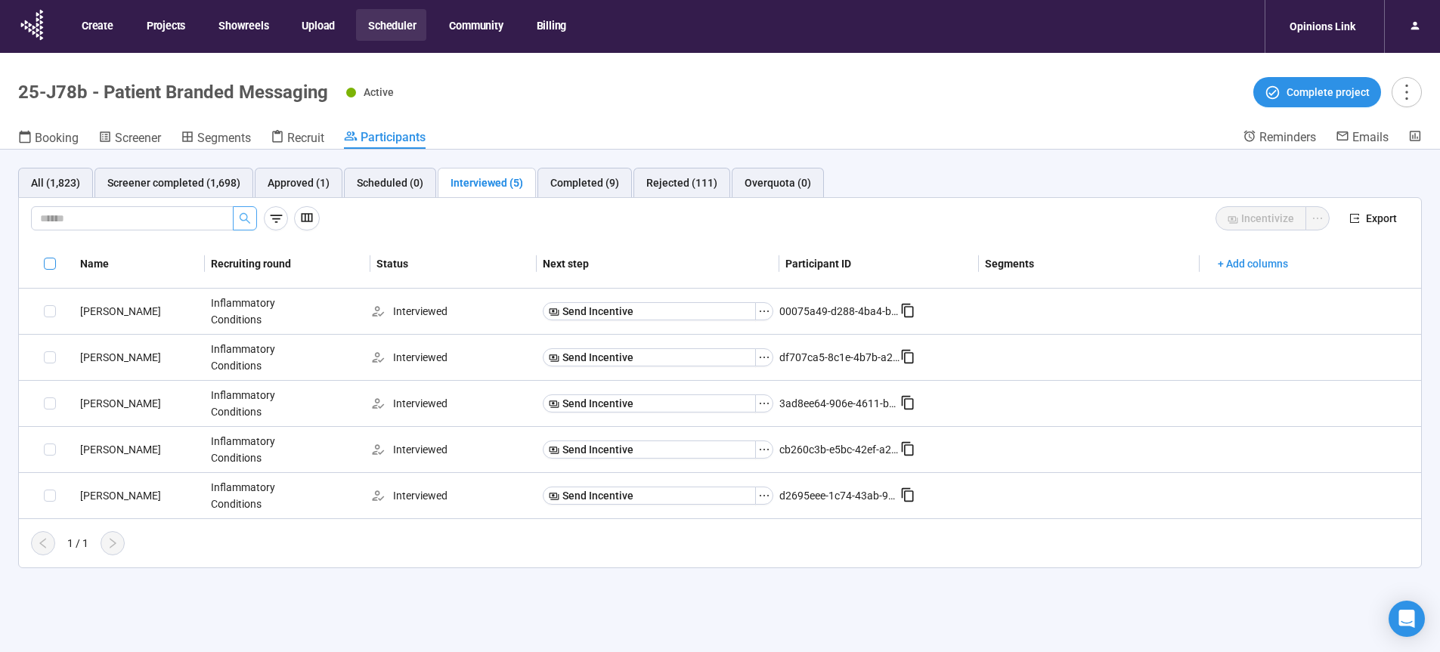
click at [46, 261] on span at bounding box center [50, 264] width 12 height 12
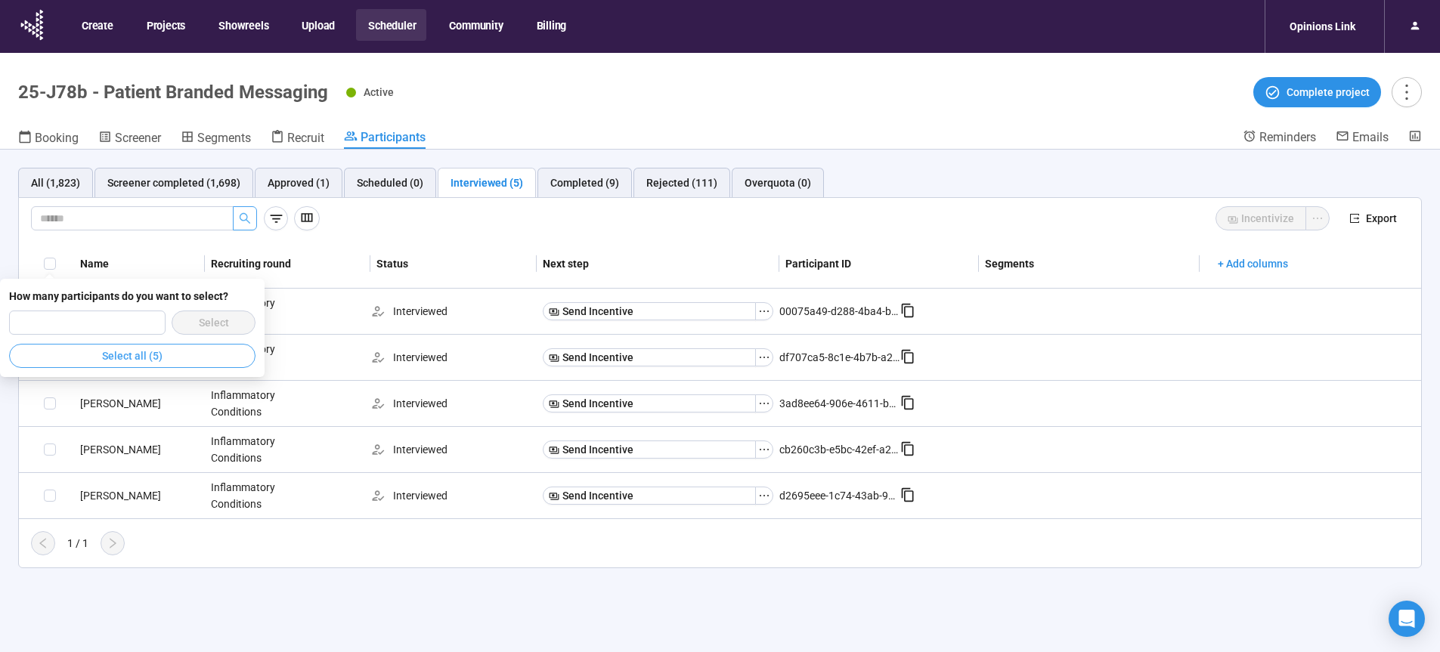
click at [107, 355] on span "Select all (5)" at bounding box center [132, 356] width 60 height 17
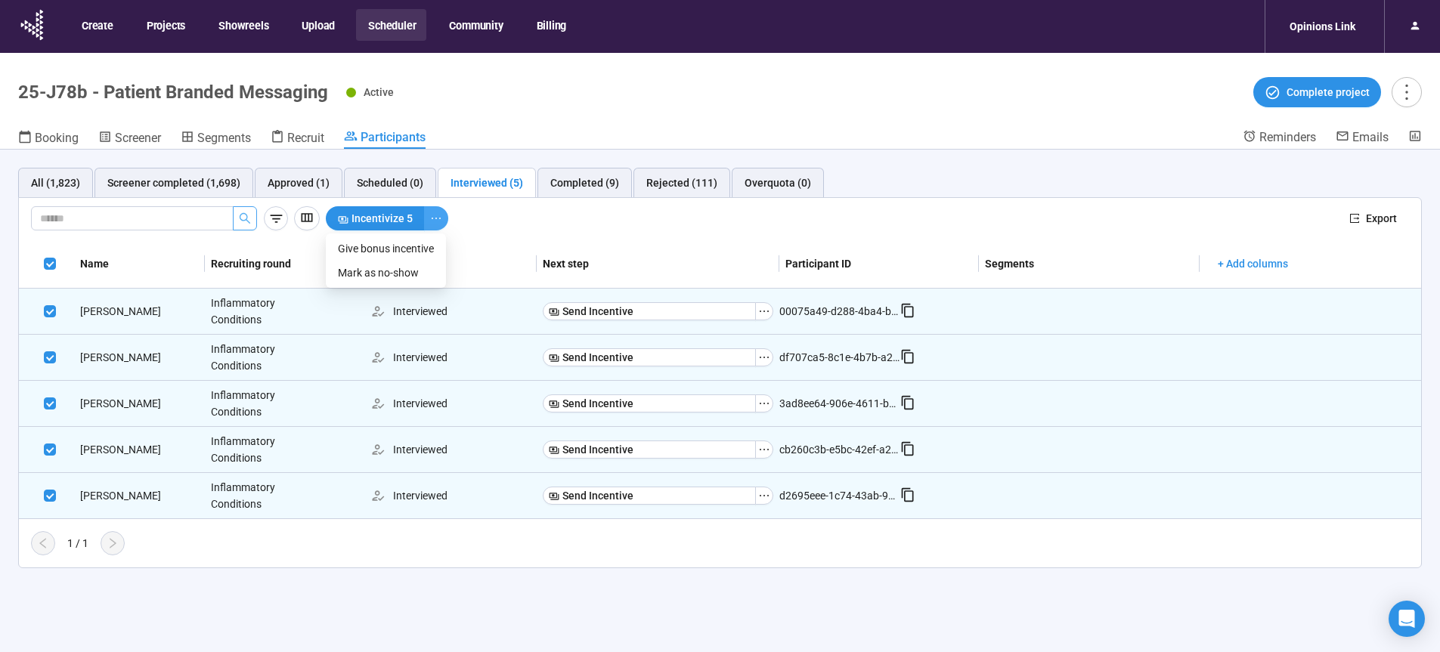
click at [431, 222] on icon "ellipsis" at bounding box center [436, 218] width 12 height 12
click at [381, 223] on span "Incentivize 5" at bounding box center [382, 218] width 61 height 17
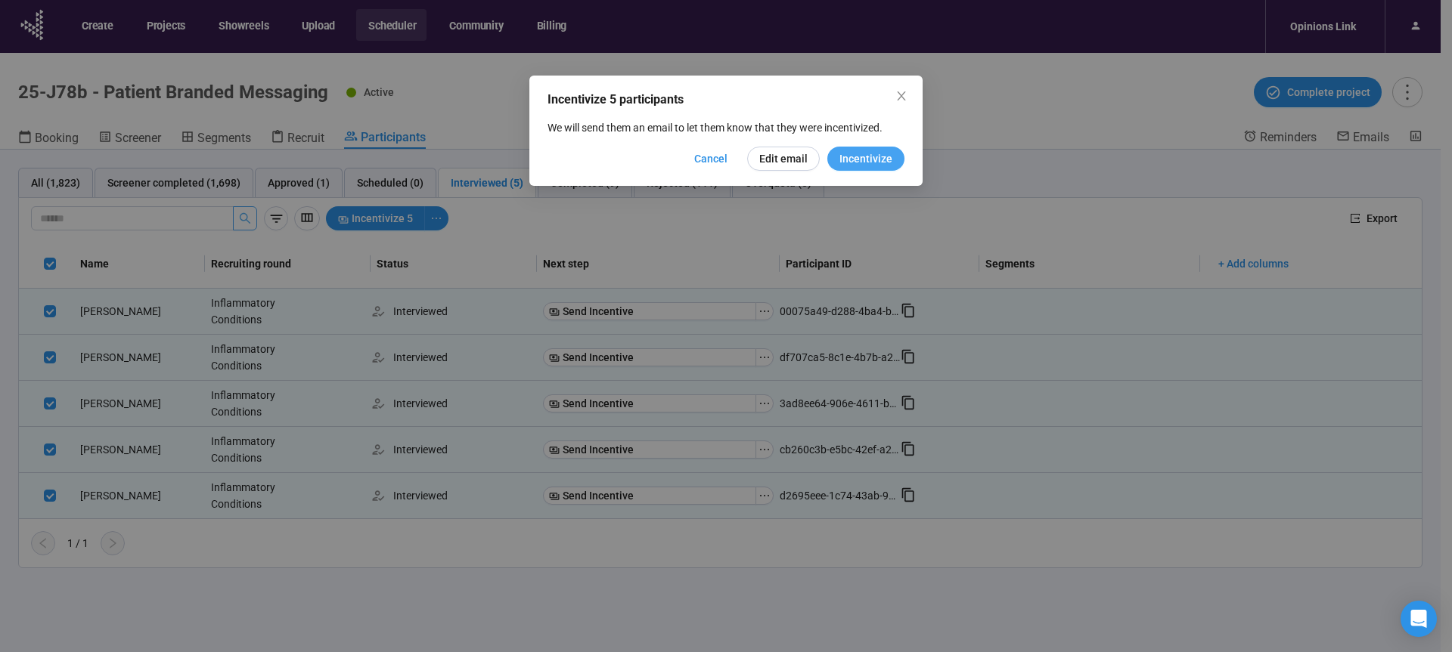
click at [869, 164] on span "Incentivize" at bounding box center [865, 158] width 53 height 17
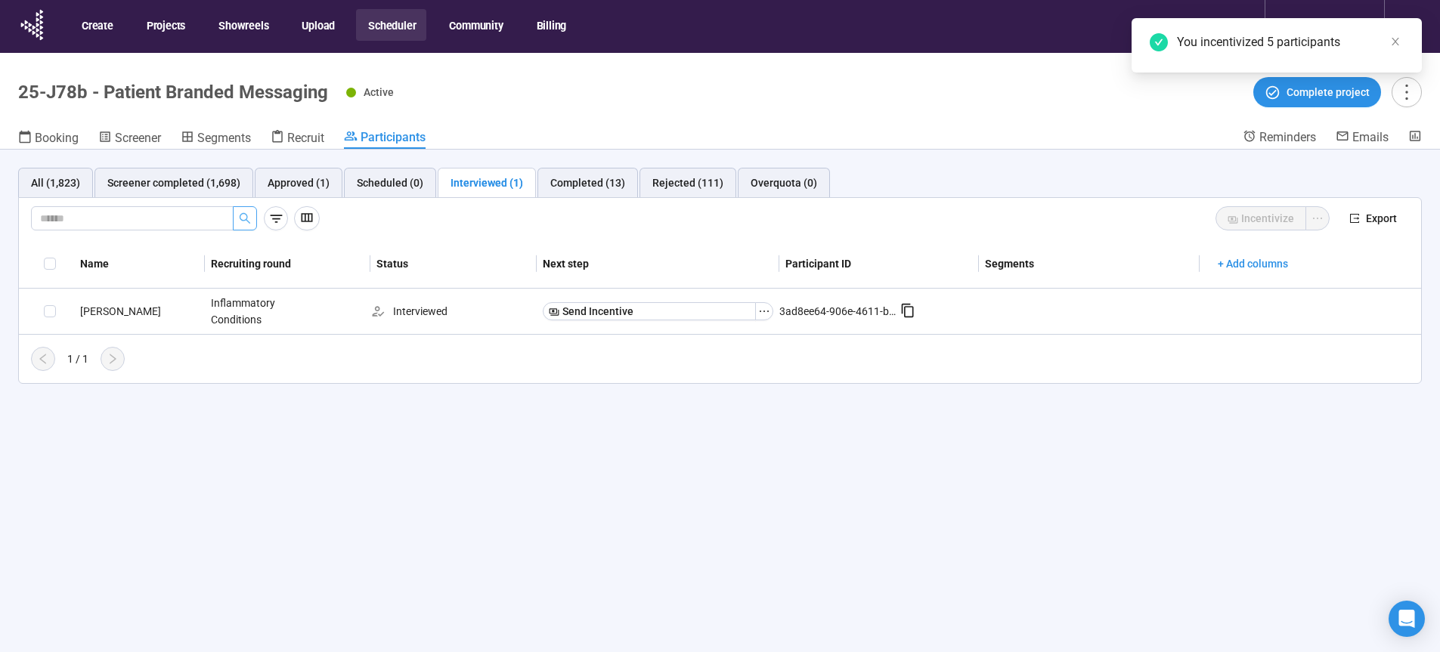
click at [668, 222] on div "Incentivize" at bounding box center [832, 218] width 1012 height 24
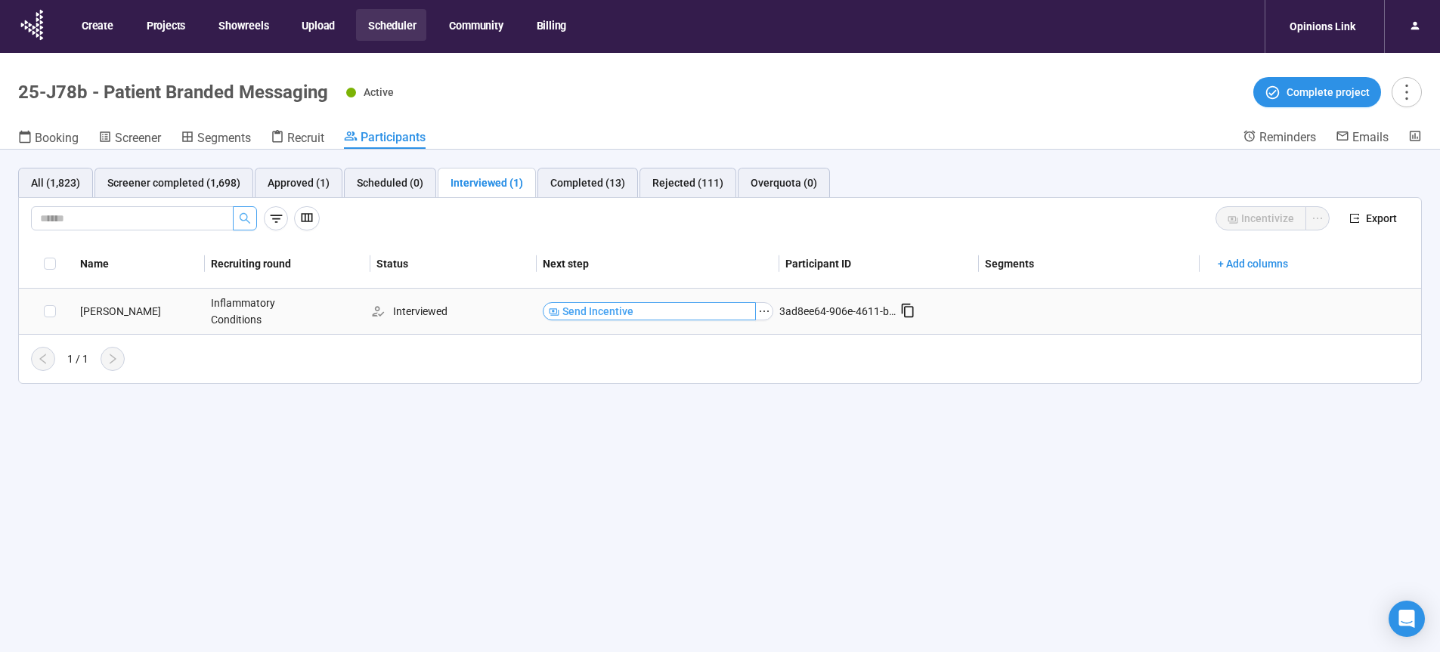
click at [598, 313] on span "Send Incentive" at bounding box center [598, 311] width 71 height 17
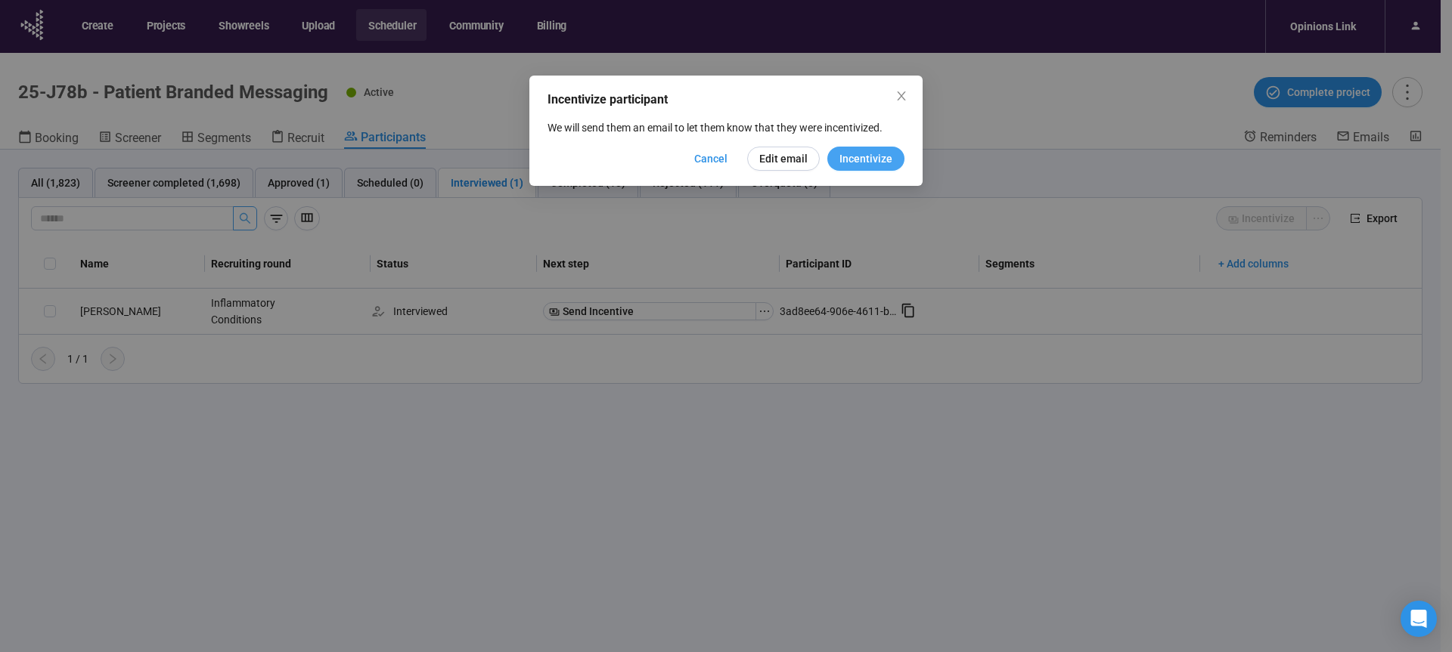
click at [847, 162] on span "Incentivize" at bounding box center [865, 158] width 53 height 17
click at [900, 103] on span "Close" at bounding box center [901, 96] width 17 height 17
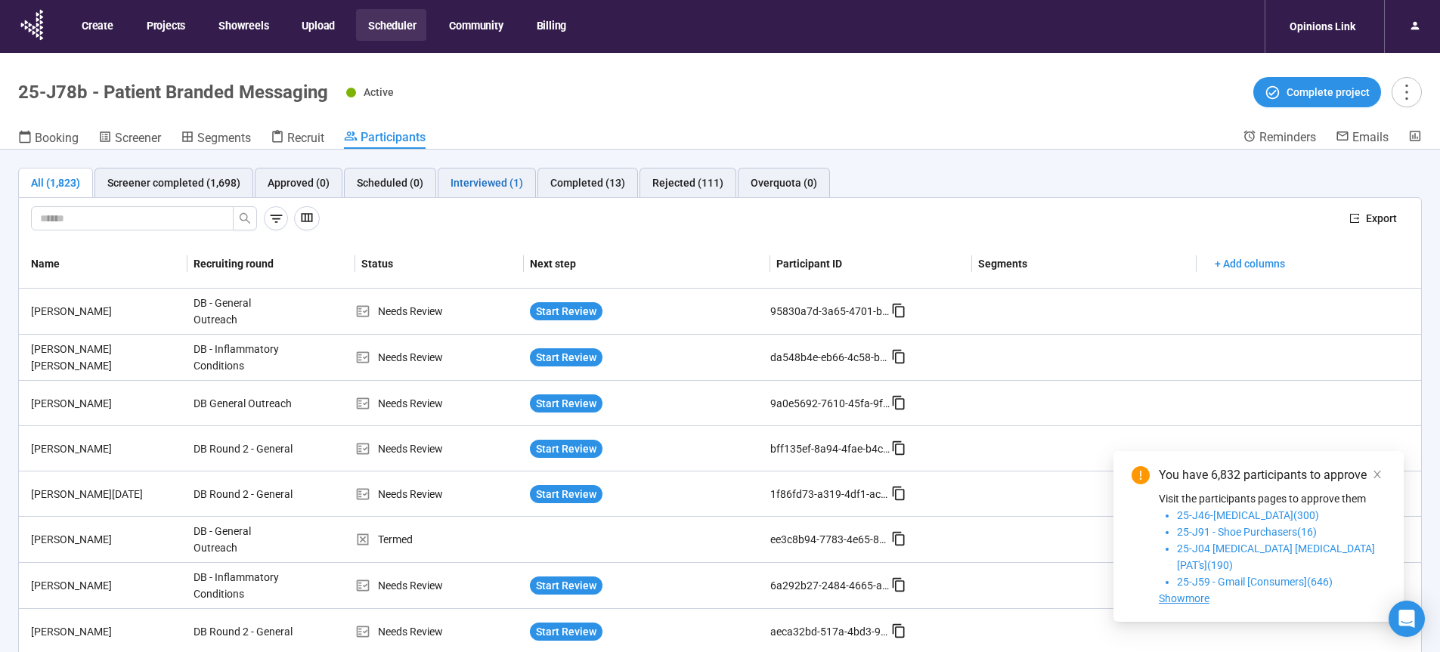
click at [485, 175] on div "Interviewed (1)" at bounding box center [487, 183] width 73 height 17
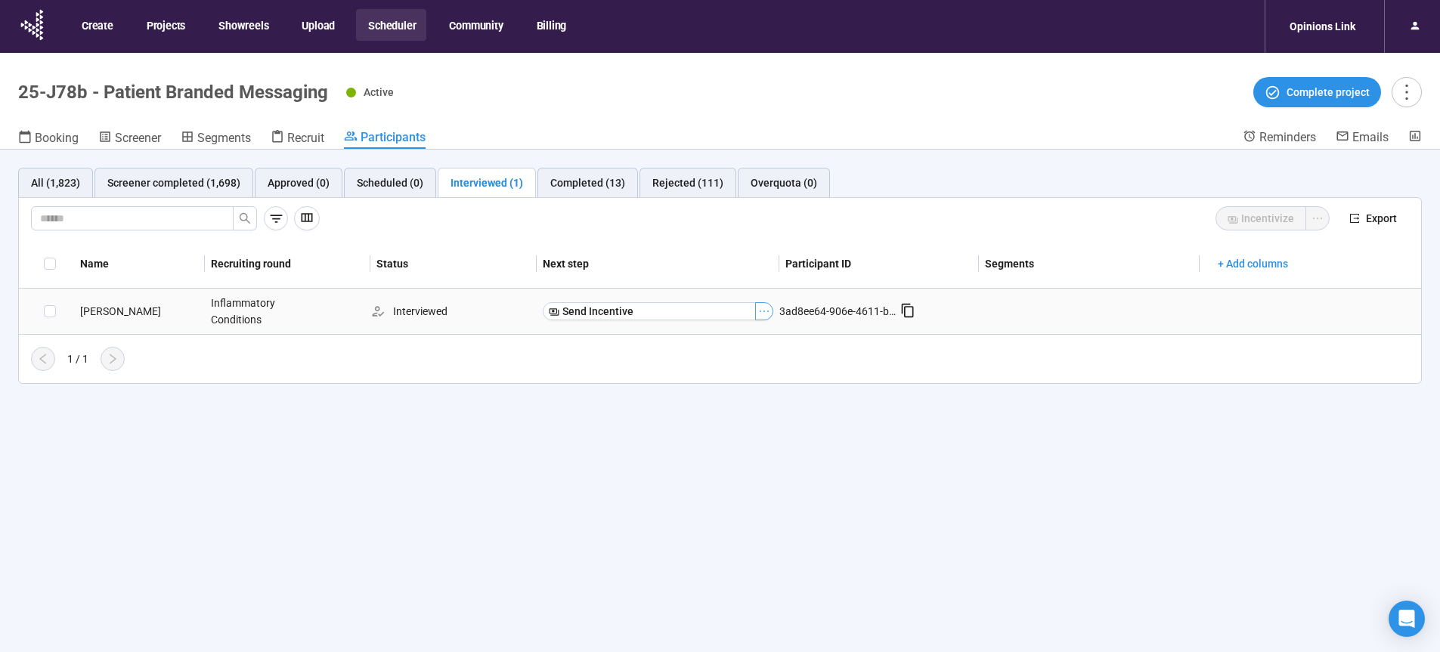
click at [763, 311] on icon "ellipsis" at bounding box center [764, 311] width 12 height 12
click at [581, 308] on span "Send Incentive" at bounding box center [598, 311] width 71 height 17
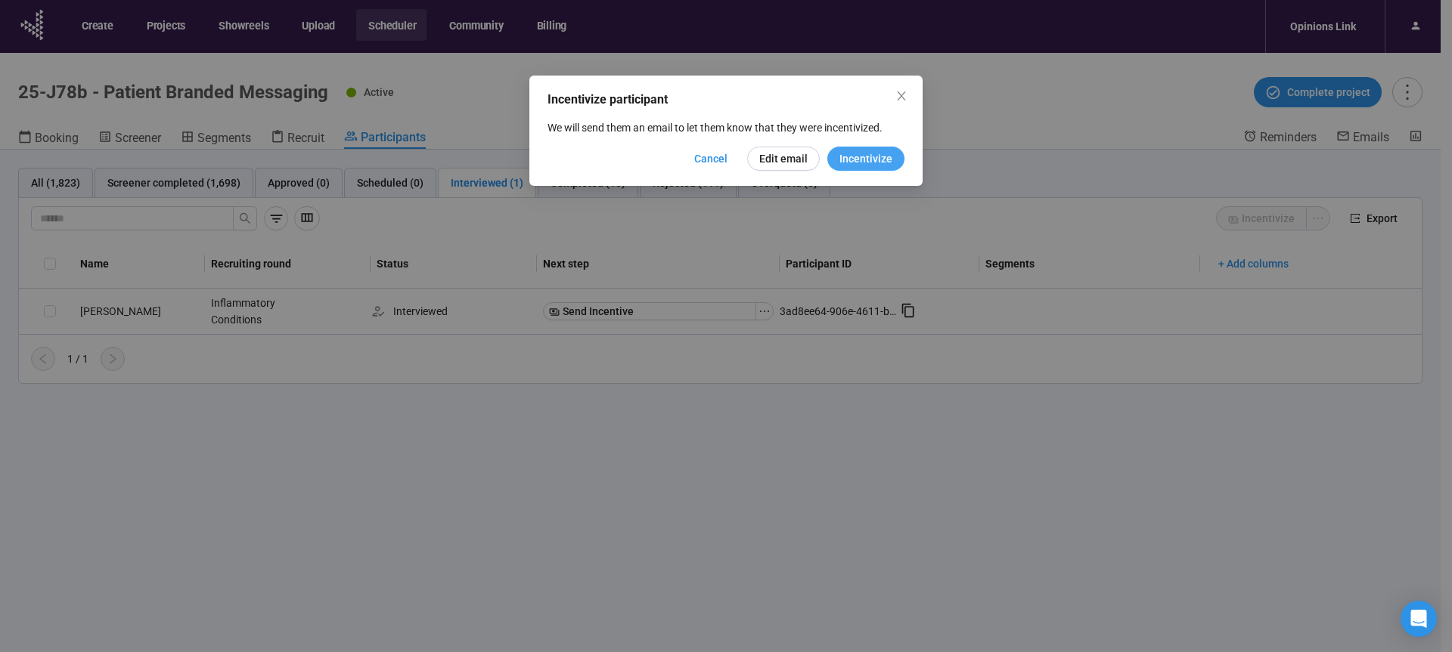
click at [859, 156] on span "Incentivize" at bounding box center [865, 158] width 53 height 17
click at [897, 100] on icon "close" at bounding box center [901, 96] width 12 height 12
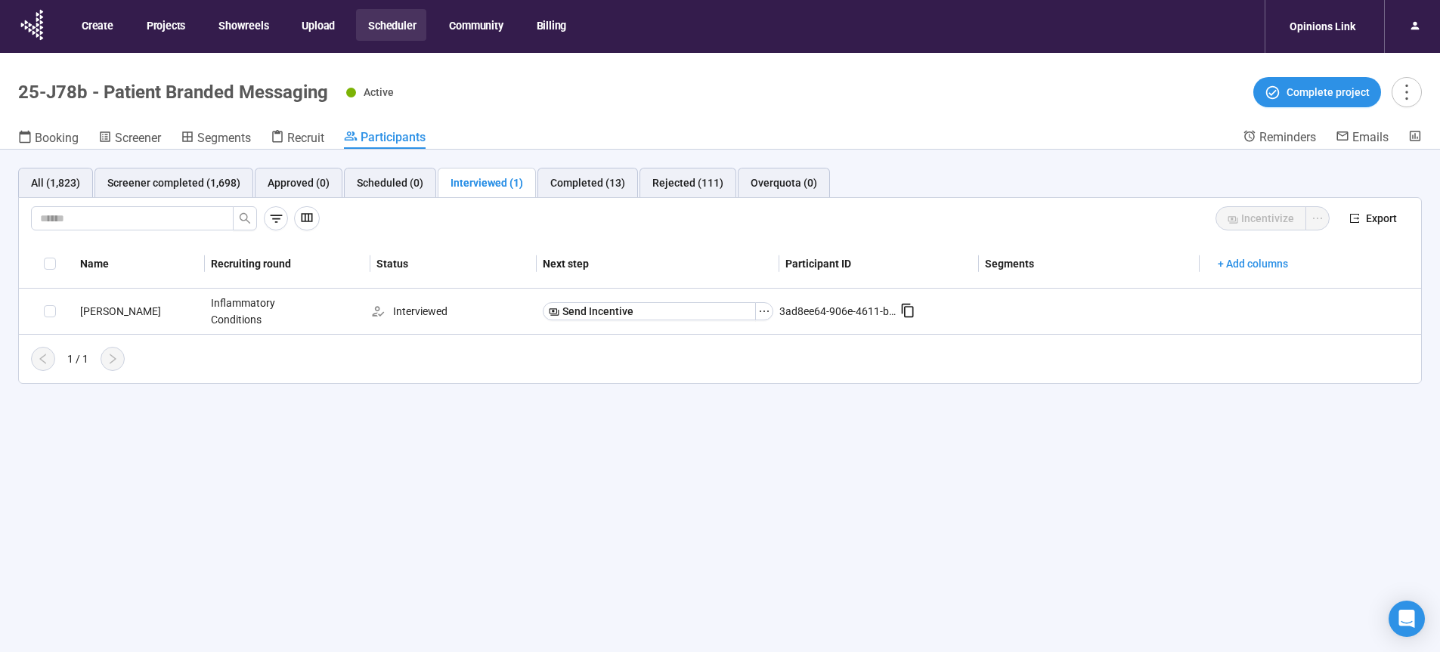
click at [931, 127] on header "25-J78b - Patient Branded Messaging Active Complete project Booking Screener Se…" at bounding box center [720, 101] width 1440 height 97
click at [990, 148] on div "Booking Screener Segments Recruit Participants" at bounding box center [630, 139] width 1225 height 20
click at [1015, 542] on div "All (1,823) Screener completed (1,698) Approved (0) Scheduled (0) Interviewed (…" at bounding box center [720, 428] width 1440 height 556
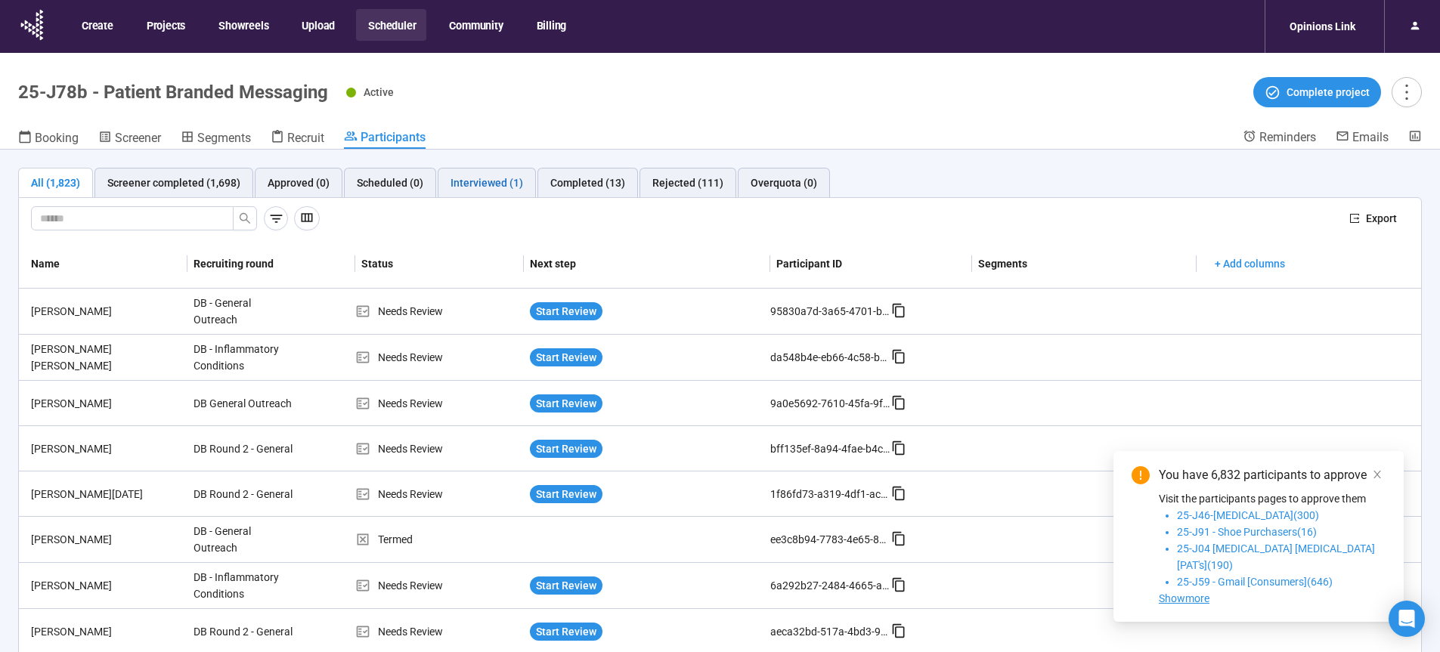
click at [485, 184] on div "Interviewed (1)" at bounding box center [487, 183] width 73 height 17
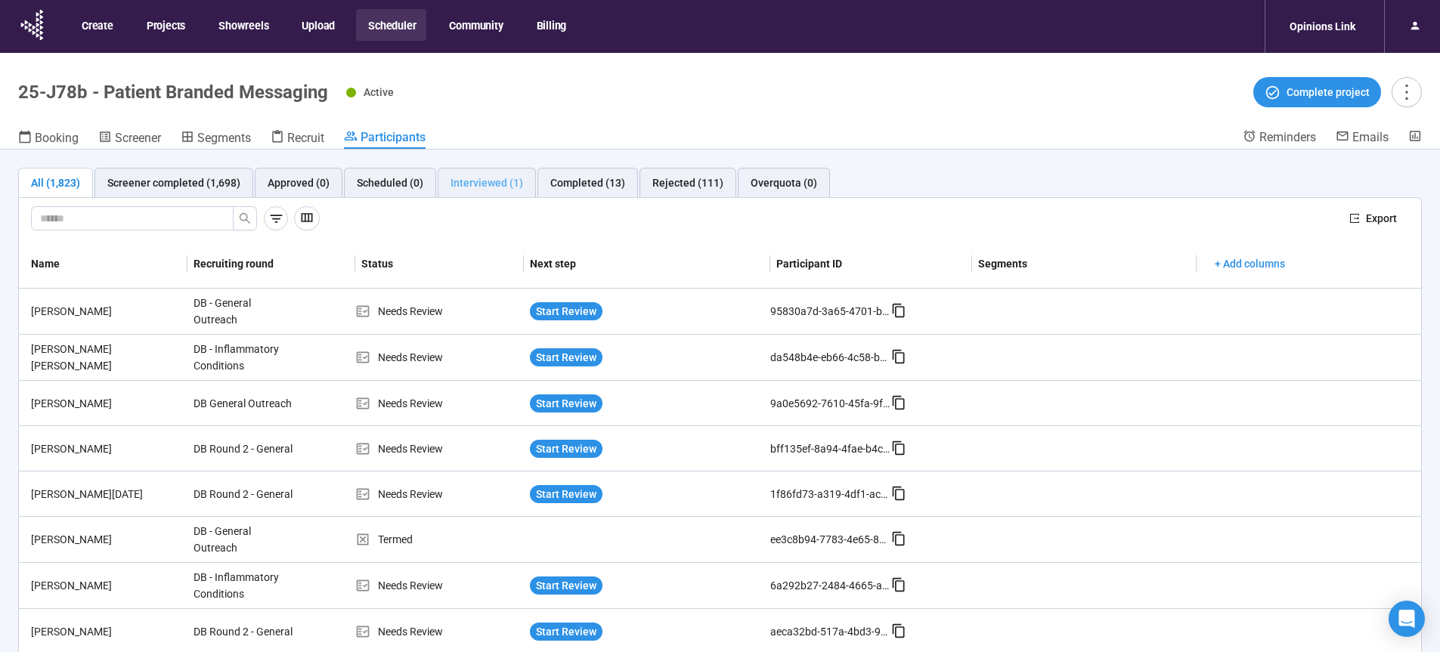
click at [487, 173] on div "Interviewed (1)" at bounding box center [487, 183] width 98 height 30
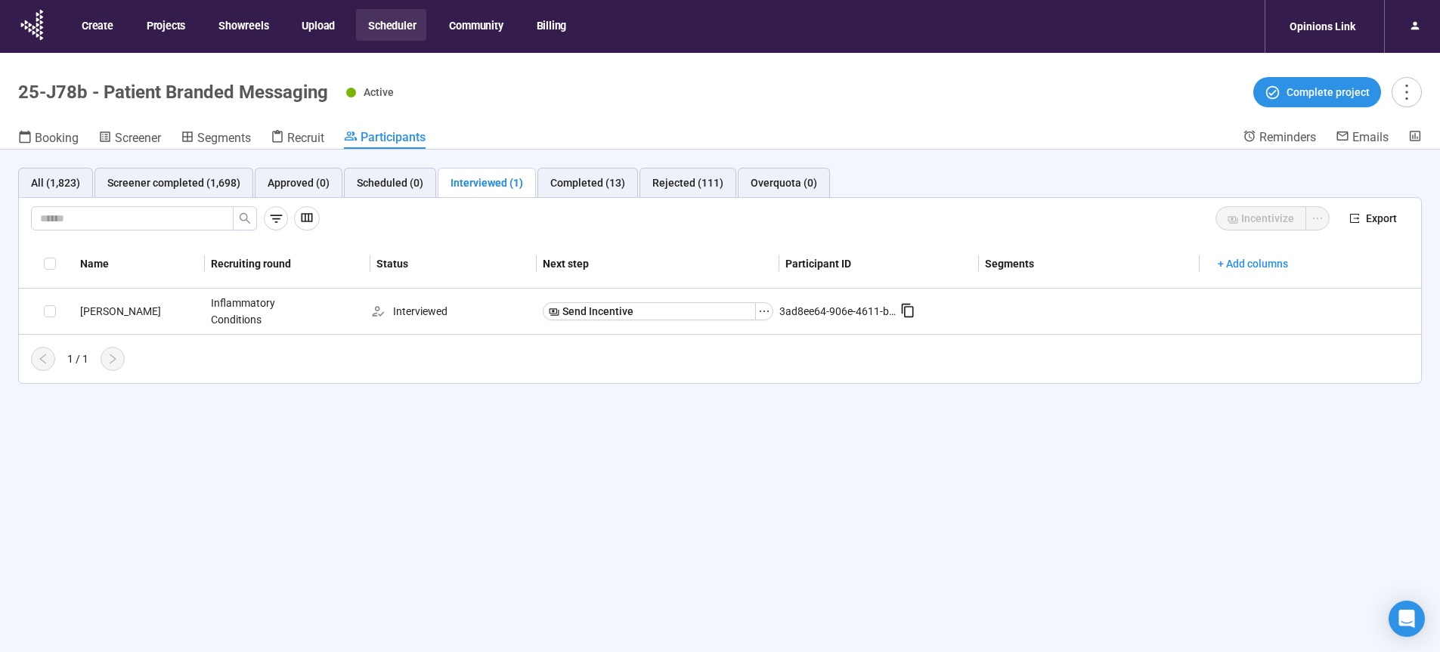
click at [720, 113] on header "25-J78b - Patient Branded Messaging Active Complete project Booking Screener Se…" at bounding box center [720, 101] width 1440 height 97
click at [766, 313] on icon "ellipsis" at bounding box center [764, 311] width 12 height 12
click at [667, 466] on div "All (1,823) Screener completed (1,698) Approved (0) Scheduled (0) Interviewed (…" at bounding box center [720, 428] width 1440 height 556
click at [621, 464] on div "All (1,823) Screener completed (1,698) Approved (0) Scheduled (0) Interviewed (…" at bounding box center [720, 428] width 1440 height 556
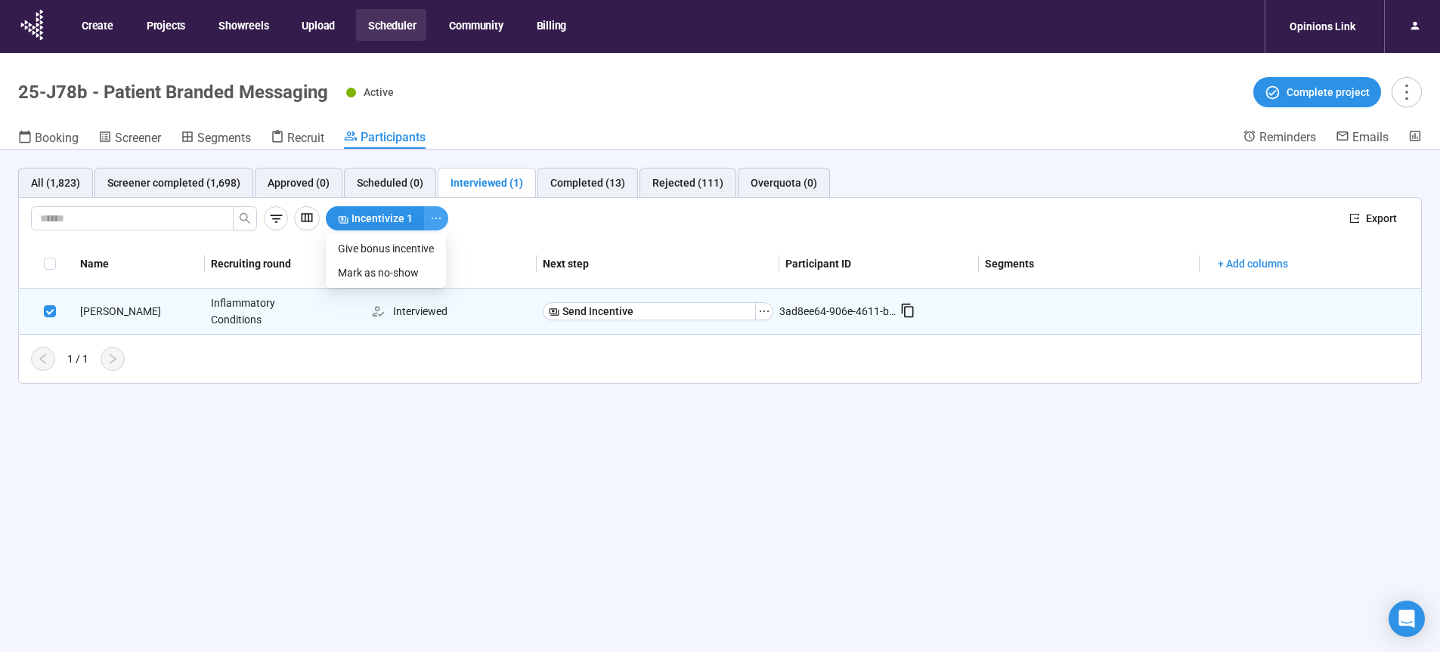
click at [444, 220] on button "button" at bounding box center [436, 218] width 24 height 24
click at [680, 232] on div "Incentivize 1 Export" at bounding box center [720, 219] width 1402 height 42
click at [964, 215] on div "Incentivize 1" at bounding box center [832, 218] width 1012 height 24
click at [963, 533] on div "All (1,823) Screener completed (1,698) Approved (0) Scheduled (0) Interviewed (…" at bounding box center [720, 428] width 1440 height 556
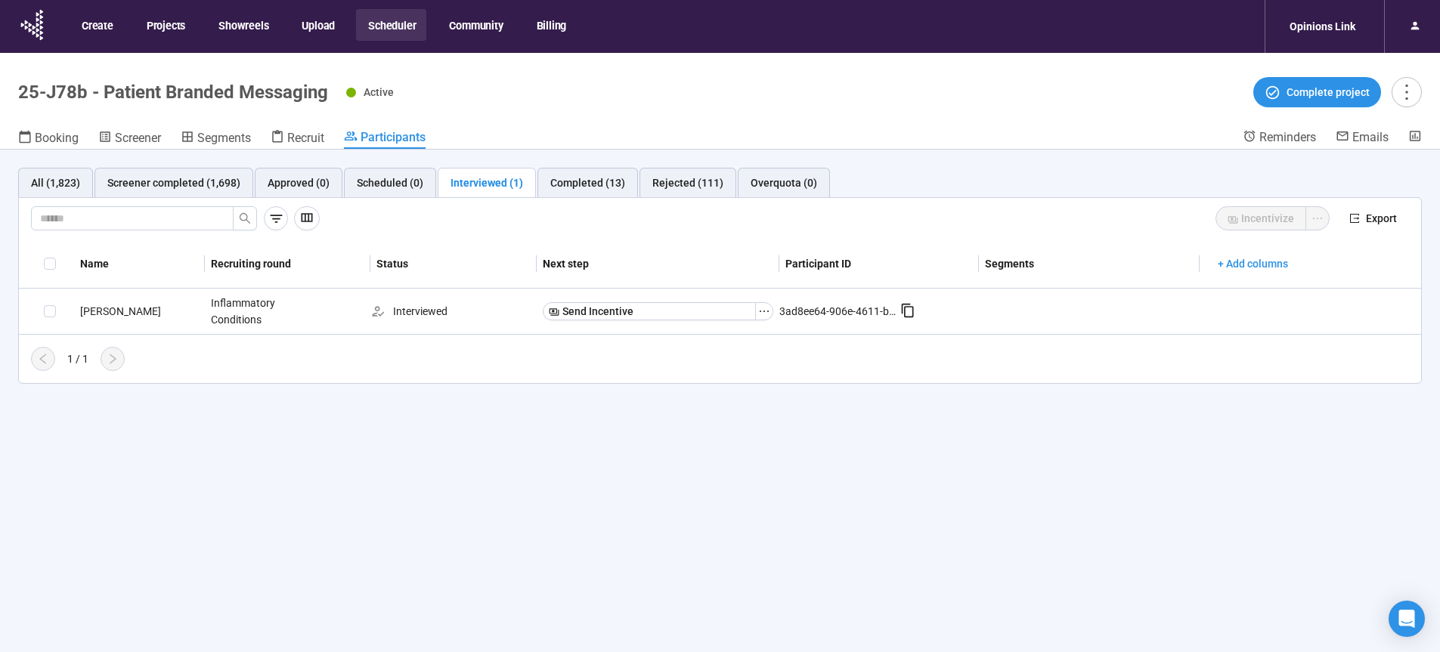
click at [315, 507] on div "All (1,823) Screener completed (1,698) Approved (0) Scheduled (0) Interviewed (…" at bounding box center [720, 428] width 1440 height 556
